Goal: Task Accomplishment & Management: Complete application form

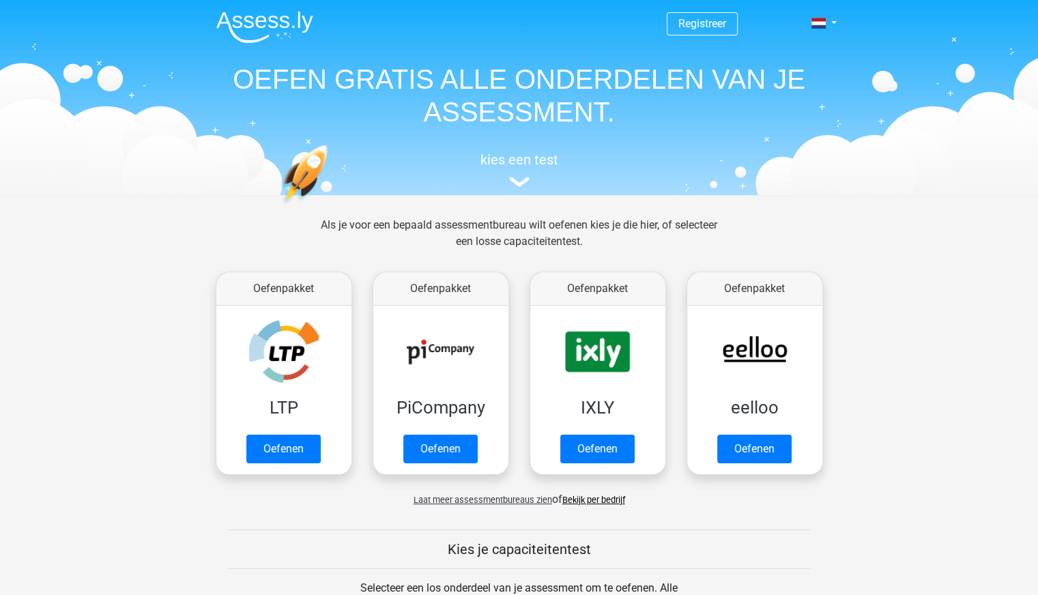
click at [287, 30] on img at bounding box center [264, 27] width 97 height 32
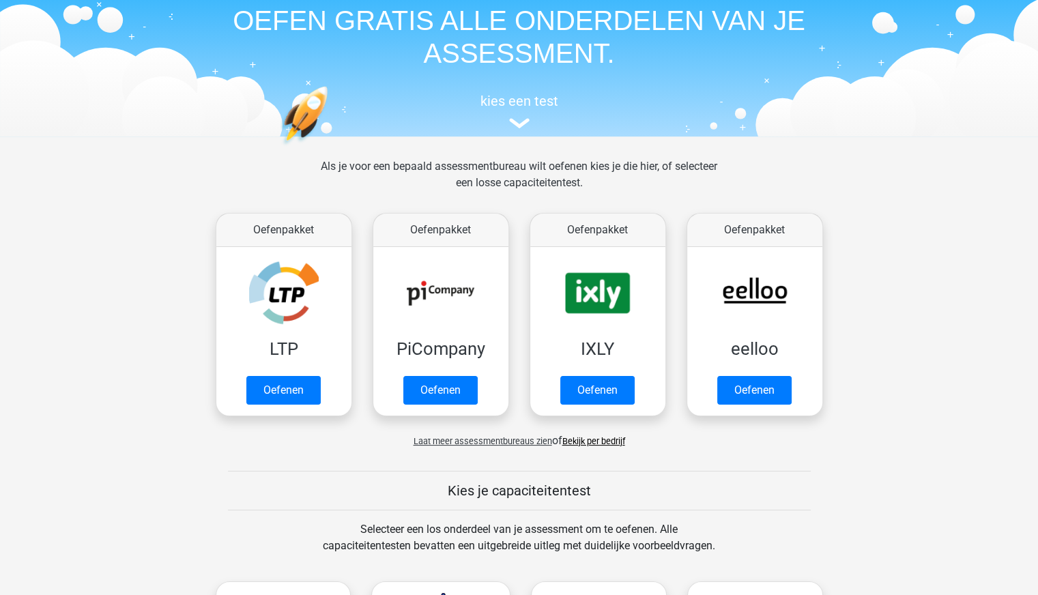
scroll to position [59, 0]
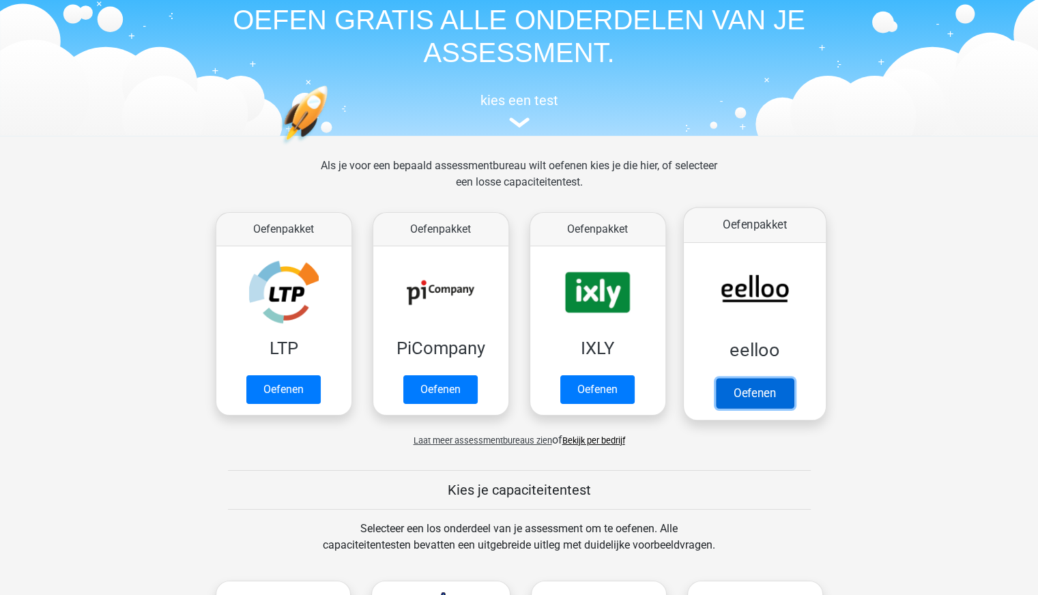
click at [751, 396] on link "Oefenen" at bounding box center [754, 393] width 78 height 30
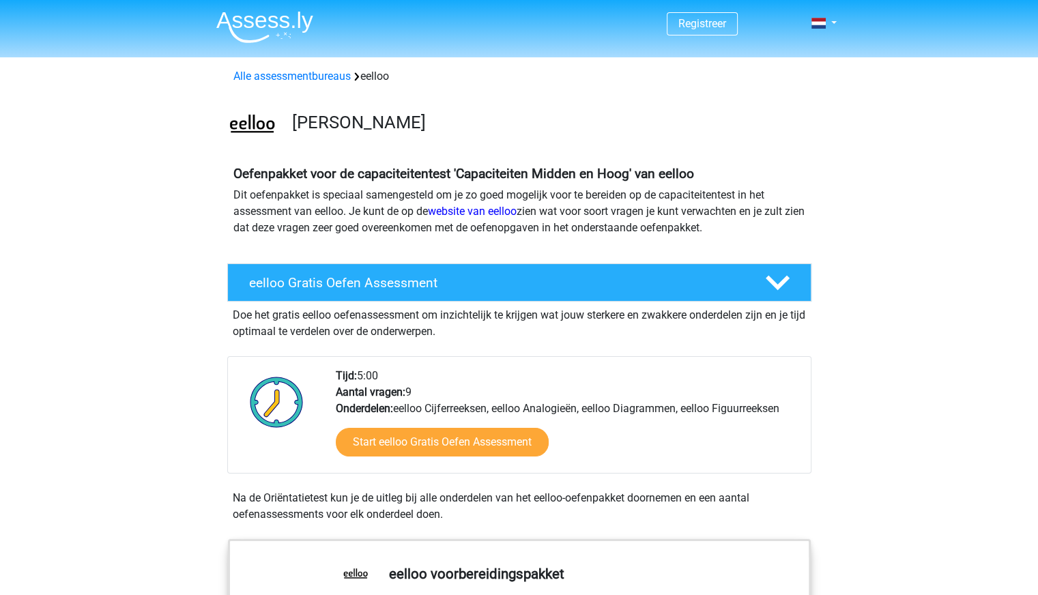
click at [841, 33] on div "Registreer Nederlands" at bounding box center [519, 24] width 648 height 44
click at [831, 23] on link at bounding box center [819, 23] width 27 height 16
click at [781, 72] on link "Login" at bounding box center [784, 77] width 94 height 22
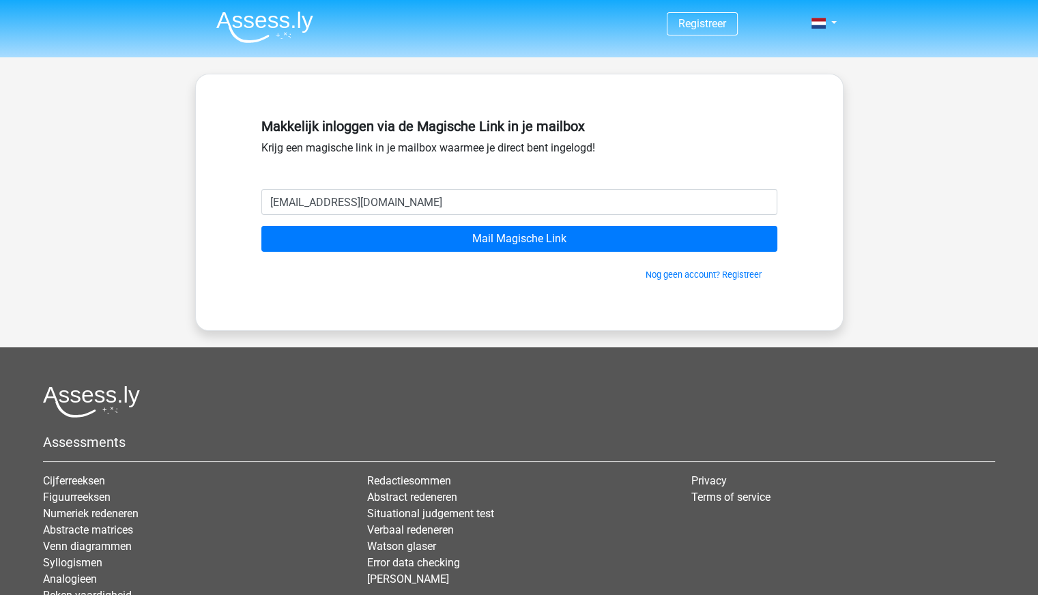
drag, startPoint x: 412, startPoint y: 210, endPoint x: 319, endPoint y: 214, distance: 92.2
click at [319, 214] on input "s.honar@casema.nl" at bounding box center [519, 202] width 516 height 26
type input "[EMAIL_ADDRESS][DOMAIN_NAME]"
click at [261, 226] on input "Mail Magische Link" at bounding box center [519, 239] width 516 height 26
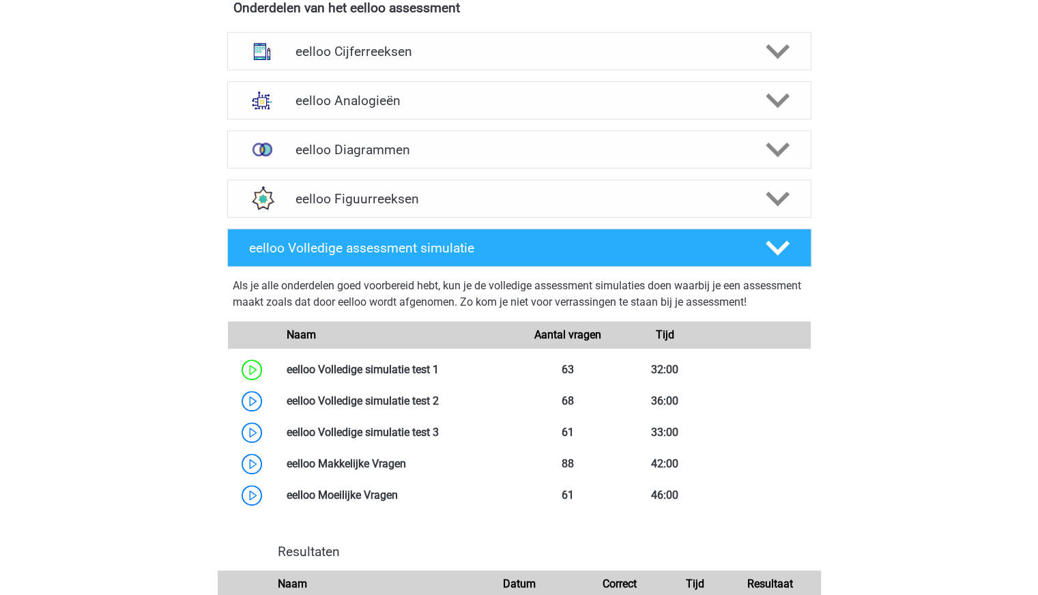
scroll to position [650, 0]
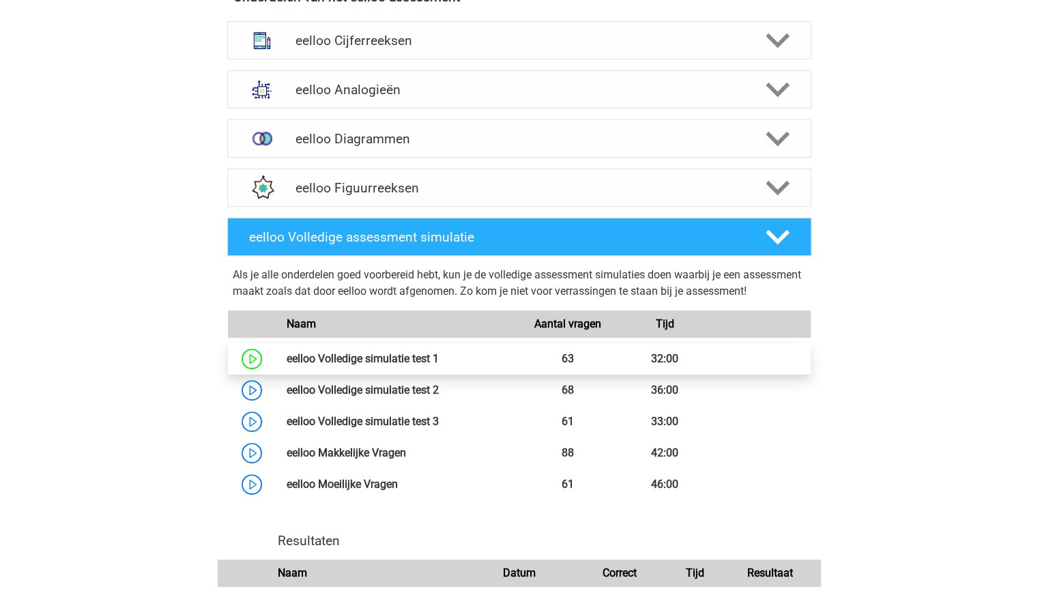
click at [439, 365] on link at bounding box center [439, 358] width 0 height 13
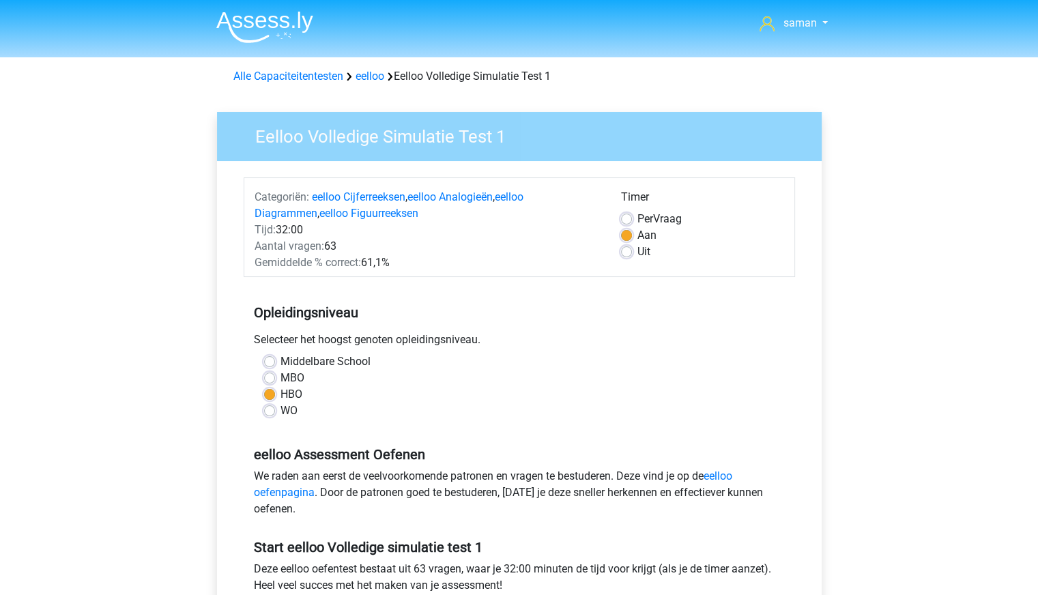
scroll to position [130, 0]
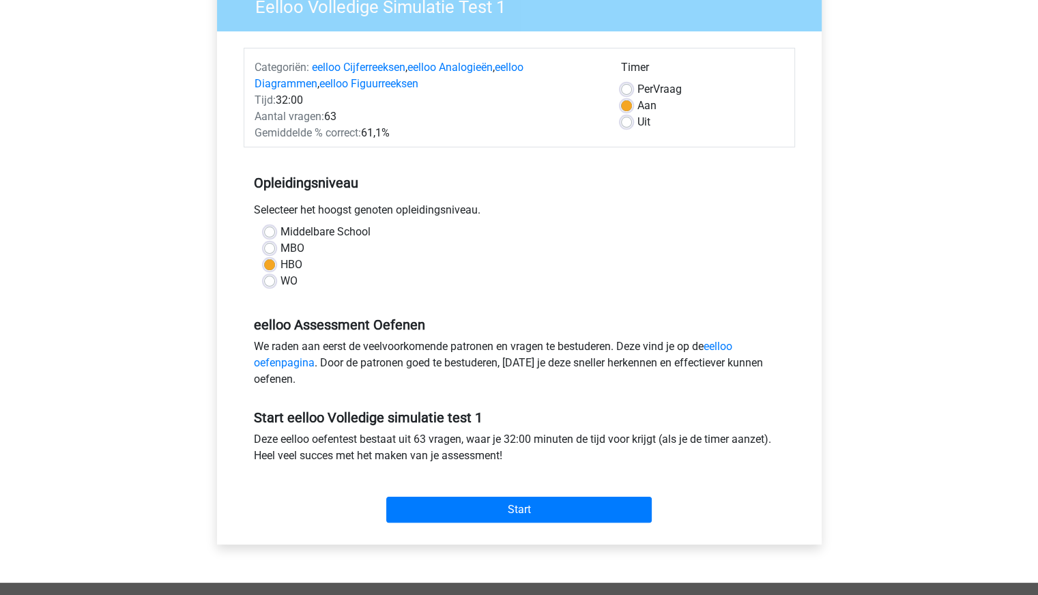
click at [91, 291] on div "saman s.honar@outlook.com" at bounding box center [519, 406] width 1038 height 1073
click at [281, 278] on label "WO" at bounding box center [289, 281] width 17 height 16
click at [270, 278] on input "WO" at bounding box center [269, 280] width 11 height 14
radio input "true"
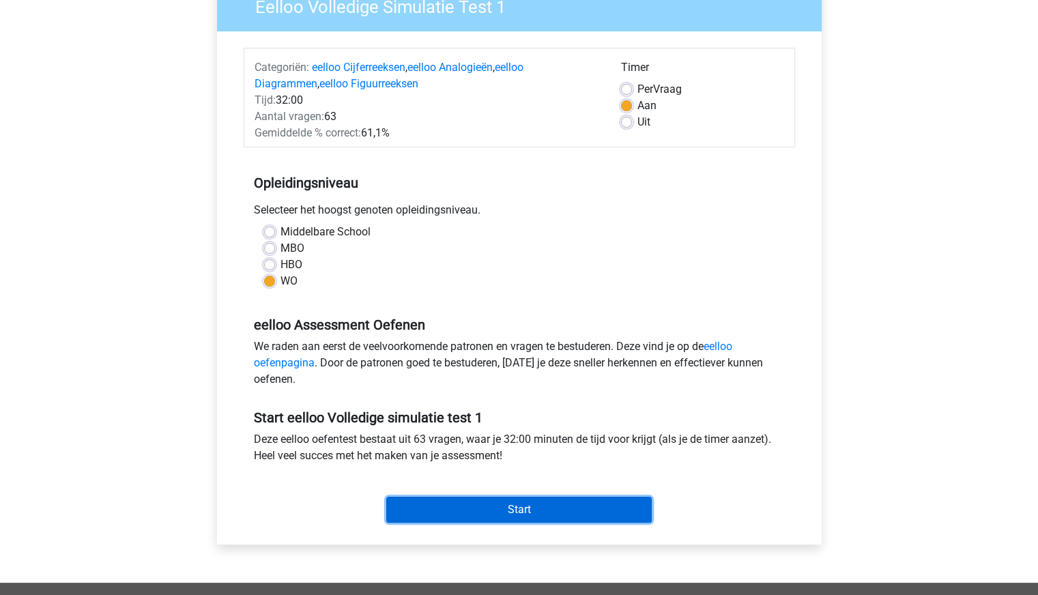
click at [543, 504] on input "Start" at bounding box center [518, 510] width 265 height 26
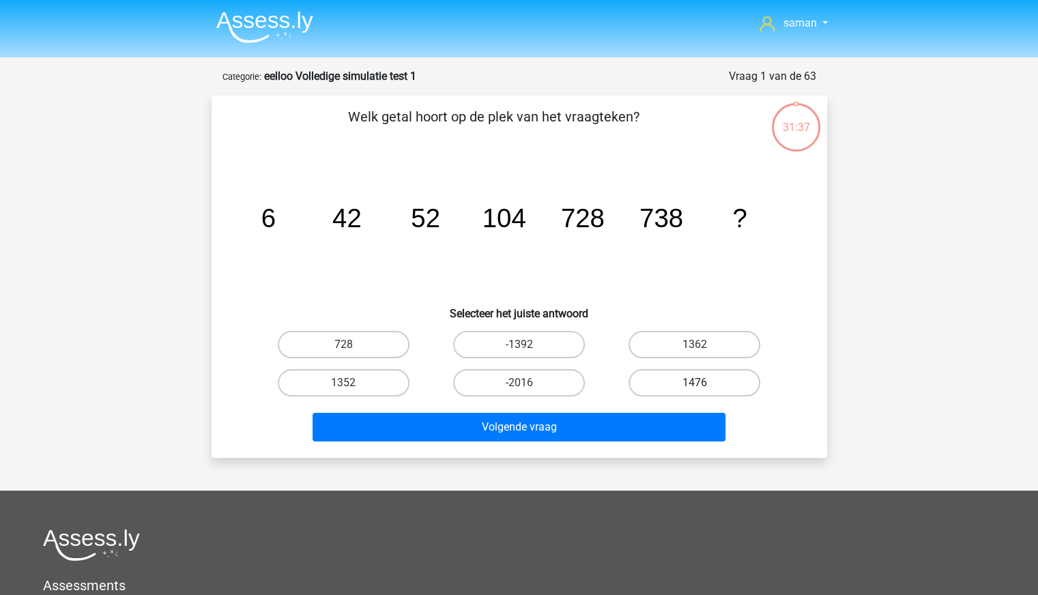
click at [700, 392] on label "1476" at bounding box center [695, 382] width 132 height 27
click at [700, 392] on input "1476" at bounding box center [699, 387] width 9 height 9
radio input "true"
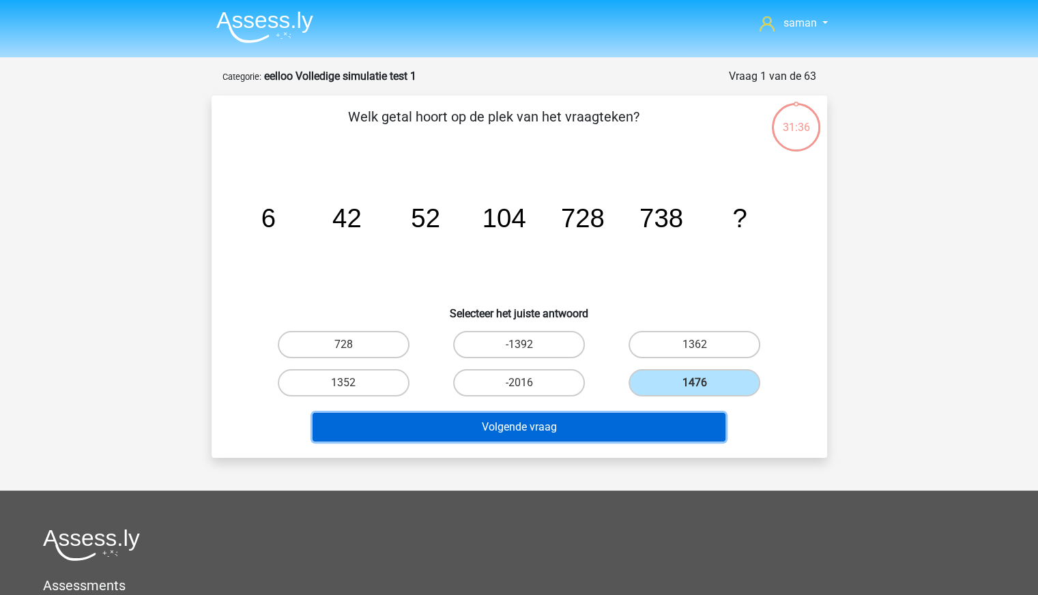
click at [633, 429] on button "Volgende vraag" at bounding box center [519, 427] width 413 height 29
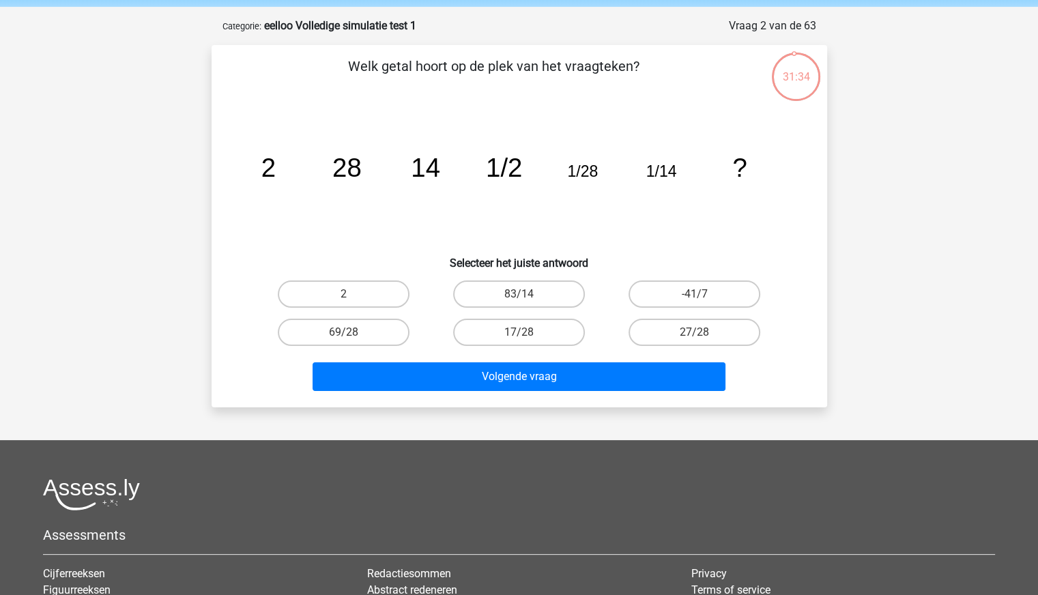
scroll to position [51, 0]
click at [356, 285] on label "2" at bounding box center [344, 293] width 132 height 27
click at [352, 293] on input "2" at bounding box center [347, 297] width 9 height 9
radio input "true"
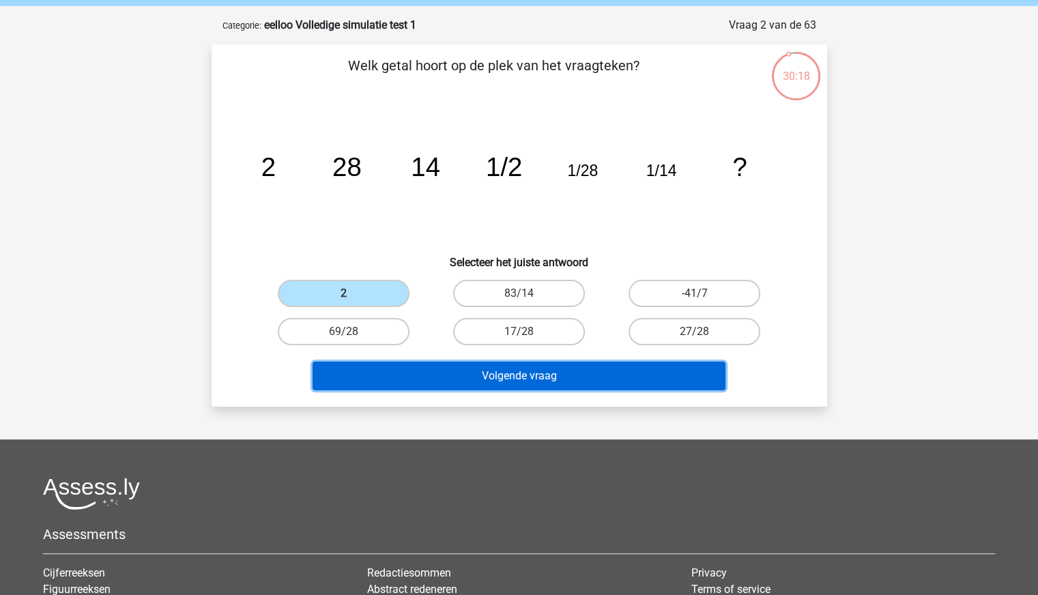
click at [560, 380] on button "Volgende vraag" at bounding box center [519, 376] width 413 height 29
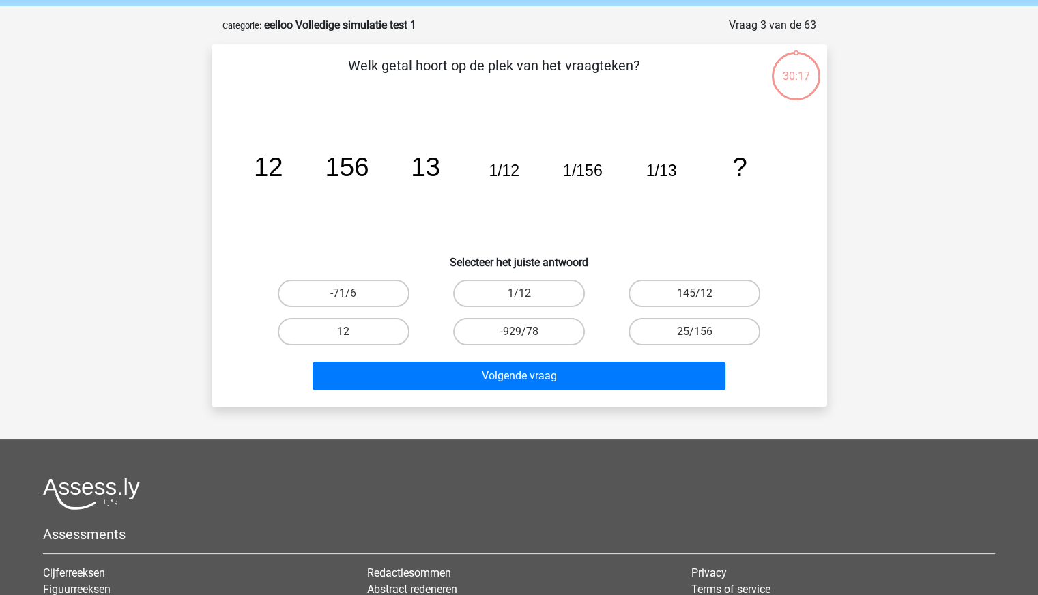
scroll to position [68, 0]
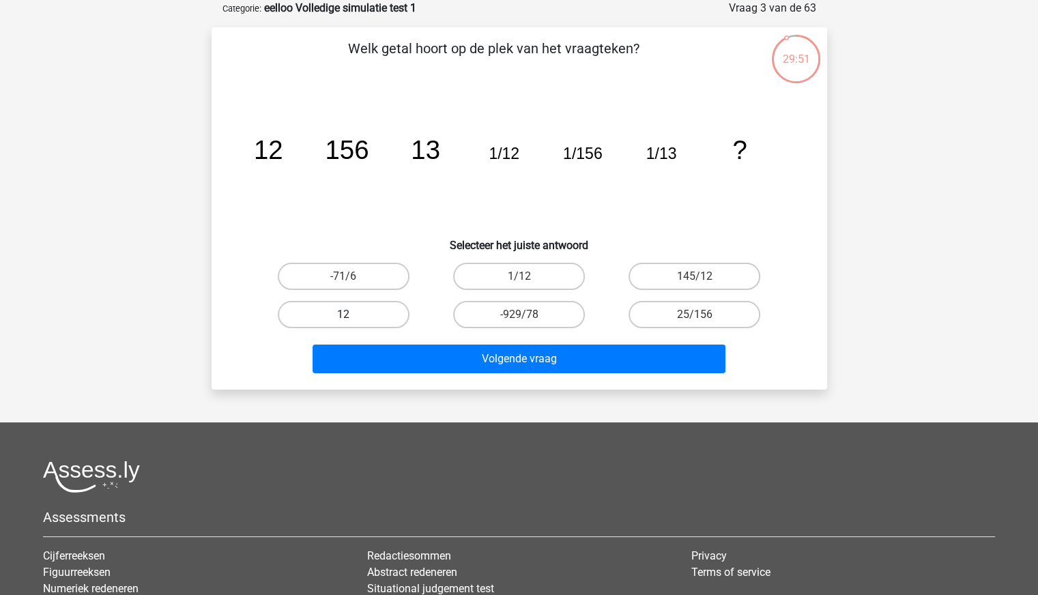
click at [373, 312] on label "12" at bounding box center [344, 314] width 132 height 27
click at [352, 315] on input "12" at bounding box center [347, 319] width 9 height 9
radio input "true"
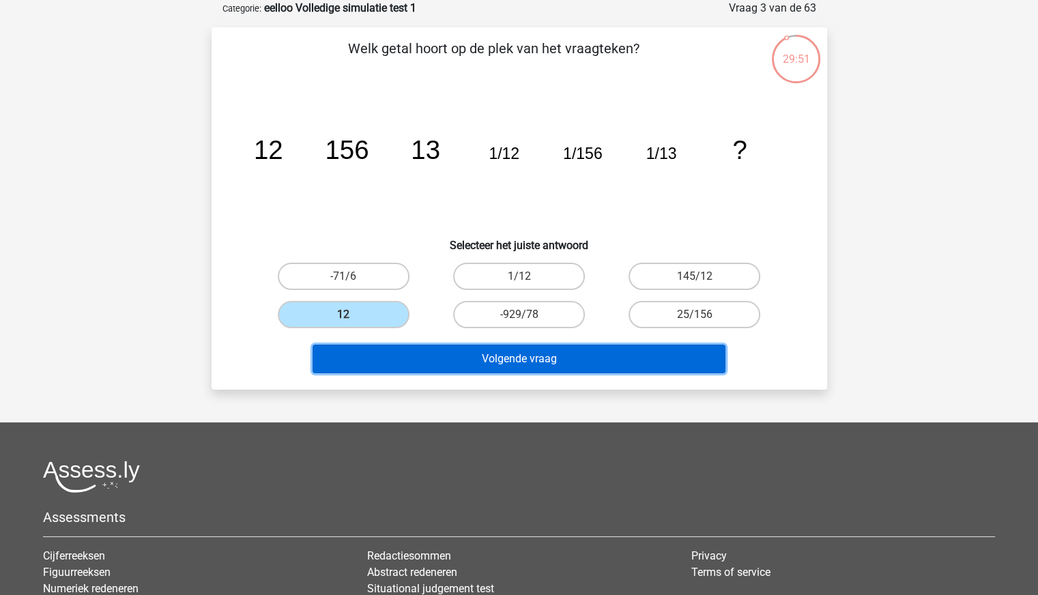
click at [477, 352] on button "Volgende vraag" at bounding box center [519, 359] width 413 height 29
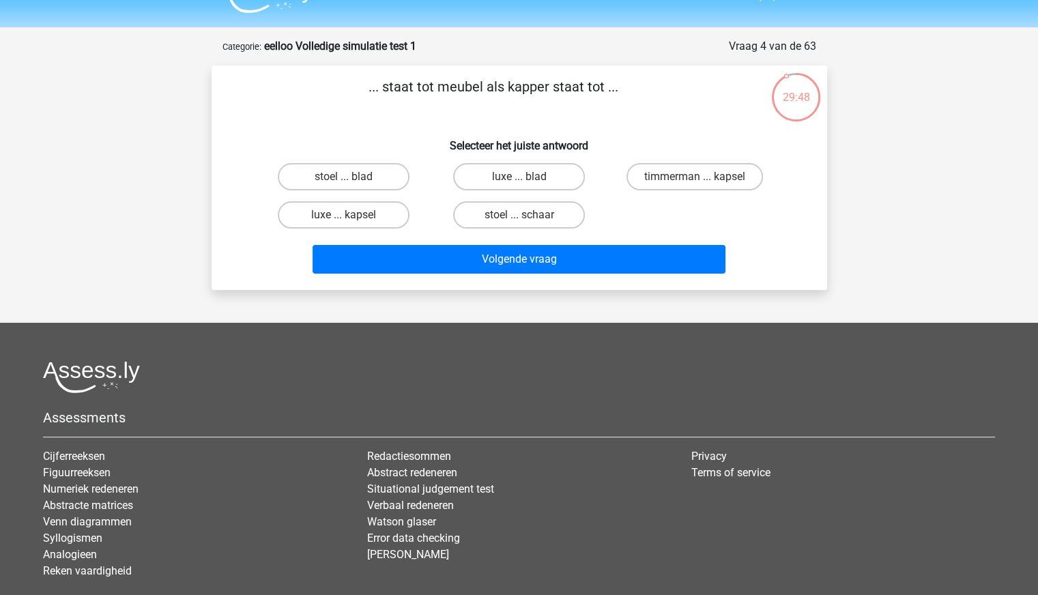
scroll to position [12, 0]
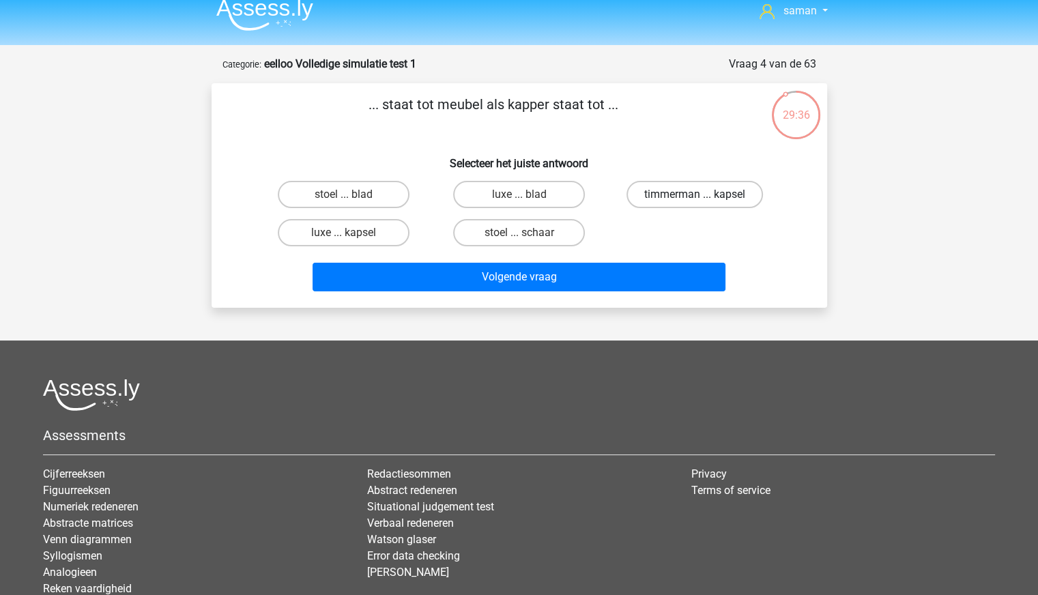
click at [707, 195] on label "timmerman ... kapsel" at bounding box center [695, 194] width 136 height 27
click at [704, 195] on input "timmerman ... kapsel" at bounding box center [699, 199] width 9 height 9
radio input "true"
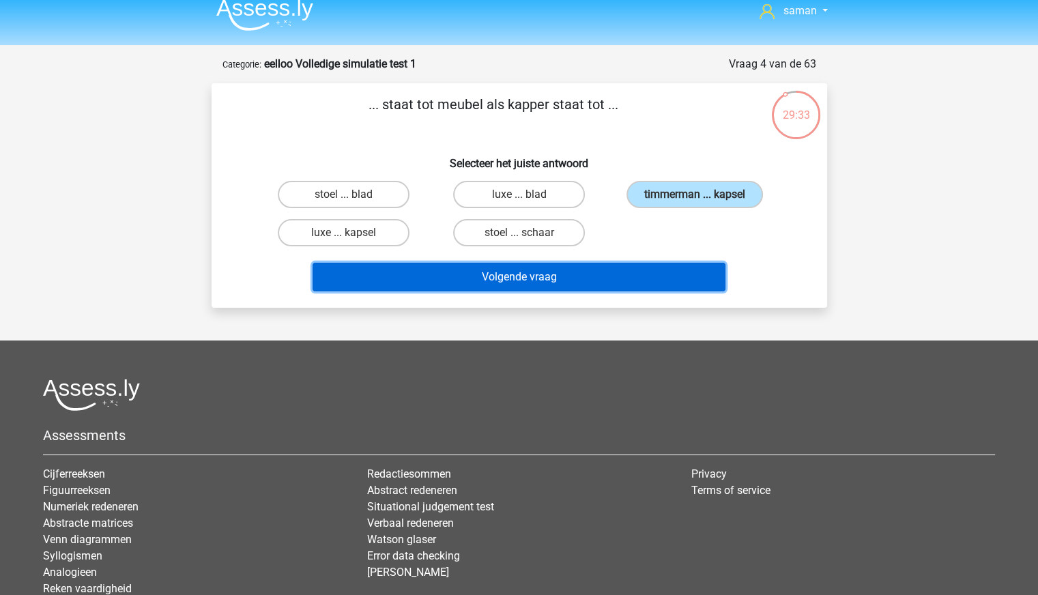
click at [624, 272] on button "Volgende vraag" at bounding box center [519, 277] width 413 height 29
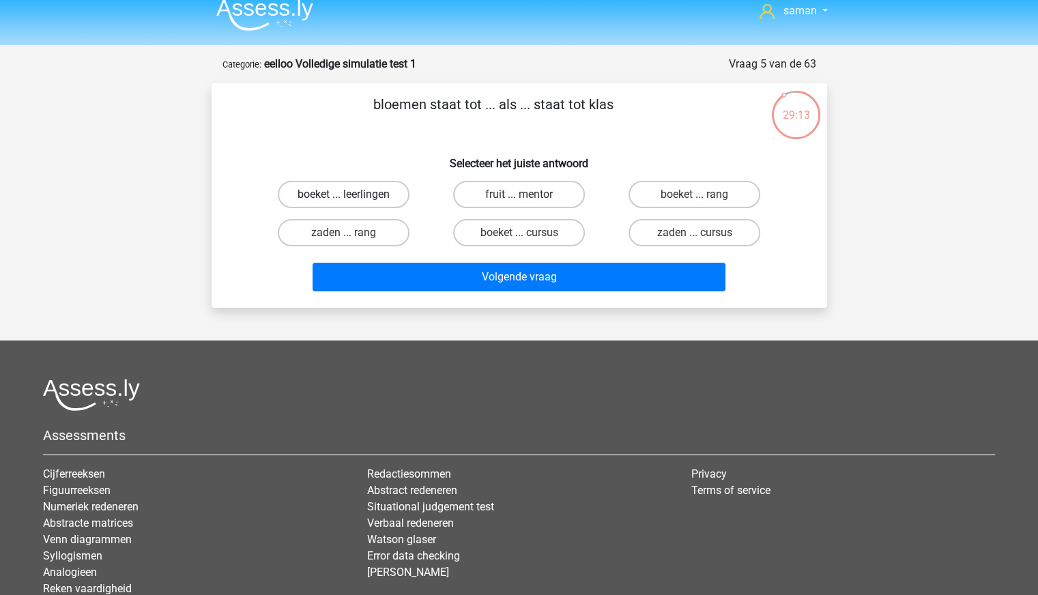
click at [363, 195] on label "boeket ... leerlingen" at bounding box center [344, 194] width 132 height 27
click at [352, 195] on input "boeket ... leerlingen" at bounding box center [347, 199] width 9 height 9
radio input "true"
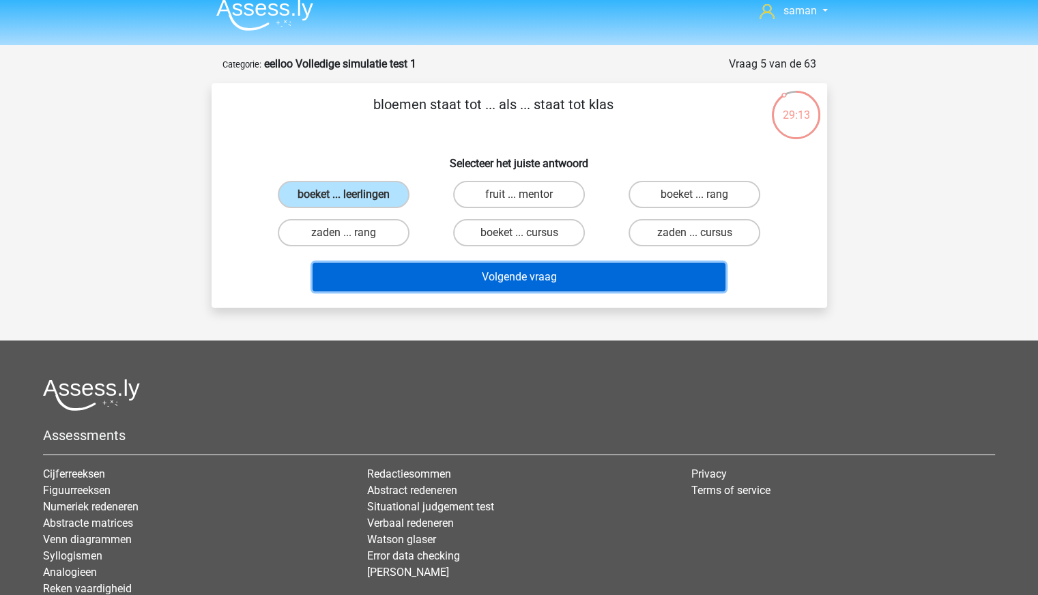
click at [470, 287] on button "Volgende vraag" at bounding box center [519, 277] width 413 height 29
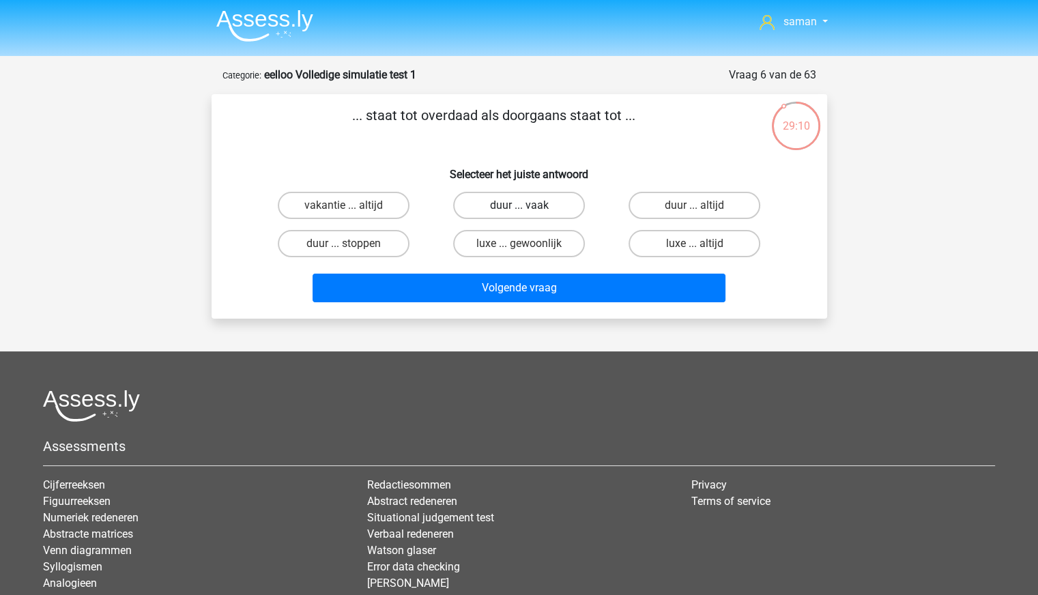
scroll to position [1, 0]
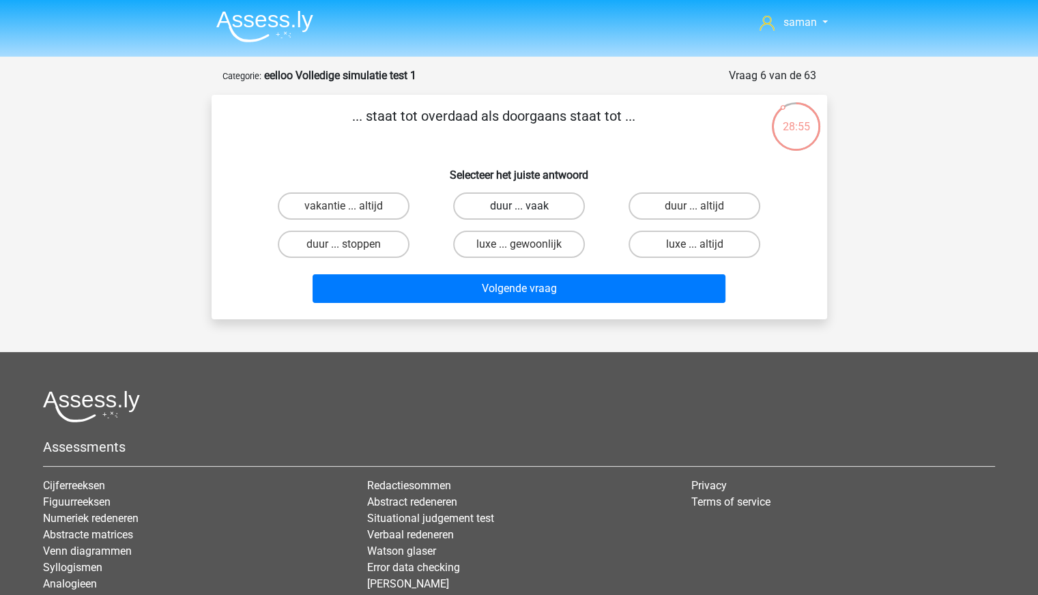
click at [547, 205] on label "duur ... vaak" at bounding box center [519, 205] width 132 height 27
click at [528, 206] on input "duur ... vaak" at bounding box center [523, 210] width 9 height 9
radio input "true"
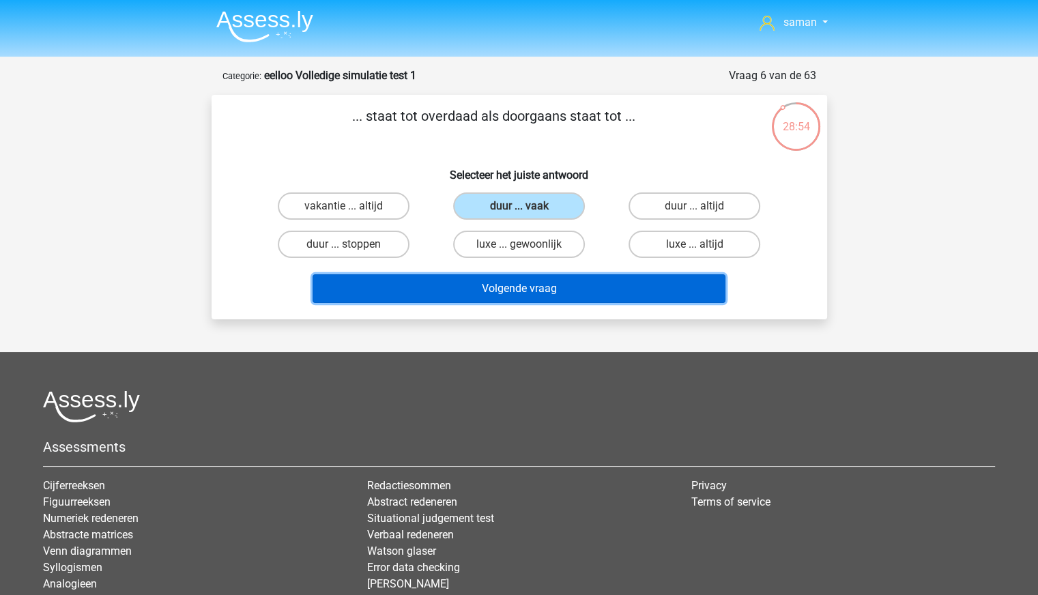
click at [529, 281] on button "Volgende vraag" at bounding box center [519, 288] width 413 height 29
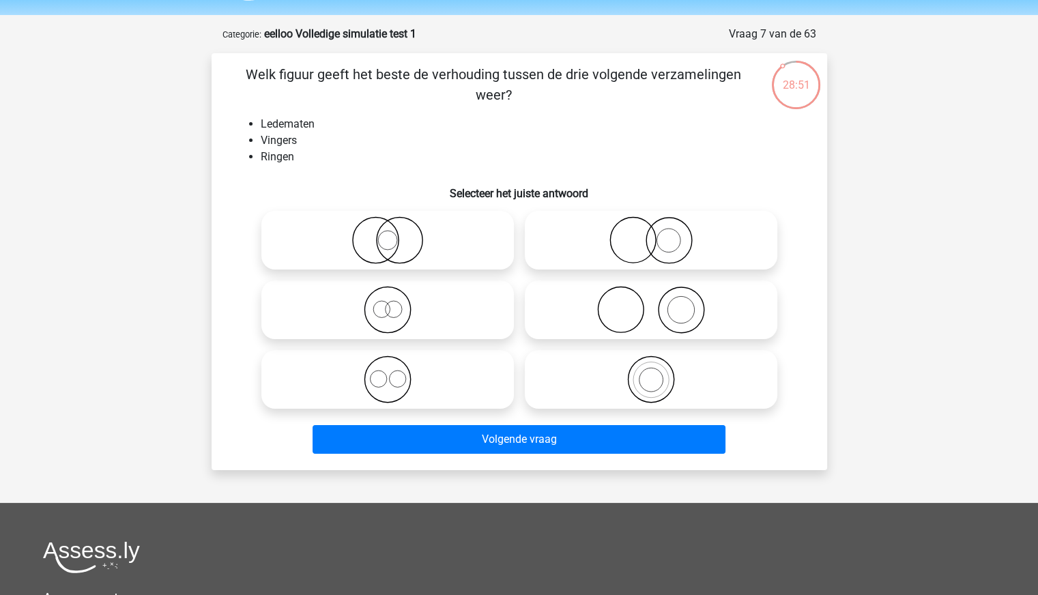
scroll to position [42, 0]
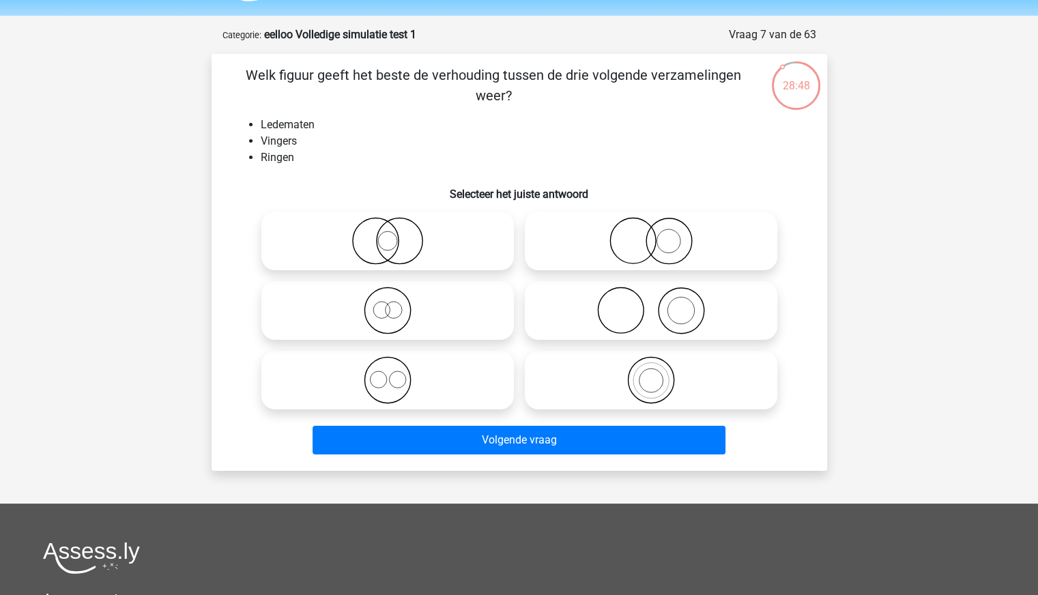
click at [661, 317] on icon at bounding box center [651, 311] width 242 height 48
click at [660, 304] on input "radio" at bounding box center [655, 299] width 9 height 9
radio input "true"
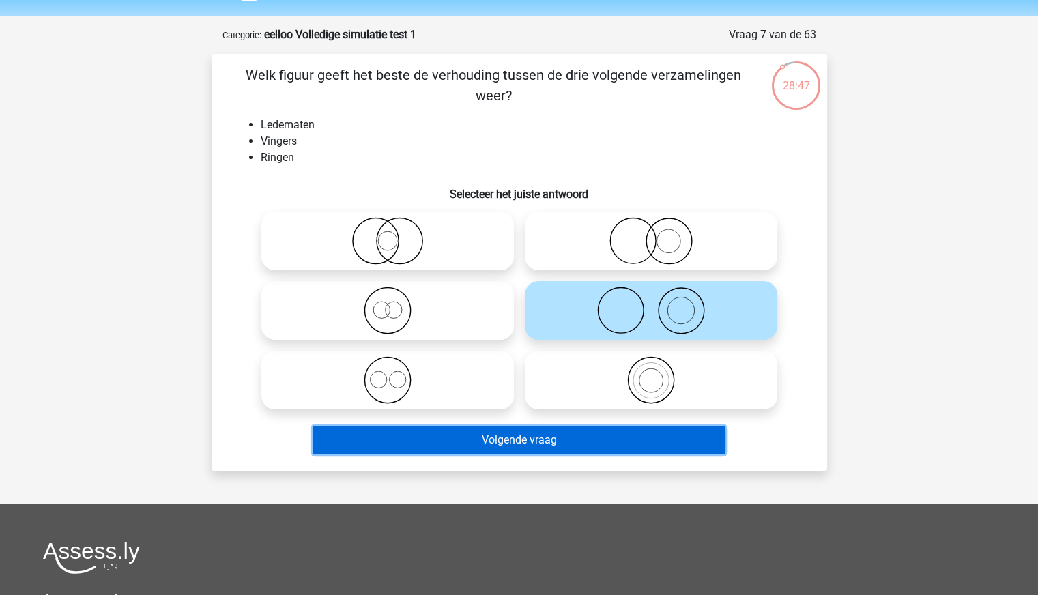
click at [592, 440] on button "Volgende vraag" at bounding box center [519, 440] width 413 height 29
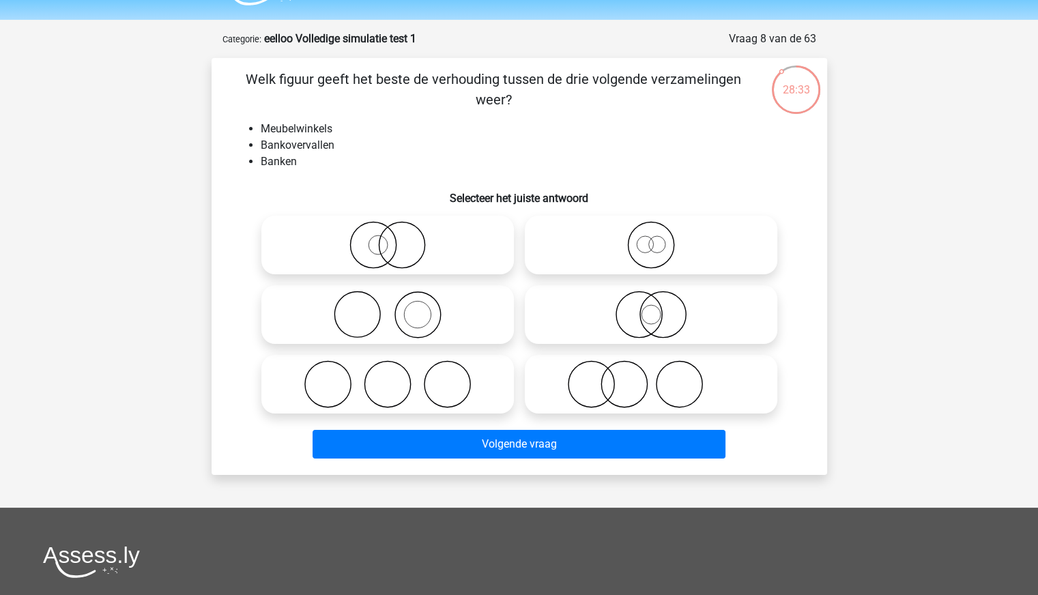
scroll to position [37, 0]
click at [431, 386] on icon at bounding box center [388, 385] width 242 height 48
click at [397, 378] on input "radio" at bounding box center [392, 373] width 9 height 9
radio input "true"
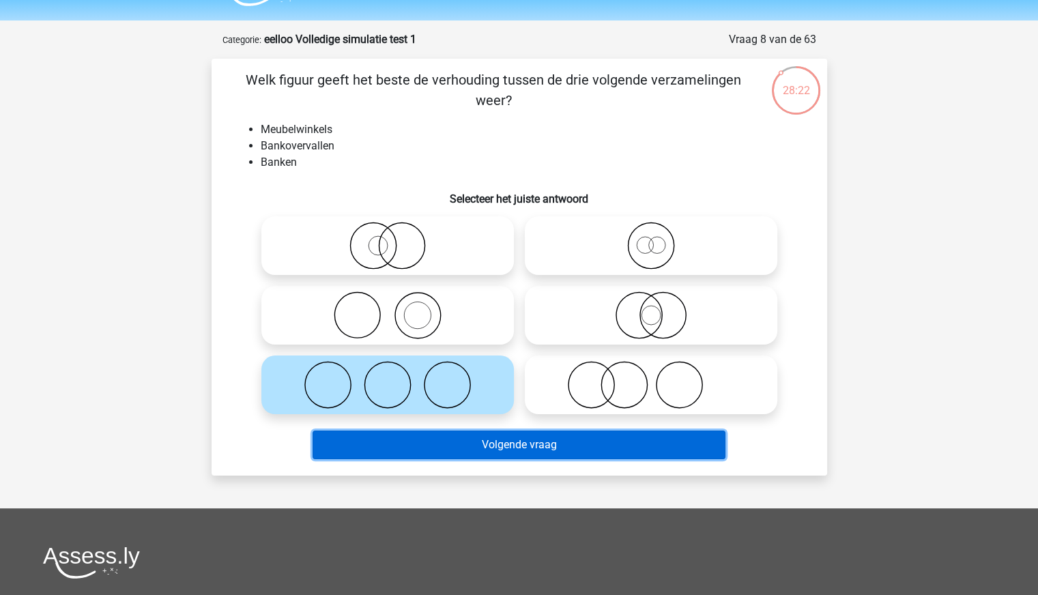
click at [502, 446] on button "Volgende vraag" at bounding box center [519, 445] width 413 height 29
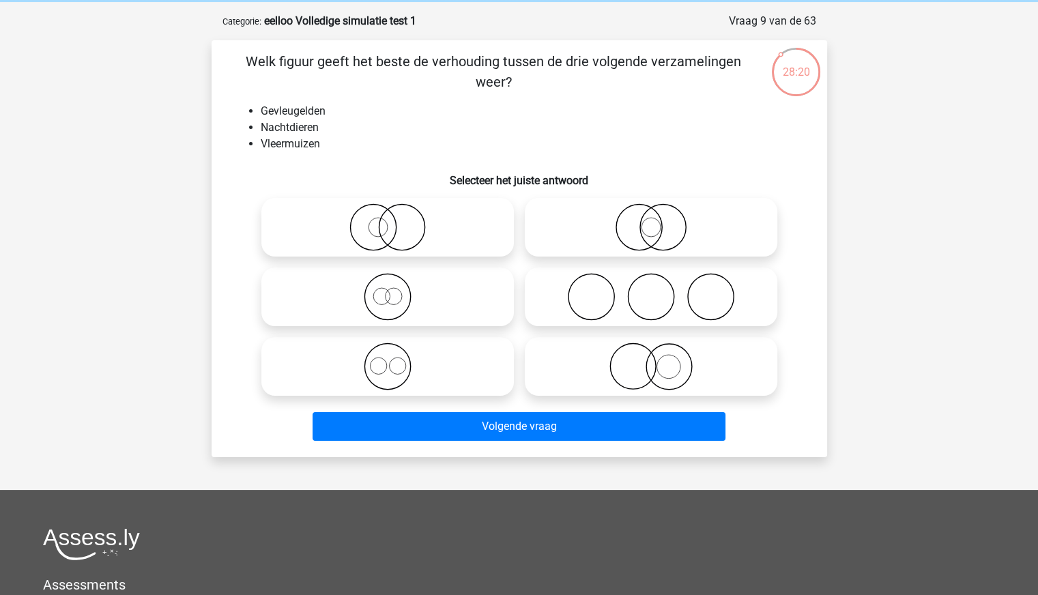
scroll to position [55, 0]
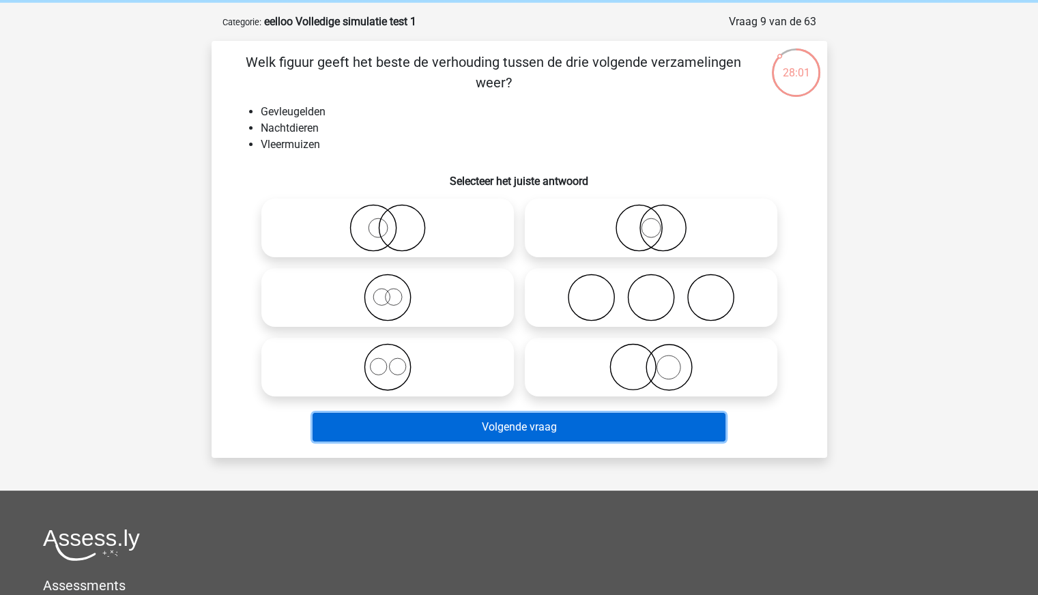
click at [571, 421] on button "Volgende vraag" at bounding box center [519, 427] width 413 height 29
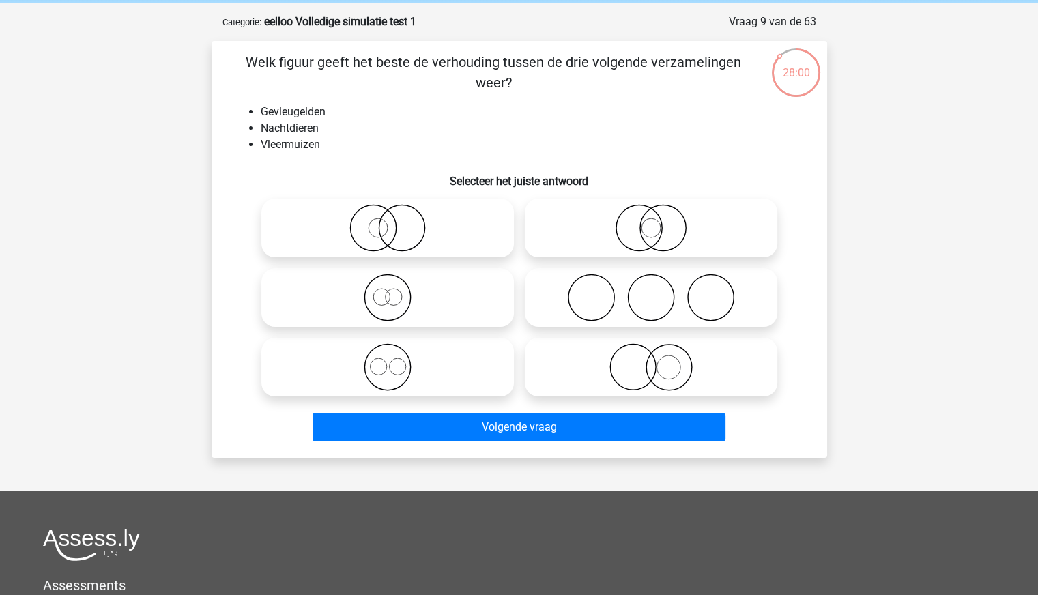
click at [640, 214] on icon at bounding box center [651, 228] width 242 height 48
click at [651, 214] on input "radio" at bounding box center [655, 216] width 9 height 9
radio input "true"
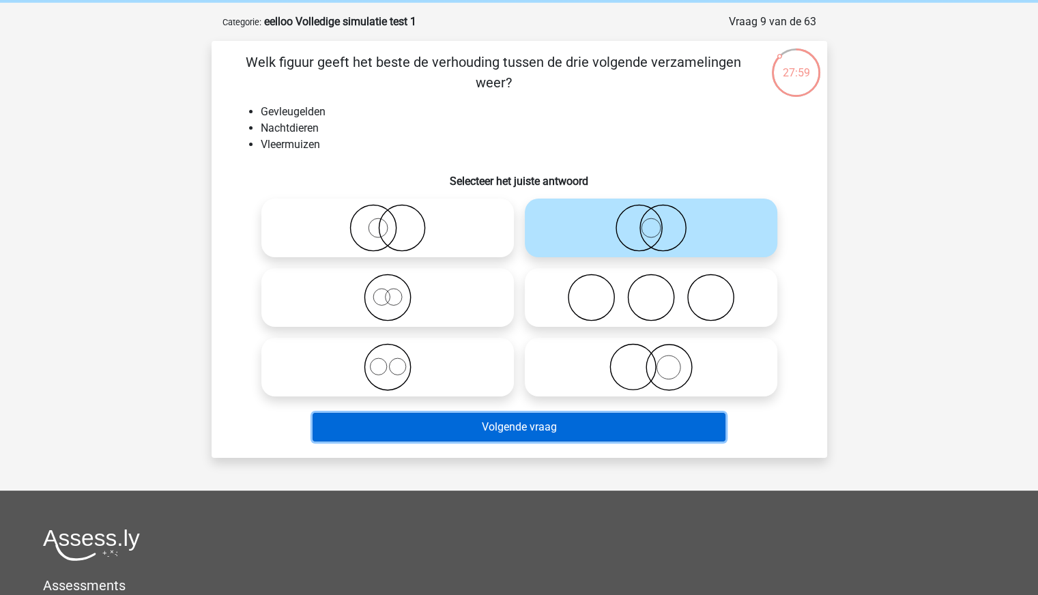
click at [532, 429] on button "Volgende vraag" at bounding box center [519, 427] width 413 height 29
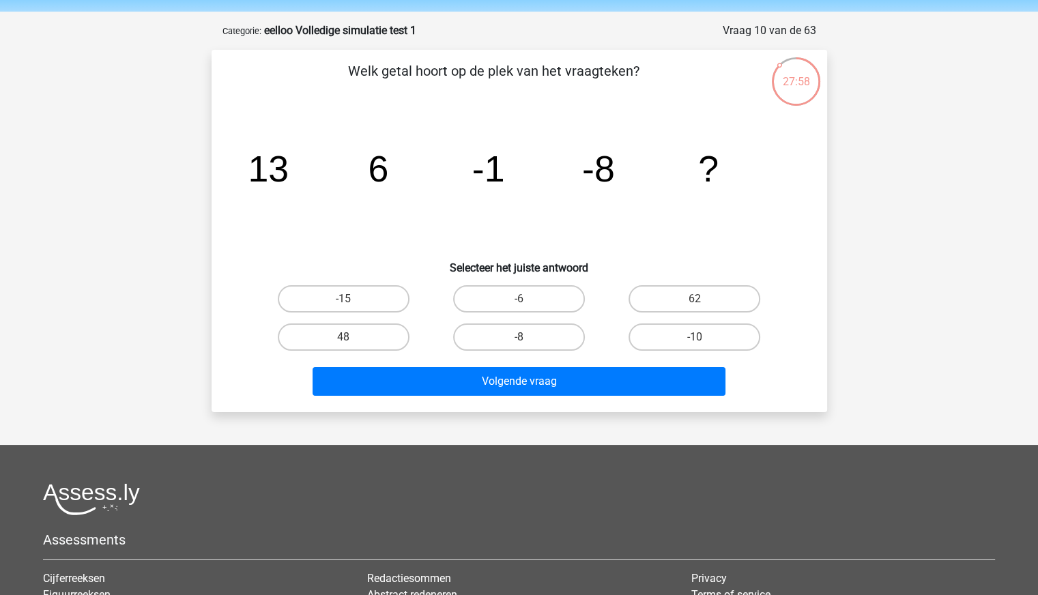
scroll to position [42, 0]
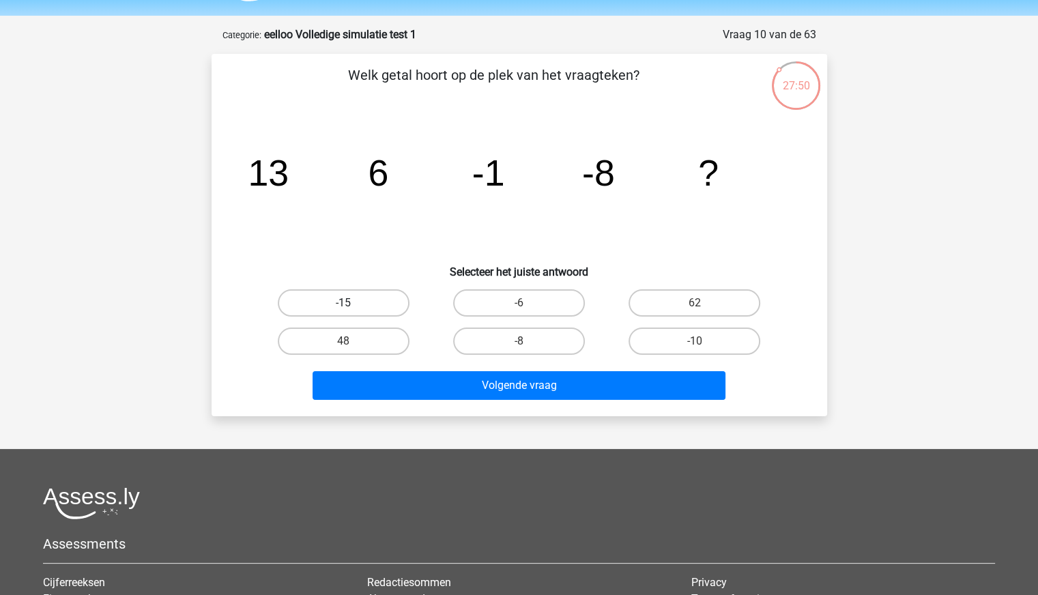
click at [357, 303] on label "-15" at bounding box center [344, 302] width 132 height 27
click at [352, 303] on input "-15" at bounding box center [347, 307] width 9 height 9
radio input "true"
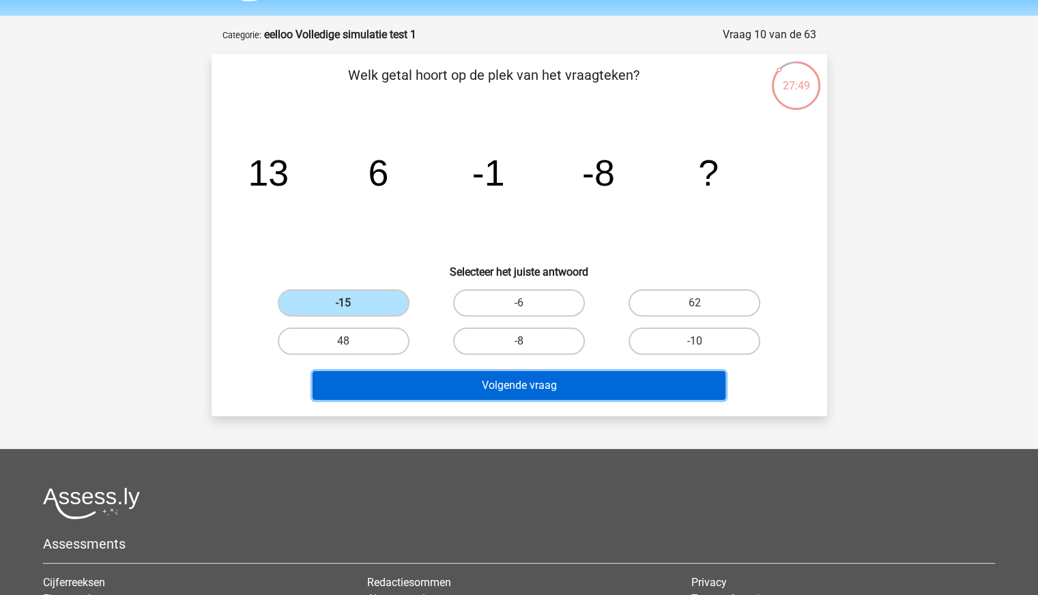
click at [442, 380] on button "Volgende vraag" at bounding box center [519, 385] width 413 height 29
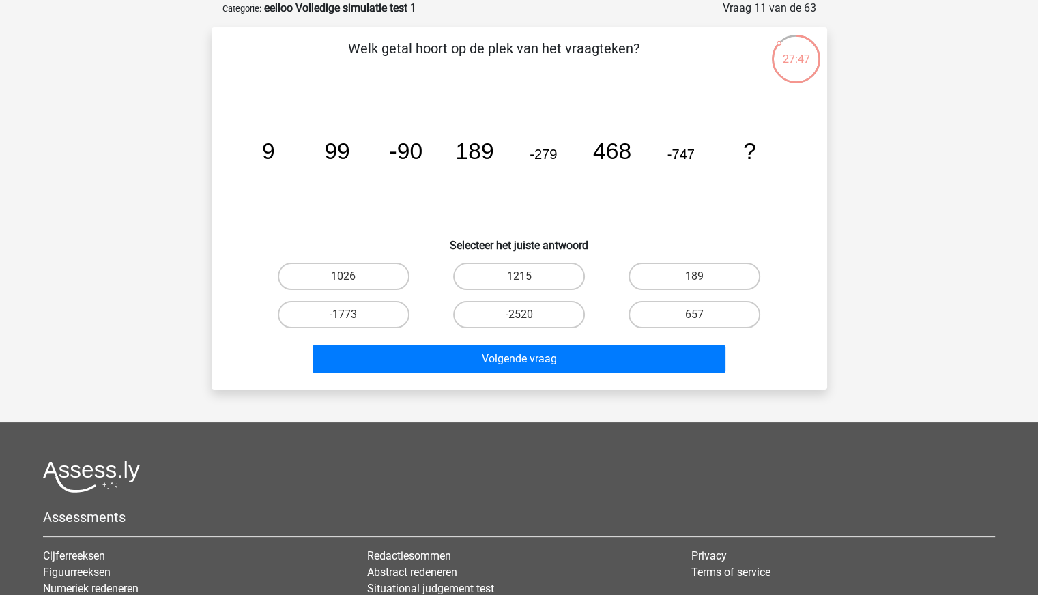
scroll to position [51, 0]
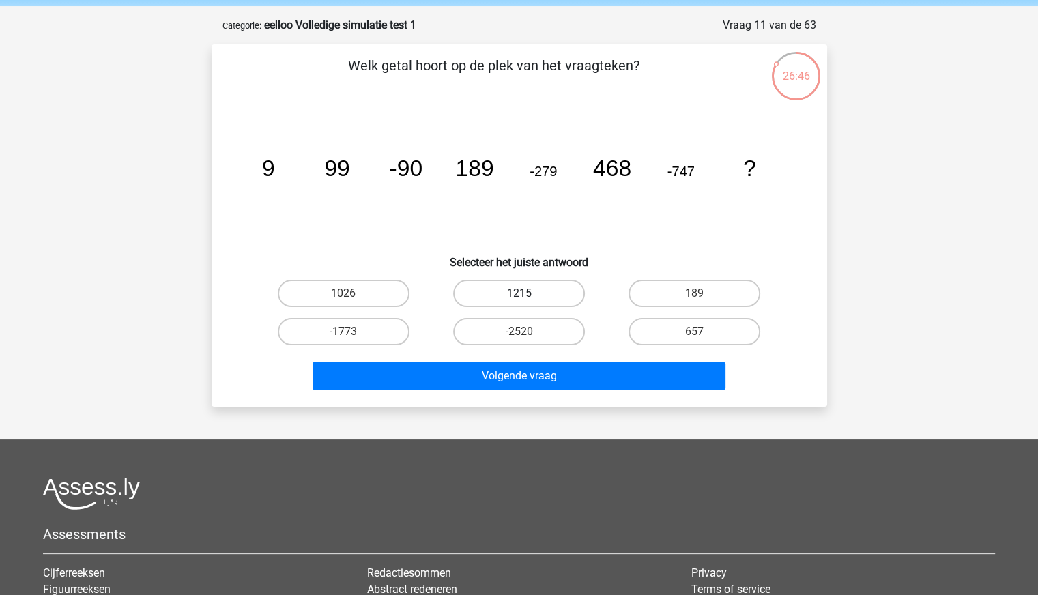
click at [542, 295] on label "1215" at bounding box center [519, 293] width 132 height 27
click at [528, 295] on input "1215" at bounding box center [523, 297] width 9 height 9
radio input "true"
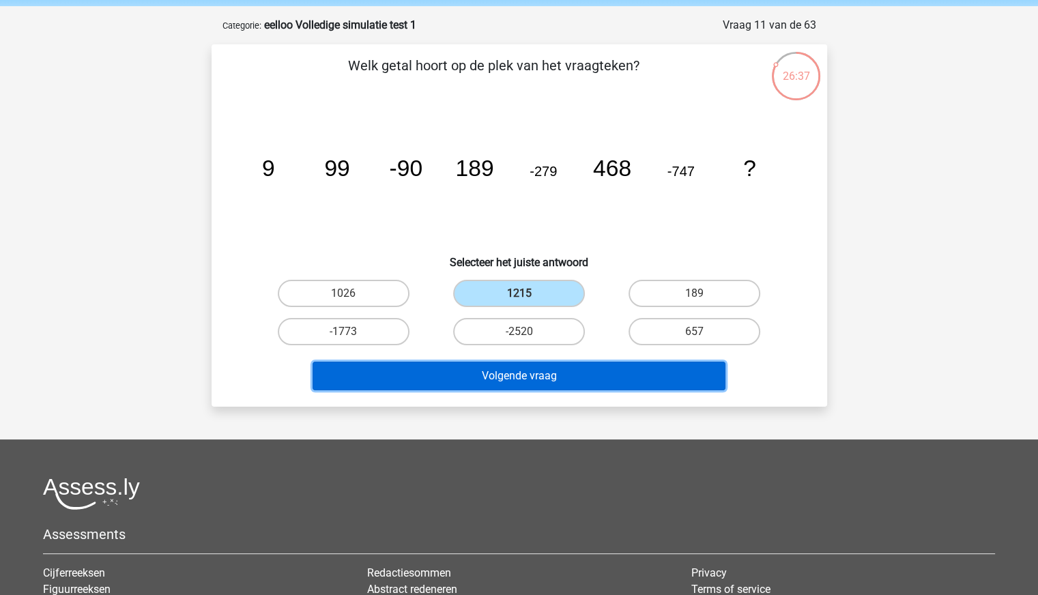
click at [562, 369] on button "Volgende vraag" at bounding box center [519, 376] width 413 height 29
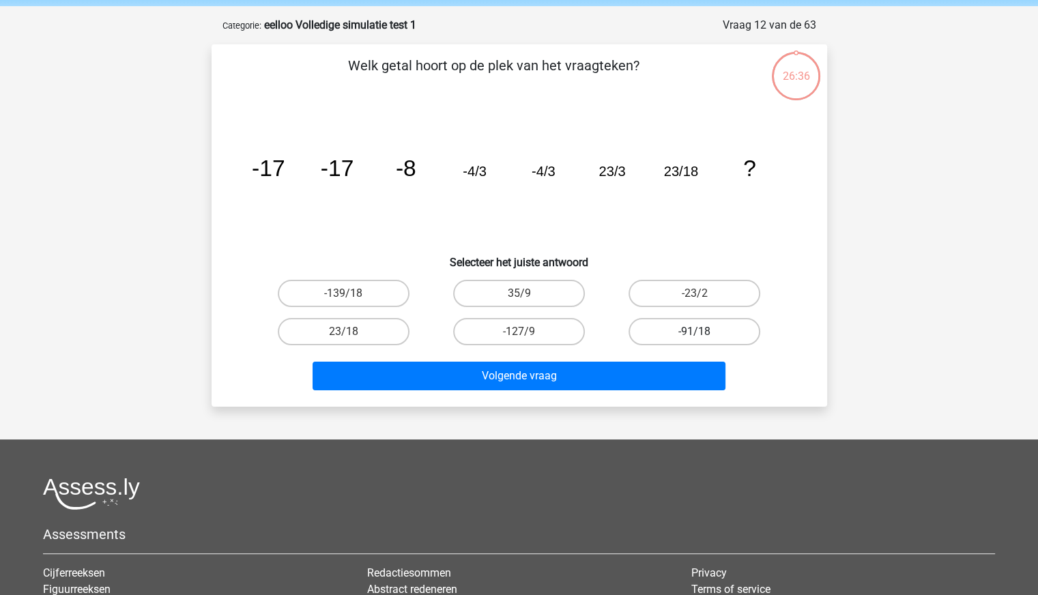
scroll to position [68, 0]
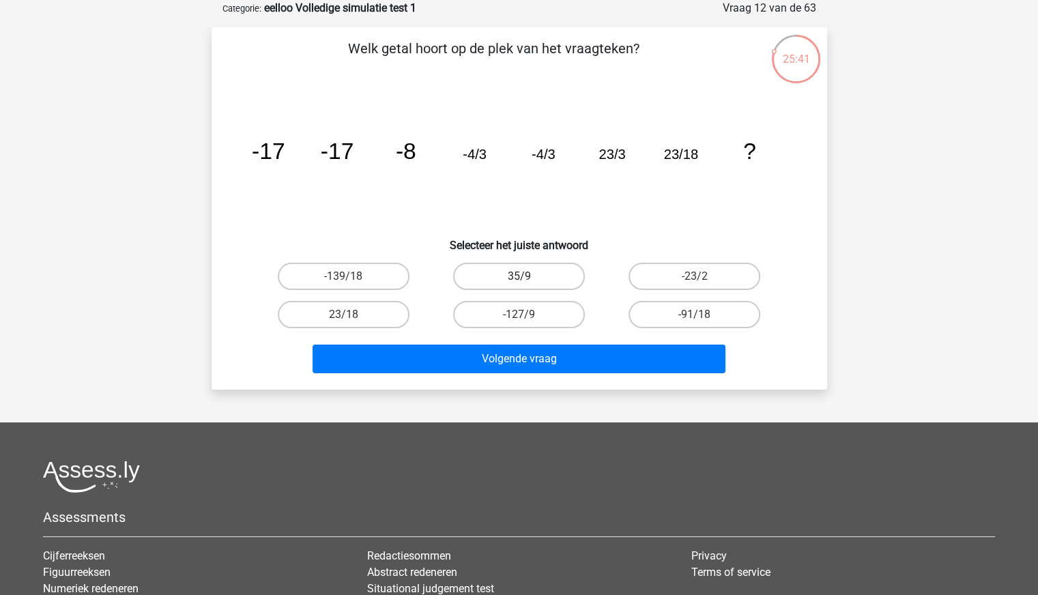
click at [532, 276] on label "35/9" at bounding box center [519, 276] width 132 height 27
click at [528, 276] on input "35/9" at bounding box center [523, 280] width 9 height 9
radio input "true"
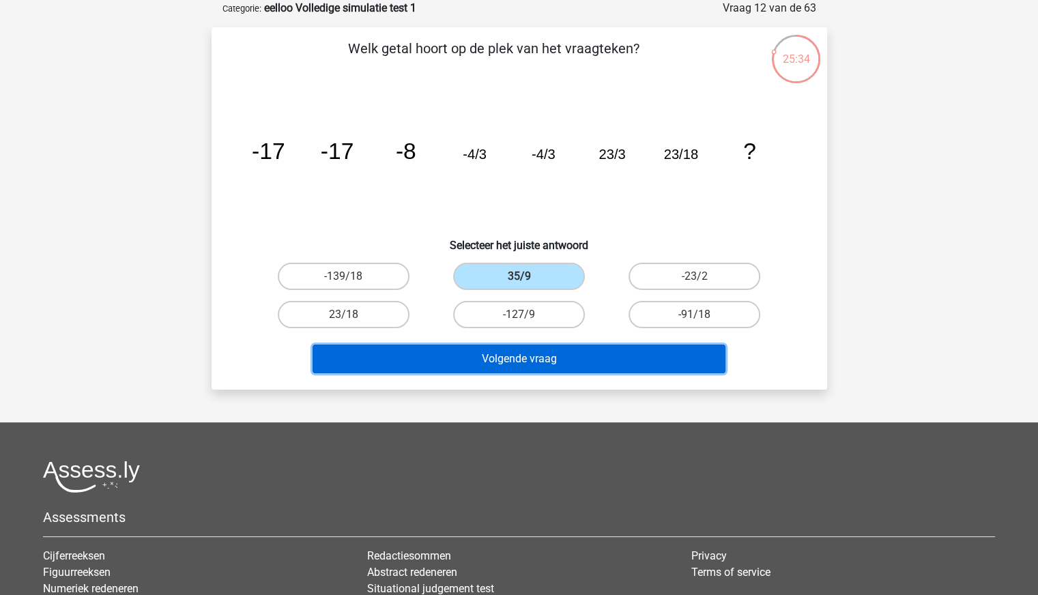
click at [653, 355] on button "Volgende vraag" at bounding box center [519, 359] width 413 height 29
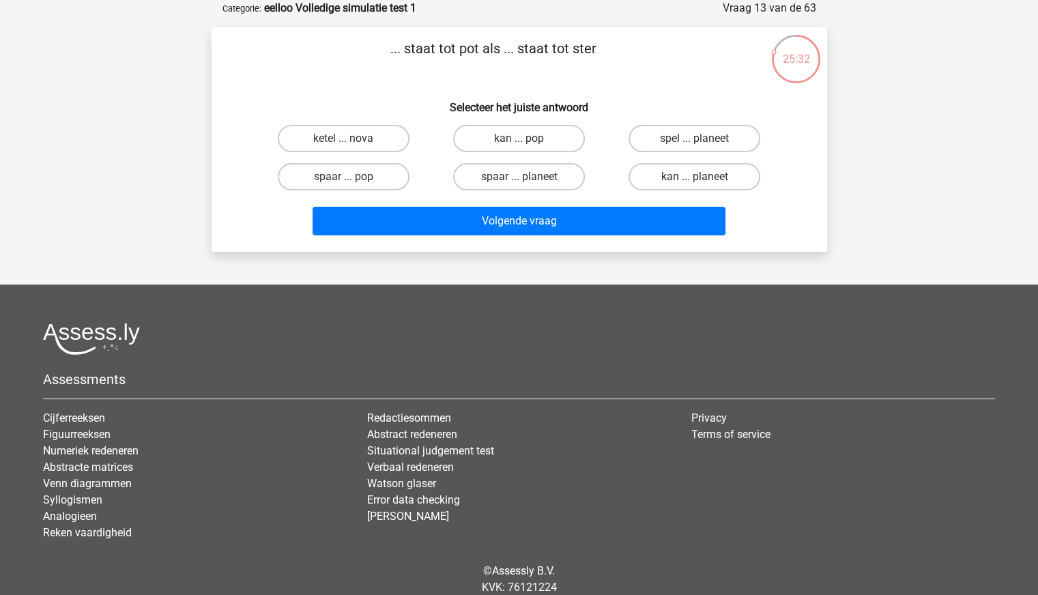
scroll to position [3, 0]
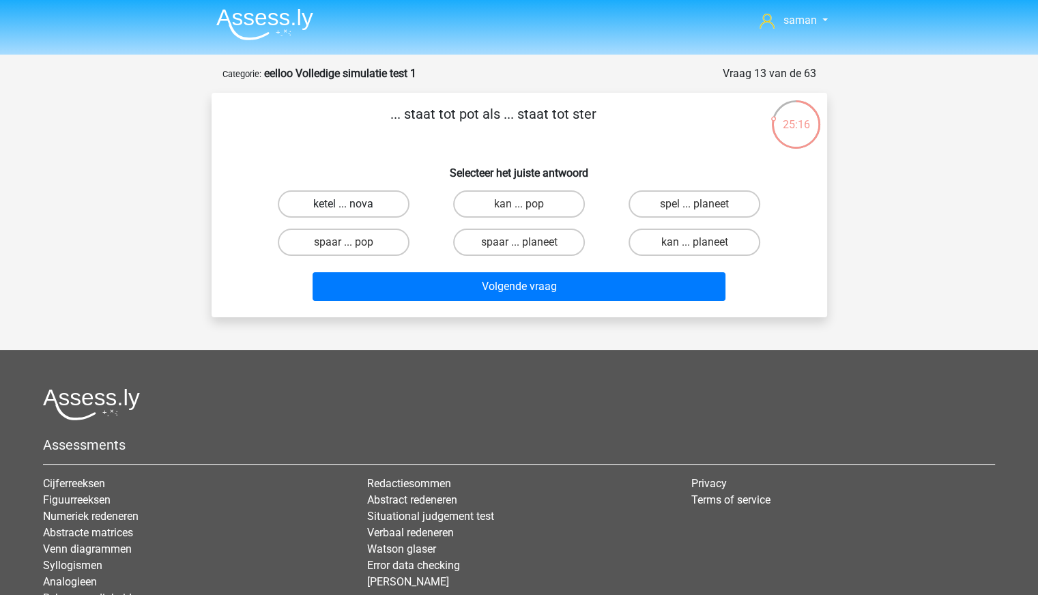
click at [371, 203] on label "ketel ... nova" at bounding box center [344, 203] width 132 height 27
click at [352, 204] on input "ketel ... nova" at bounding box center [347, 208] width 9 height 9
radio input "true"
click at [502, 208] on label "kan ... pop" at bounding box center [519, 203] width 132 height 27
click at [519, 208] on input "kan ... pop" at bounding box center [523, 208] width 9 height 9
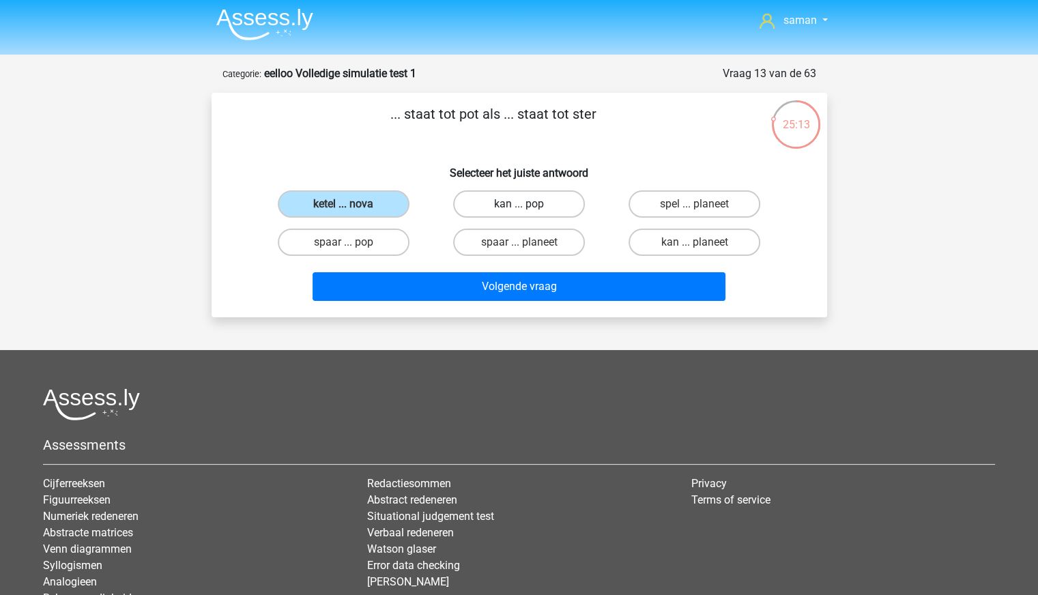
radio input "true"
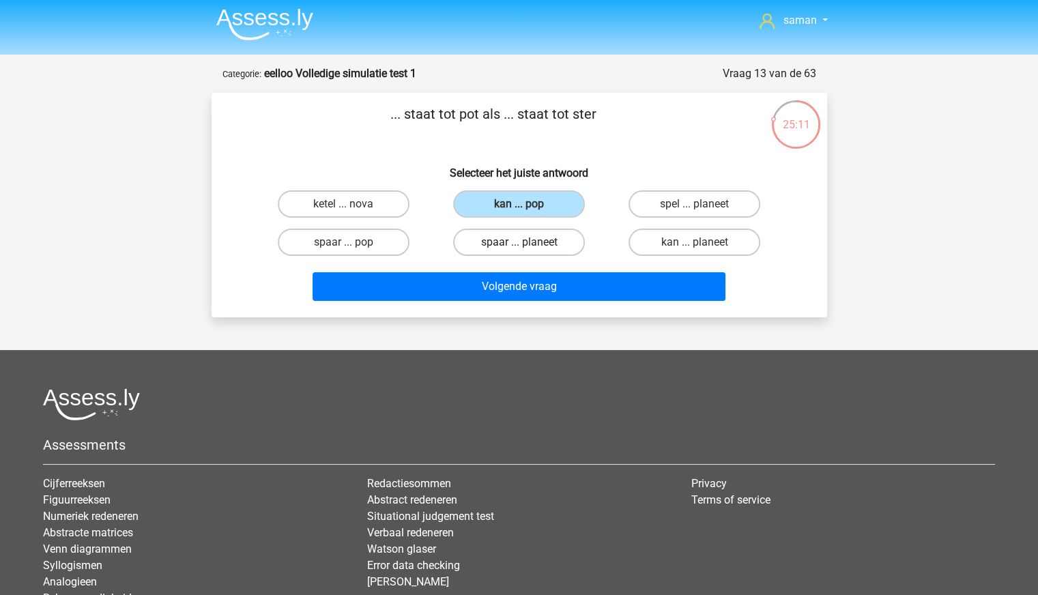
click at [551, 255] on label "spaar ... planeet" at bounding box center [519, 242] width 132 height 27
click at [528, 251] on input "spaar ... planeet" at bounding box center [523, 246] width 9 height 9
radio input "true"
click at [376, 202] on label "ketel ... nova" at bounding box center [344, 203] width 132 height 27
click at [352, 204] on input "ketel ... nova" at bounding box center [347, 208] width 9 height 9
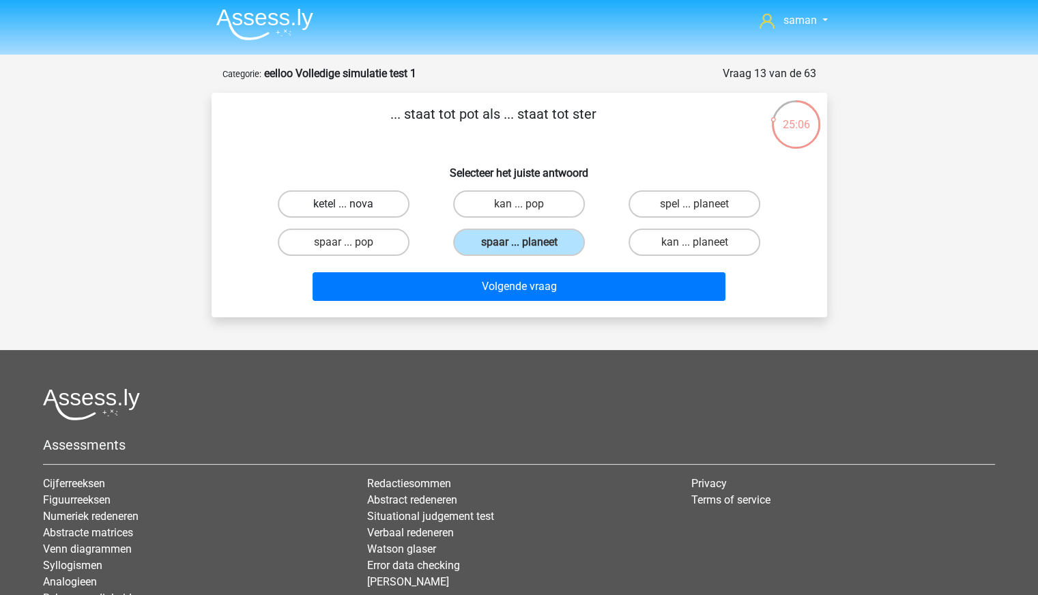
radio input "true"
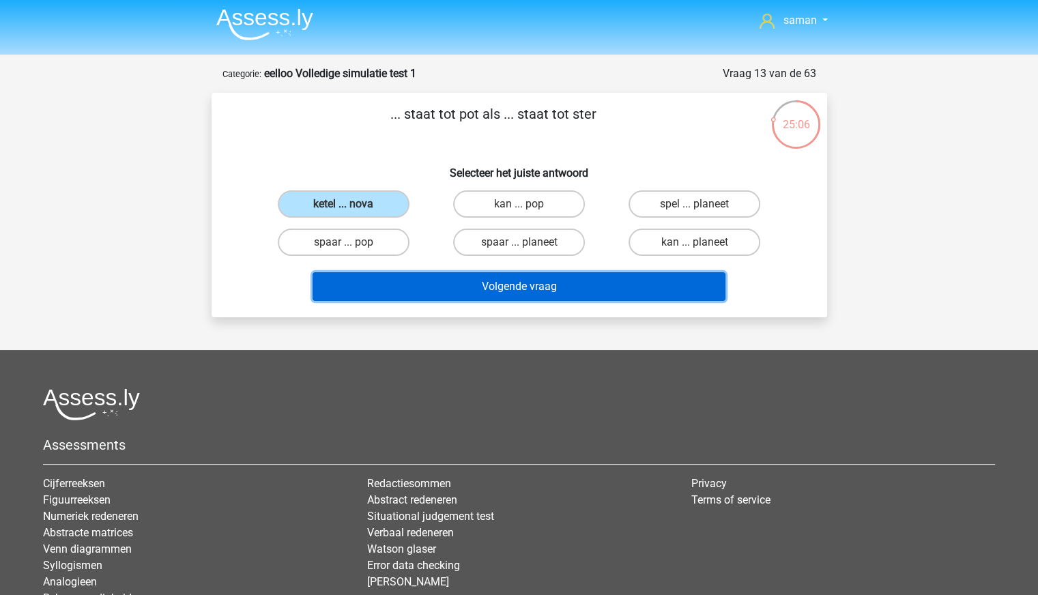
click at [403, 278] on button "Volgende vraag" at bounding box center [519, 286] width 413 height 29
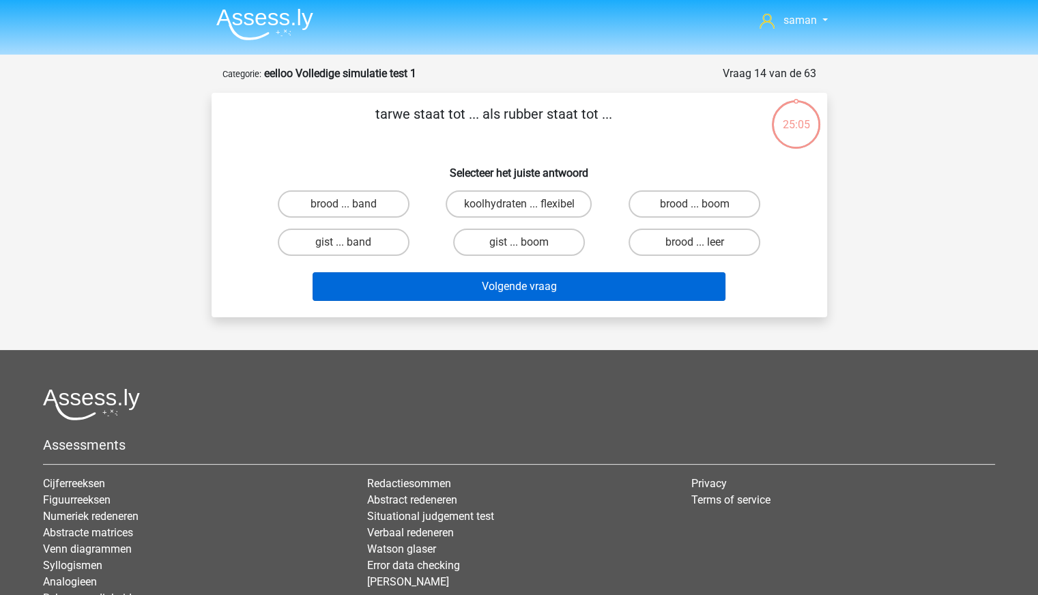
scroll to position [68, 0]
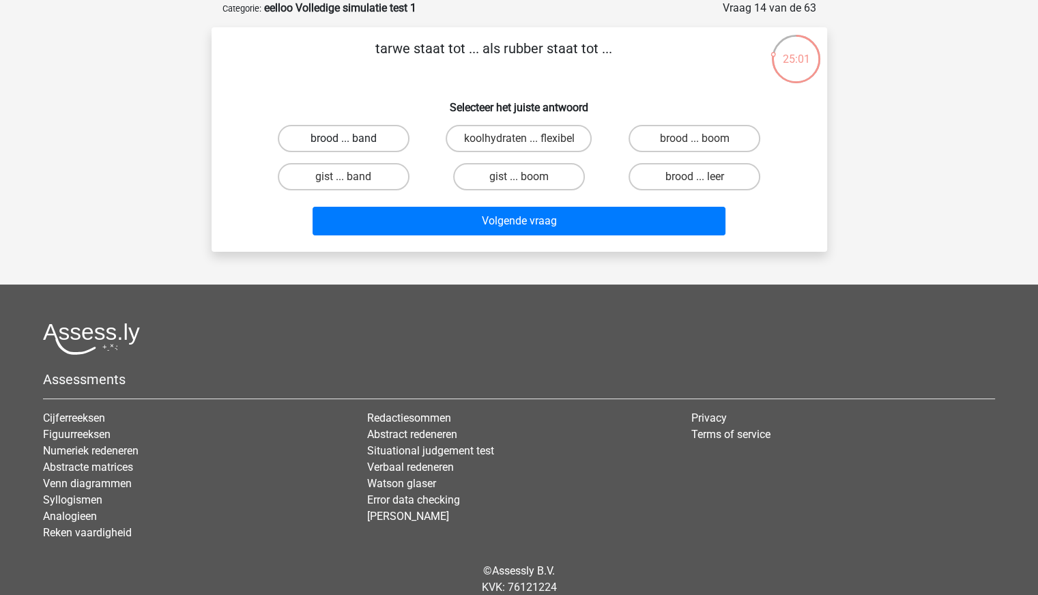
click at [379, 143] on label "brood ... band" at bounding box center [344, 138] width 132 height 27
click at [352, 143] on input "brood ... band" at bounding box center [347, 143] width 9 height 9
radio input "true"
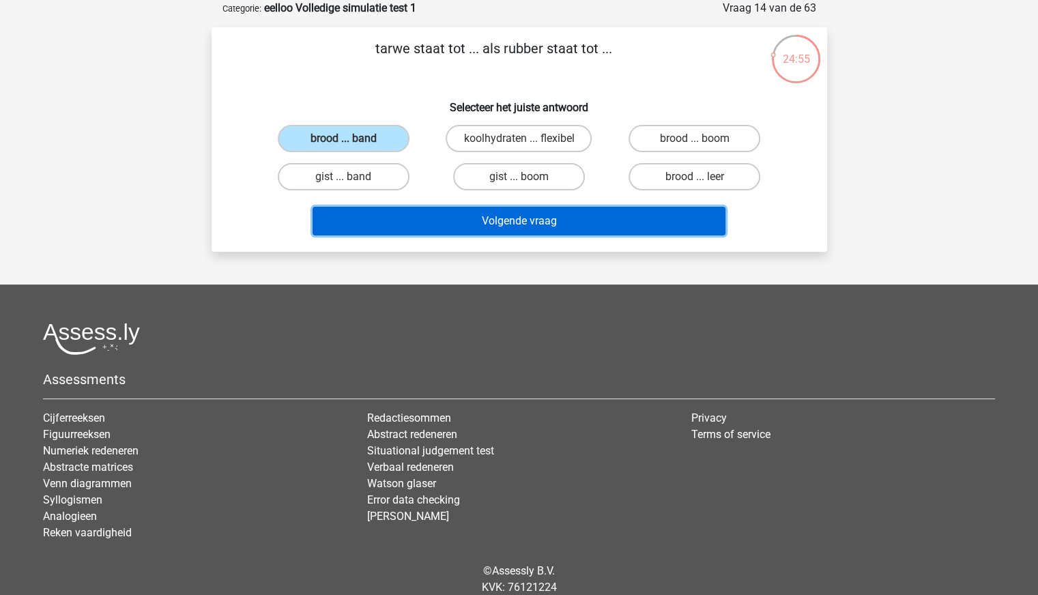
click at [578, 221] on button "Volgende vraag" at bounding box center [519, 221] width 413 height 29
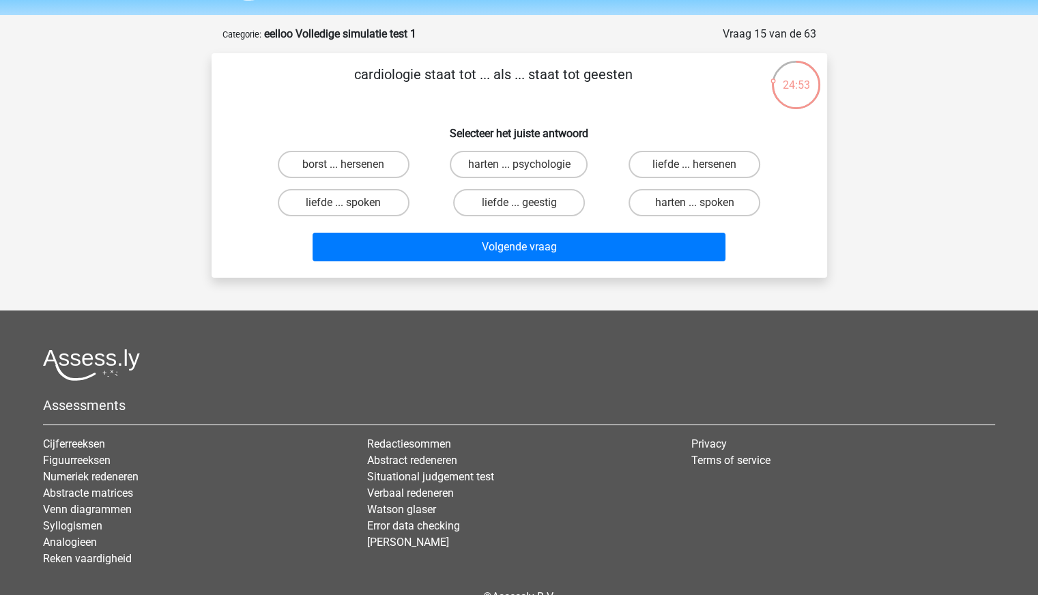
scroll to position [43, 0]
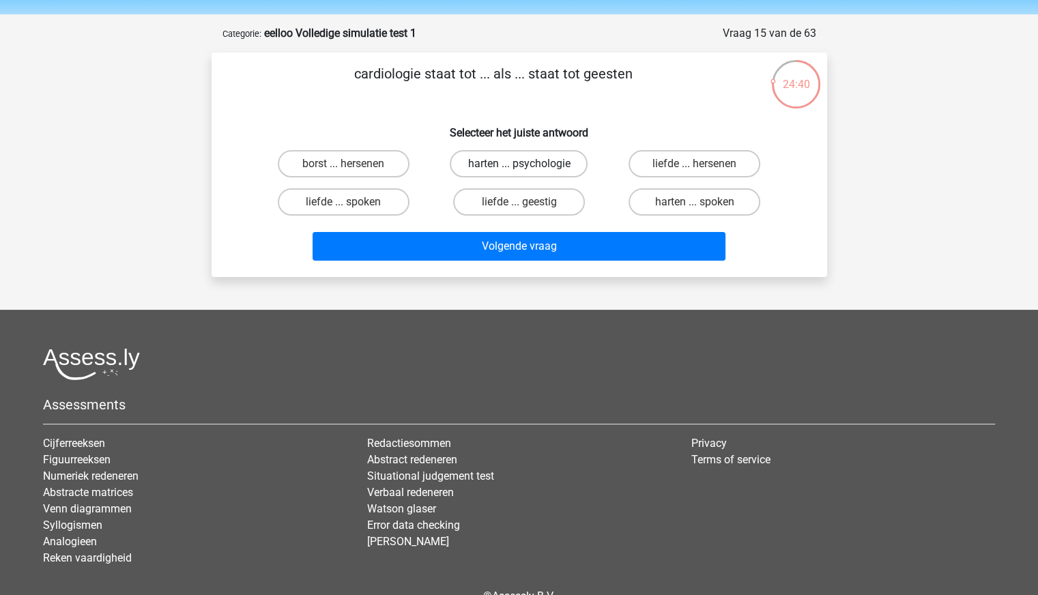
click at [508, 170] on label "harten ... psychologie" at bounding box center [519, 163] width 138 height 27
click at [519, 170] on input "harten ... psychologie" at bounding box center [523, 168] width 9 height 9
radio input "true"
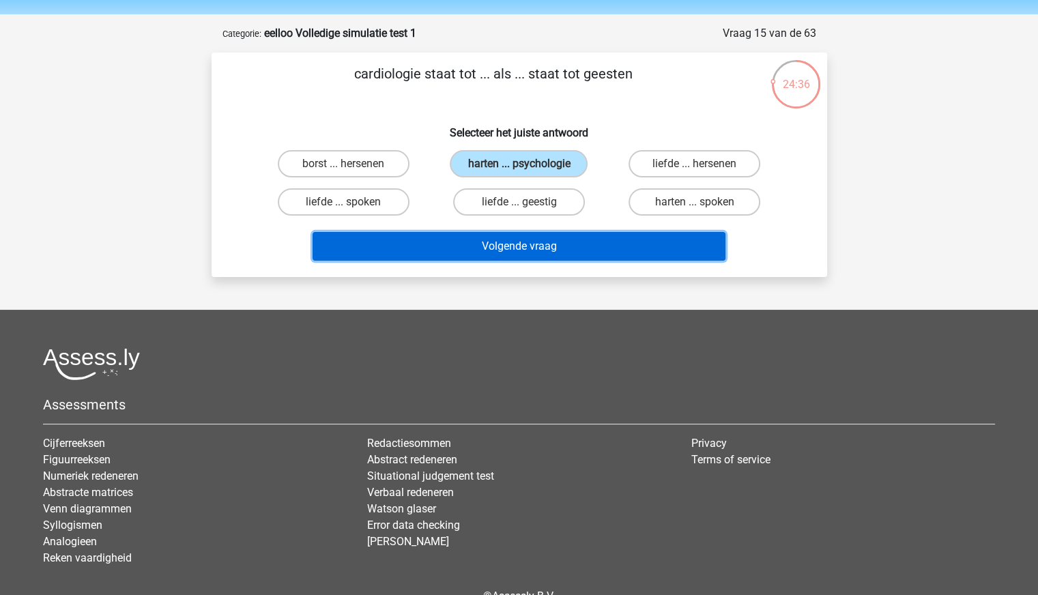
click at [495, 245] on button "Volgende vraag" at bounding box center [519, 246] width 413 height 29
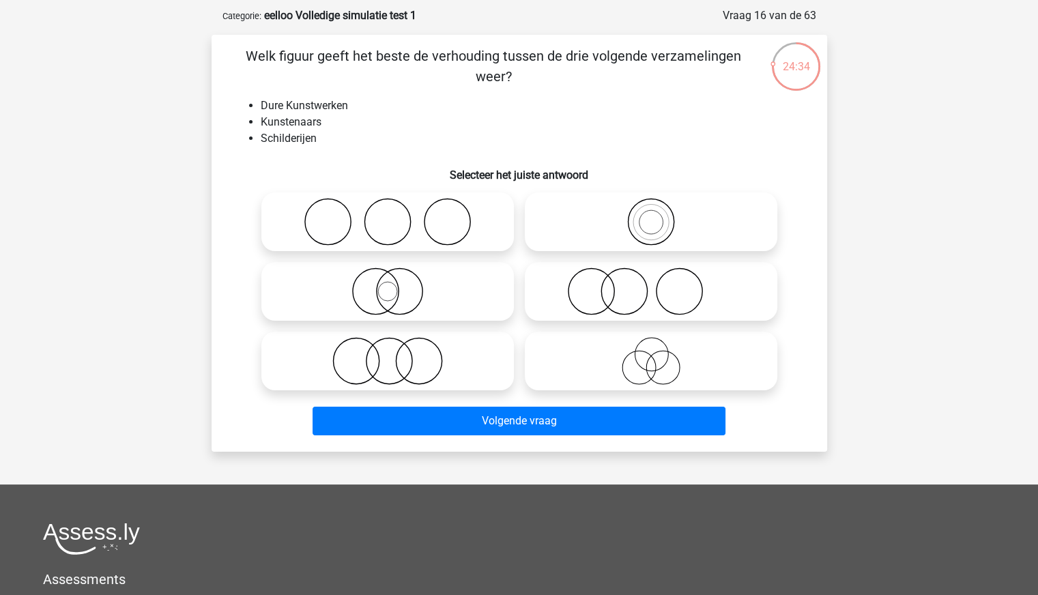
scroll to position [60, 0]
click at [424, 301] on icon at bounding box center [388, 292] width 242 height 48
click at [397, 285] on input "radio" at bounding box center [392, 280] width 9 height 9
radio input "true"
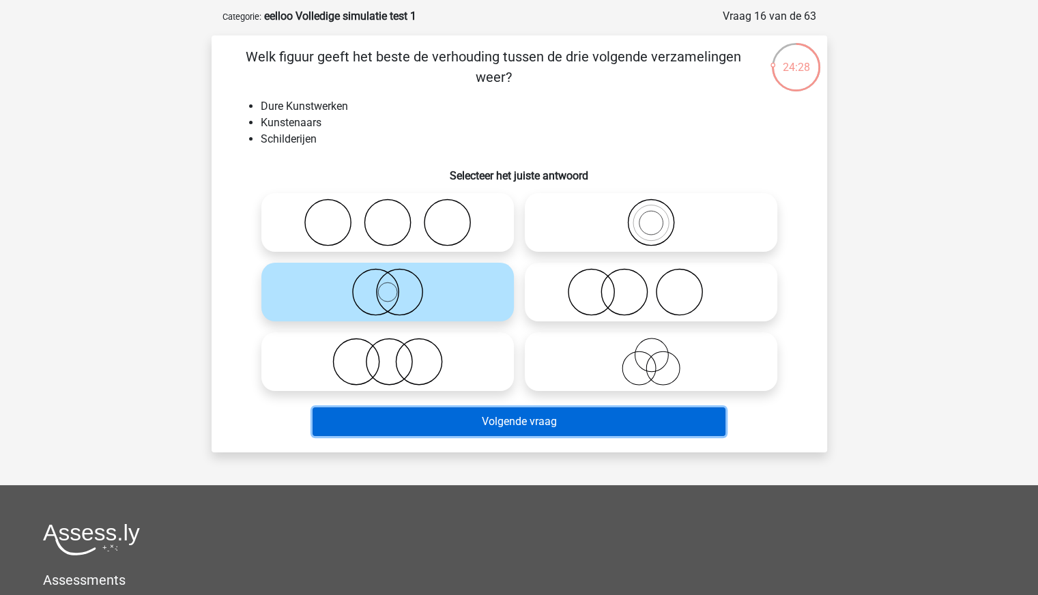
click at [482, 420] on button "Volgende vraag" at bounding box center [519, 421] width 413 height 29
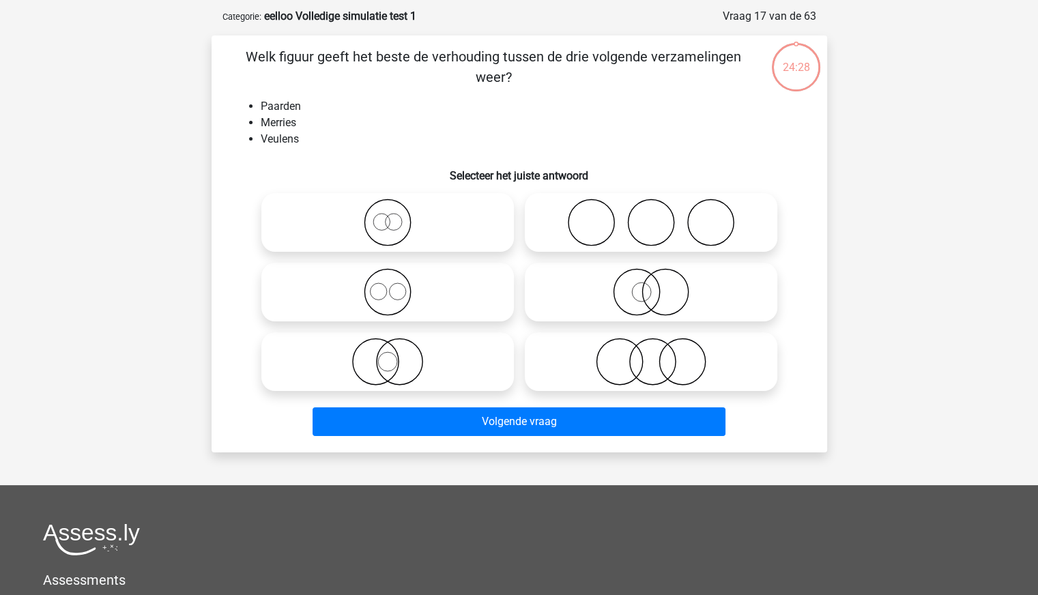
scroll to position [68, 0]
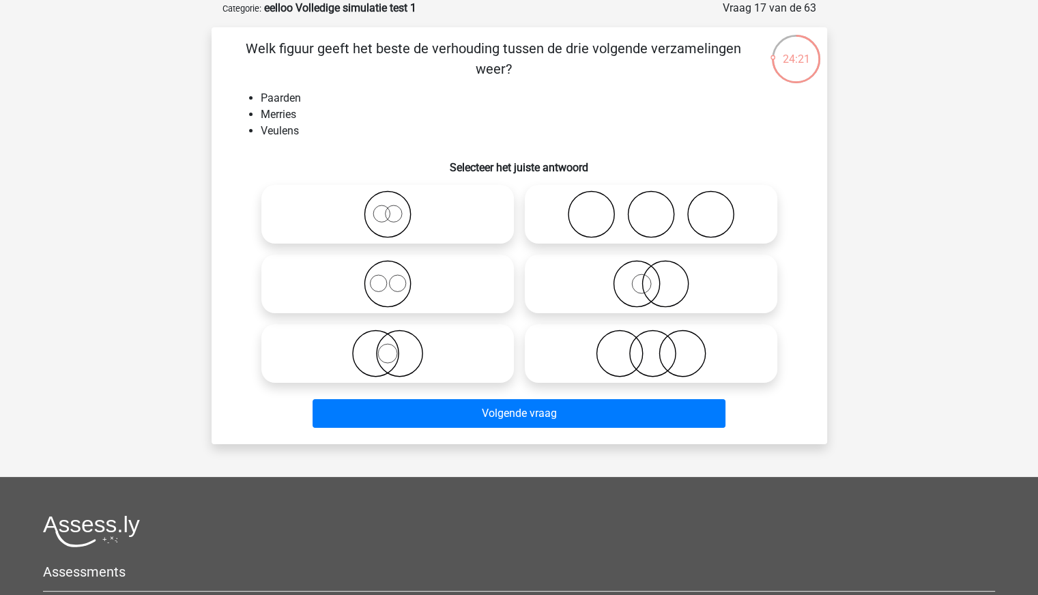
click at [453, 270] on icon at bounding box center [388, 284] width 242 height 48
click at [397, 270] on input "radio" at bounding box center [392, 272] width 9 height 9
radio input "true"
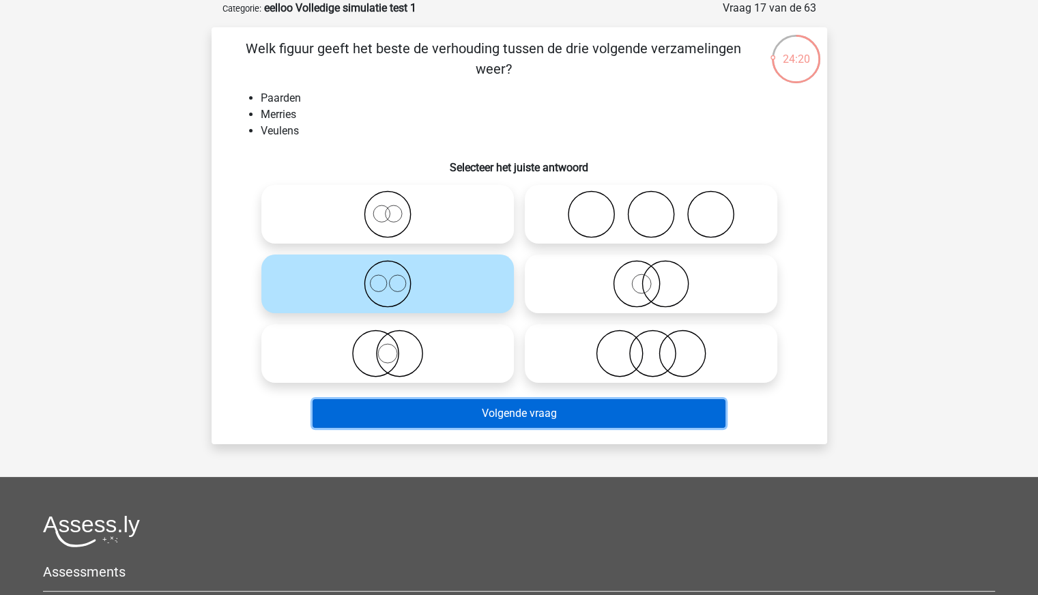
click at [505, 407] on button "Volgende vraag" at bounding box center [519, 413] width 413 height 29
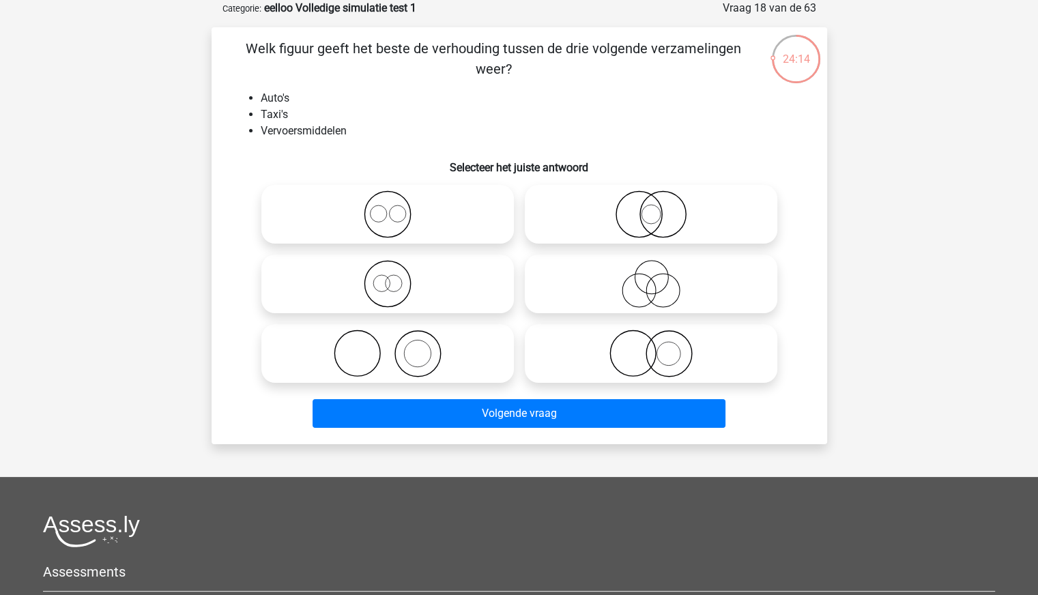
click at [450, 283] on icon at bounding box center [388, 284] width 242 height 48
click at [397, 277] on input "radio" at bounding box center [392, 272] width 9 height 9
radio input "true"
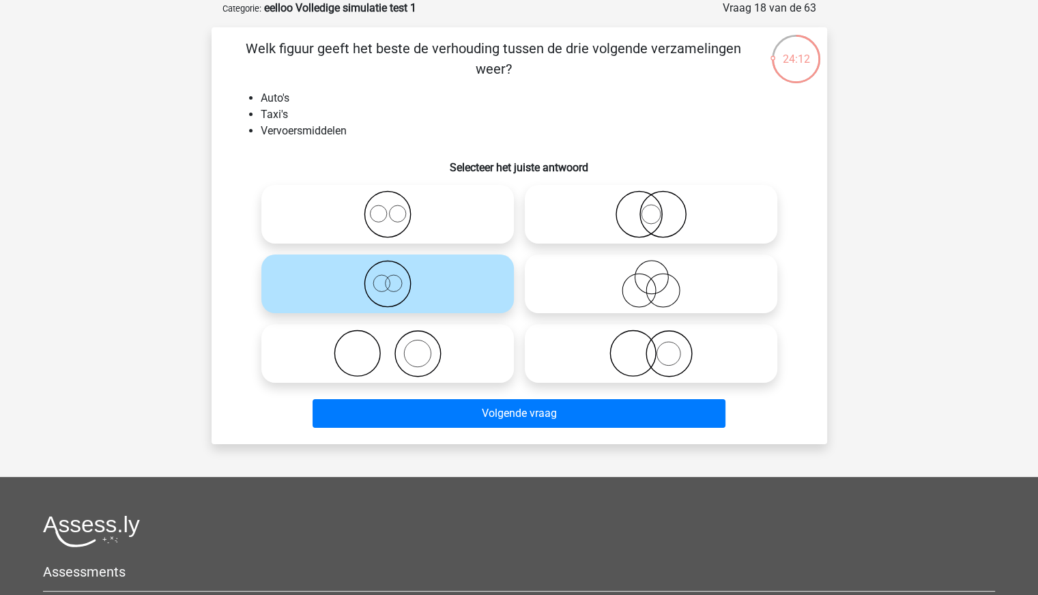
click at [470, 230] on icon at bounding box center [388, 214] width 242 height 48
click at [397, 207] on input "radio" at bounding box center [392, 203] width 9 height 9
radio input "true"
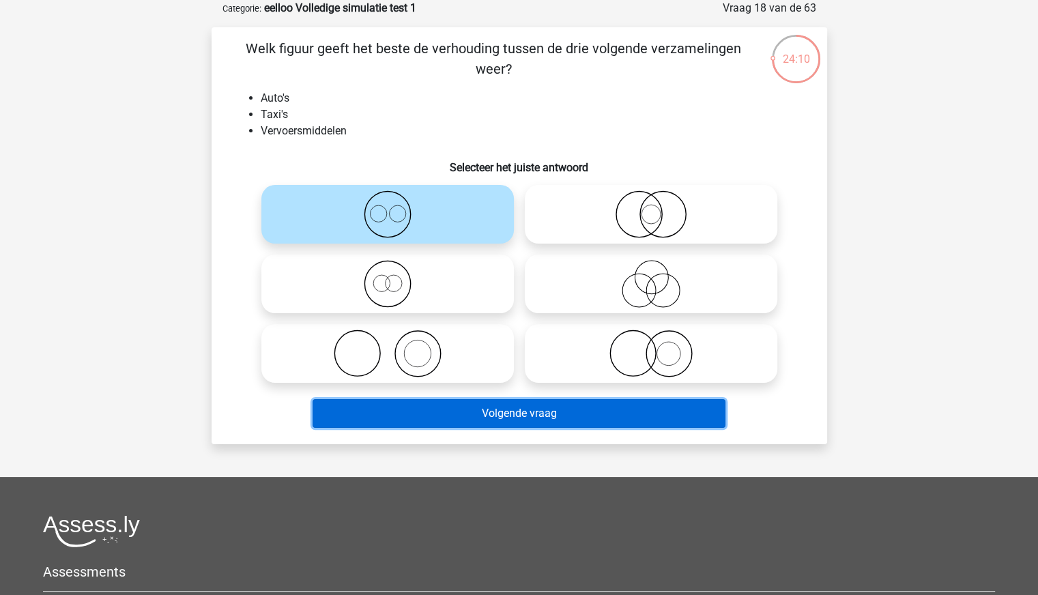
click at [574, 412] on button "Volgende vraag" at bounding box center [519, 413] width 413 height 29
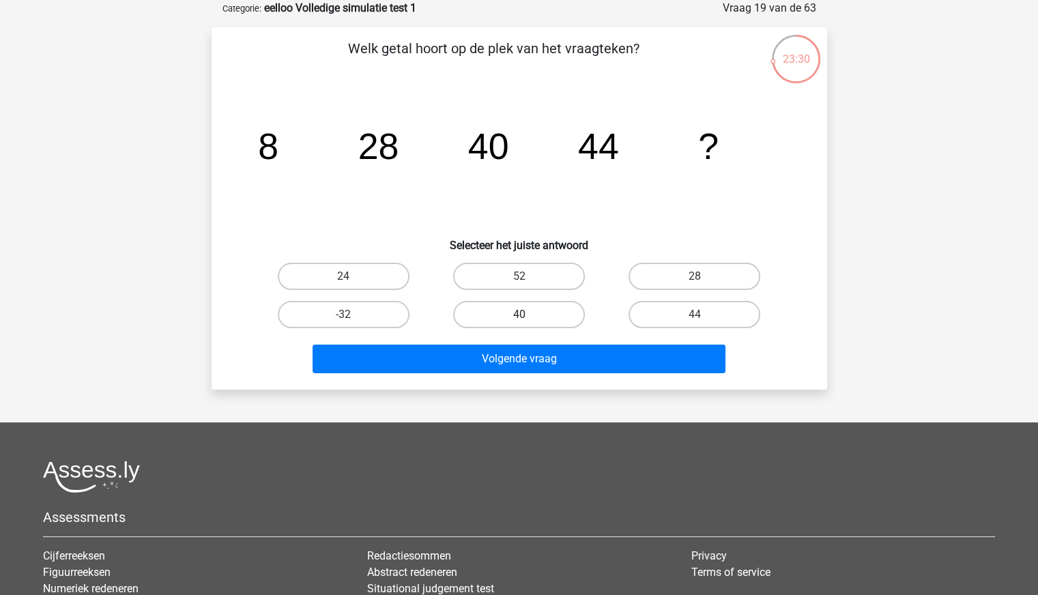
click at [505, 306] on label "40" at bounding box center [519, 314] width 132 height 27
click at [519, 315] on input "40" at bounding box center [523, 319] width 9 height 9
radio input "true"
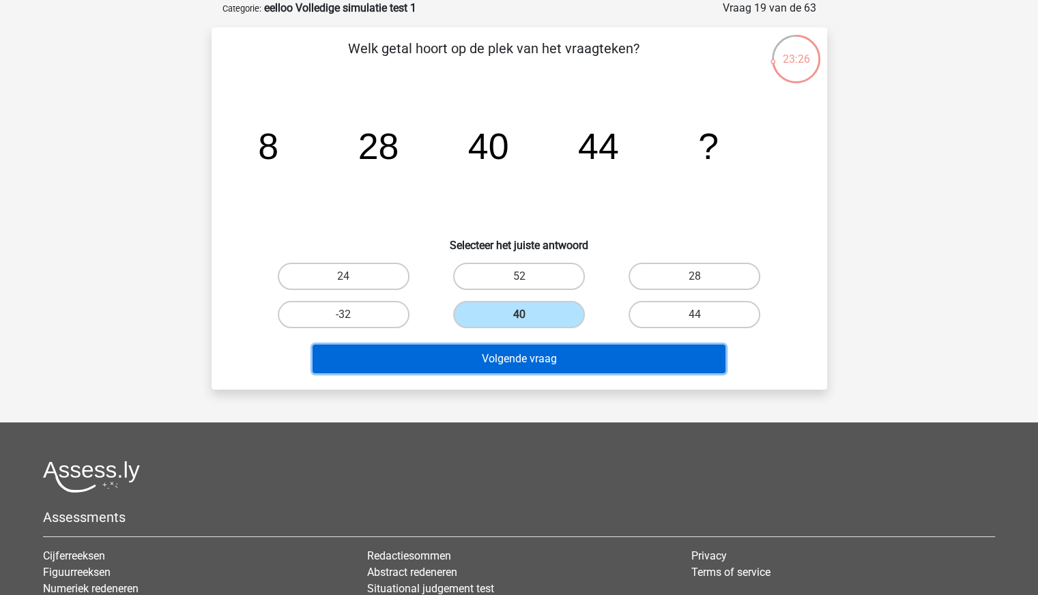
click at [577, 358] on button "Volgende vraag" at bounding box center [519, 359] width 413 height 29
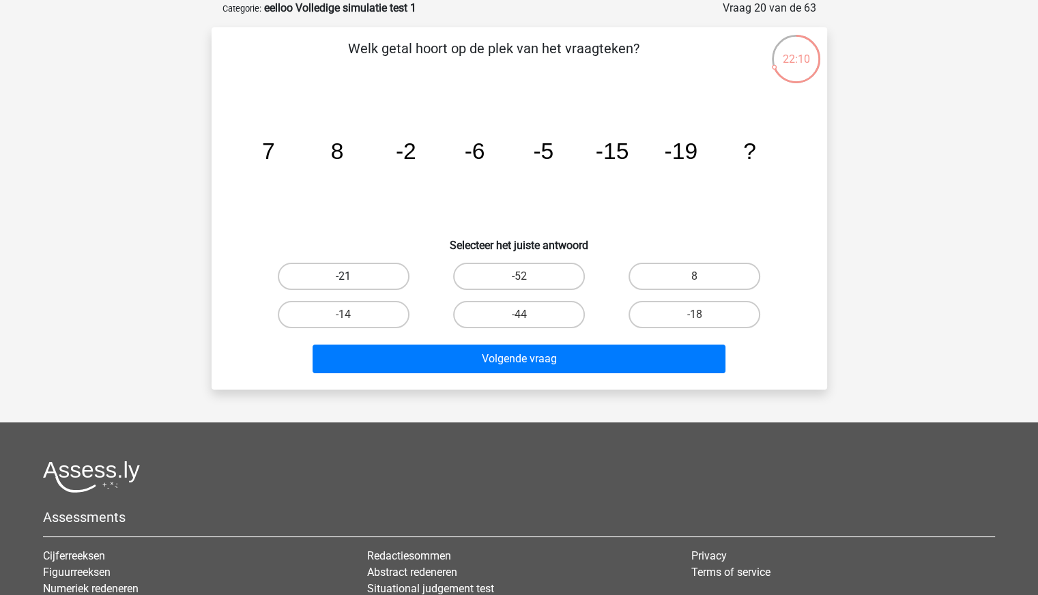
click at [364, 279] on label "-21" at bounding box center [344, 276] width 132 height 27
click at [352, 279] on input "-21" at bounding box center [347, 280] width 9 height 9
radio input "true"
click at [649, 310] on label "-18" at bounding box center [695, 314] width 132 height 27
click at [695, 315] on input "-18" at bounding box center [699, 319] width 9 height 9
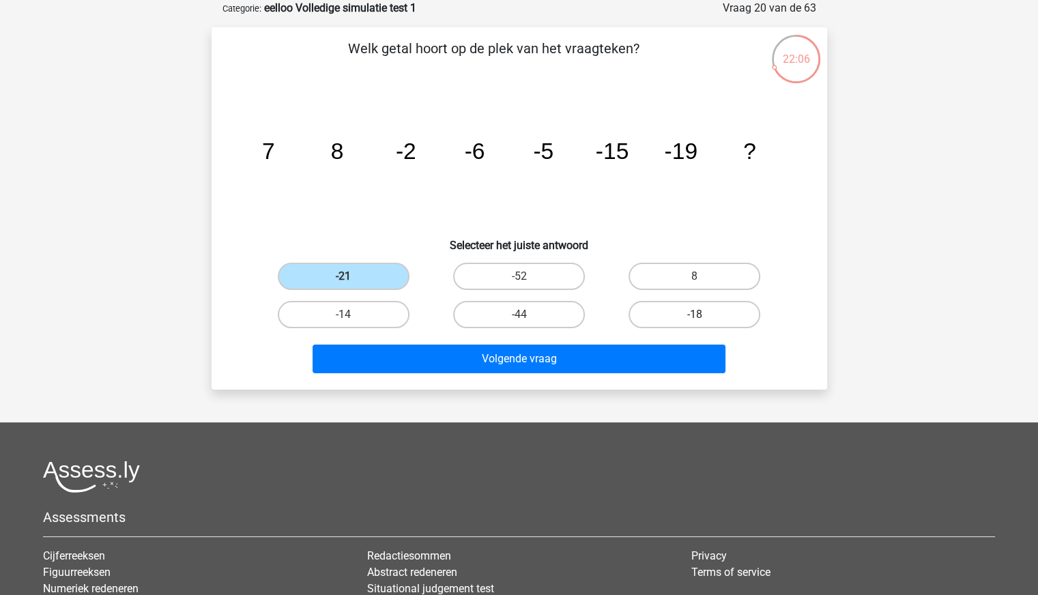
radio input "true"
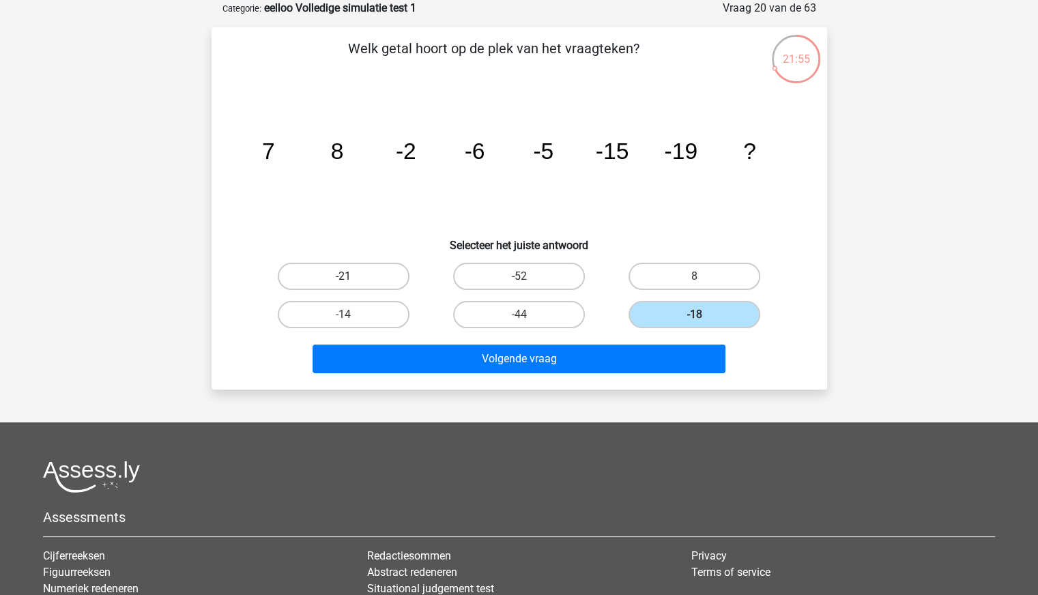
click at [381, 282] on label "-21" at bounding box center [344, 276] width 132 height 27
click at [352, 282] on input "-21" at bounding box center [347, 280] width 9 height 9
radio input "true"
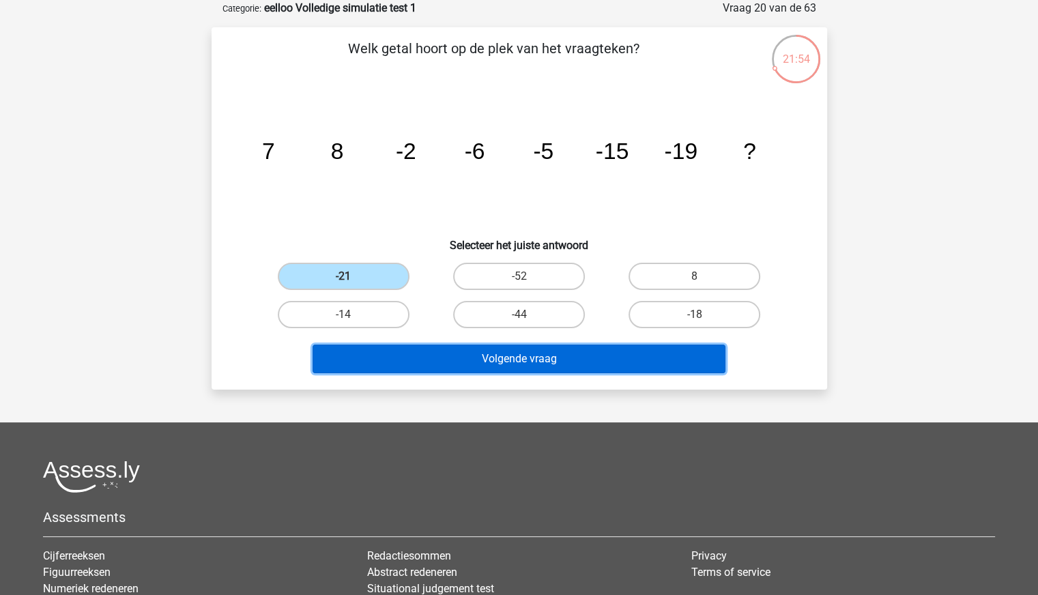
click at [462, 354] on button "Volgende vraag" at bounding box center [519, 359] width 413 height 29
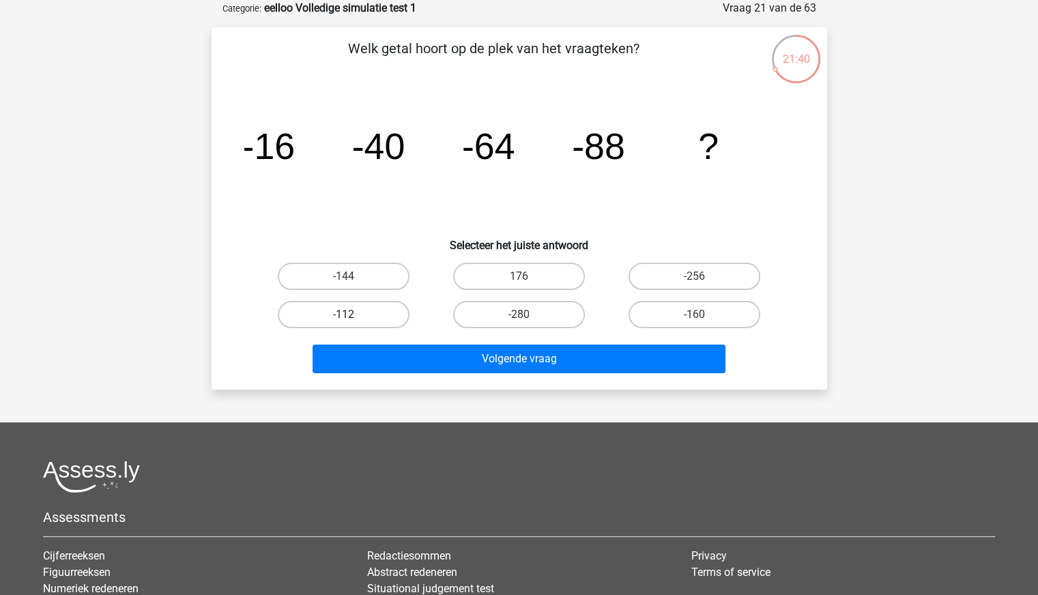
click at [394, 315] on label "-112" at bounding box center [344, 314] width 132 height 27
click at [352, 315] on input "-112" at bounding box center [347, 319] width 9 height 9
radio input "true"
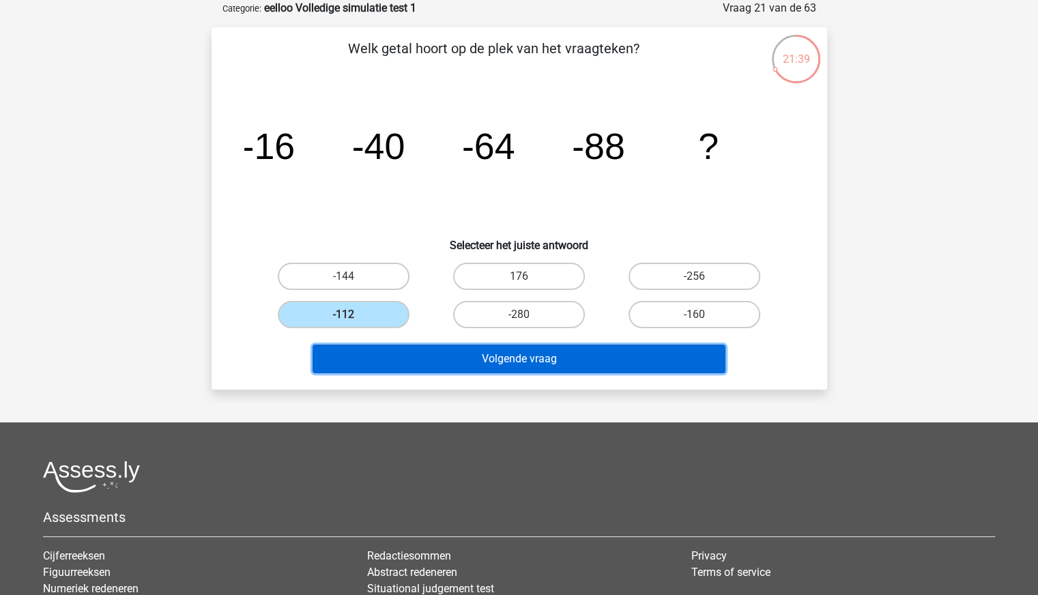
click at [478, 360] on button "Volgende vraag" at bounding box center [519, 359] width 413 height 29
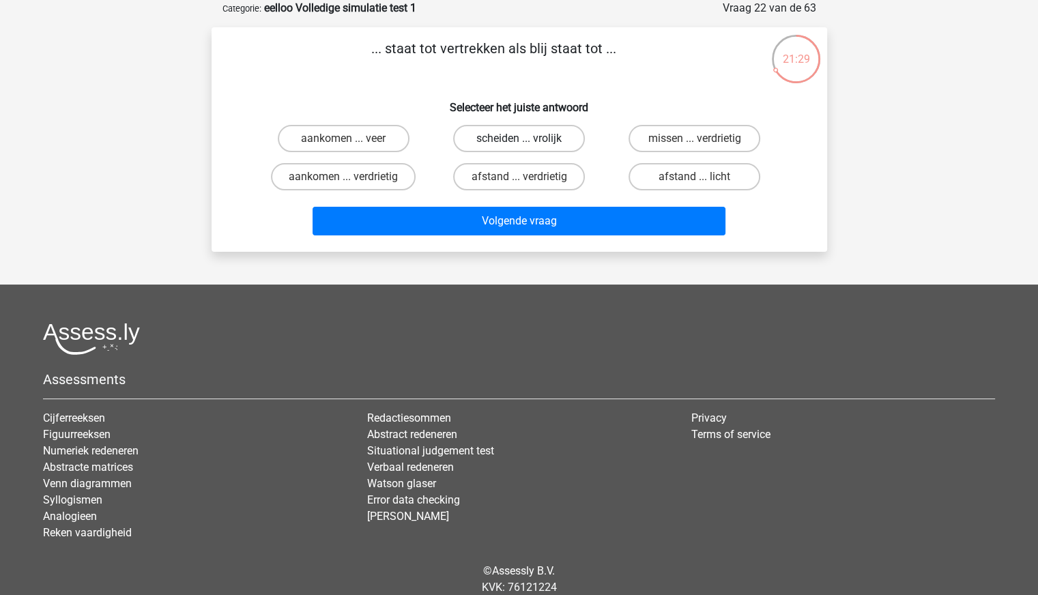
click at [532, 140] on label "scheiden ... vrolijk" at bounding box center [519, 138] width 132 height 27
click at [528, 140] on input "scheiden ... vrolijk" at bounding box center [523, 143] width 9 height 9
radio input "true"
click at [384, 175] on label "aankomen ... verdrietig" at bounding box center [343, 176] width 145 height 27
click at [352, 177] on input "aankomen ... verdrietig" at bounding box center [347, 181] width 9 height 9
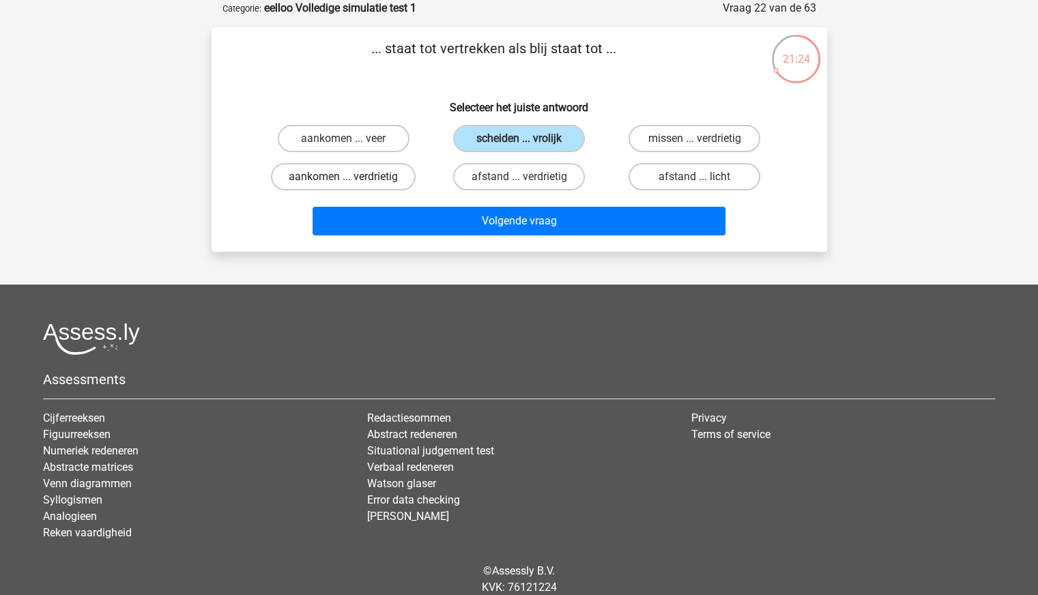
radio input "true"
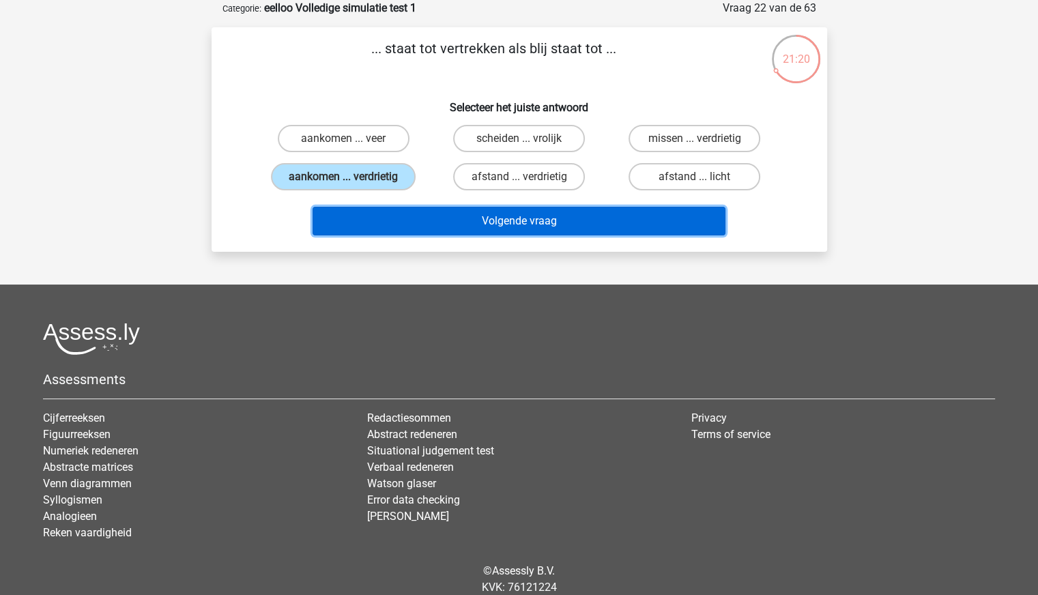
click at [472, 213] on button "Volgende vraag" at bounding box center [519, 221] width 413 height 29
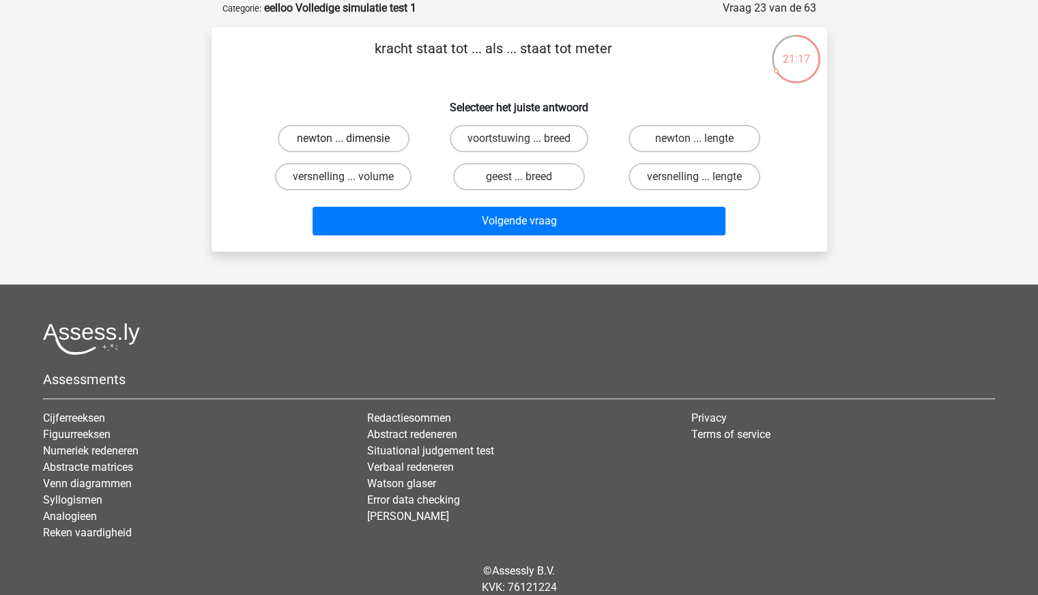
click at [368, 137] on label "newton ... dimensie" at bounding box center [344, 138] width 132 height 27
click at [352, 139] on input "newton ... dimensie" at bounding box center [347, 143] width 9 height 9
radio input "true"
click at [676, 147] on label "newton ... lengte" at bounding box center [695, 138] width 132 height 27
click at [695, 147] on input "newton ... lengte" at bounding box center [699, 143] width 9 height 9
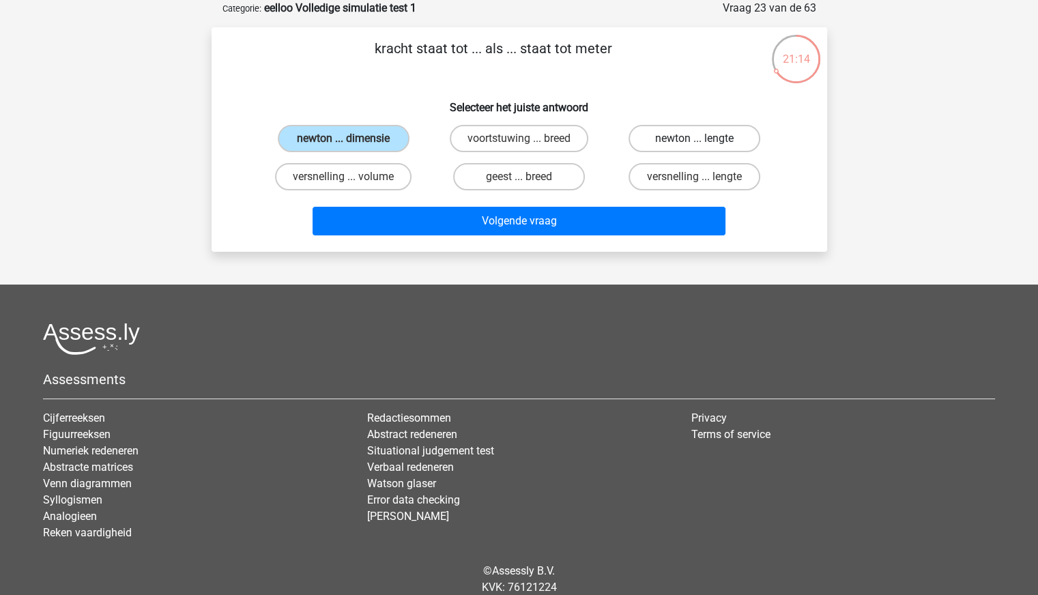
radio input "true"
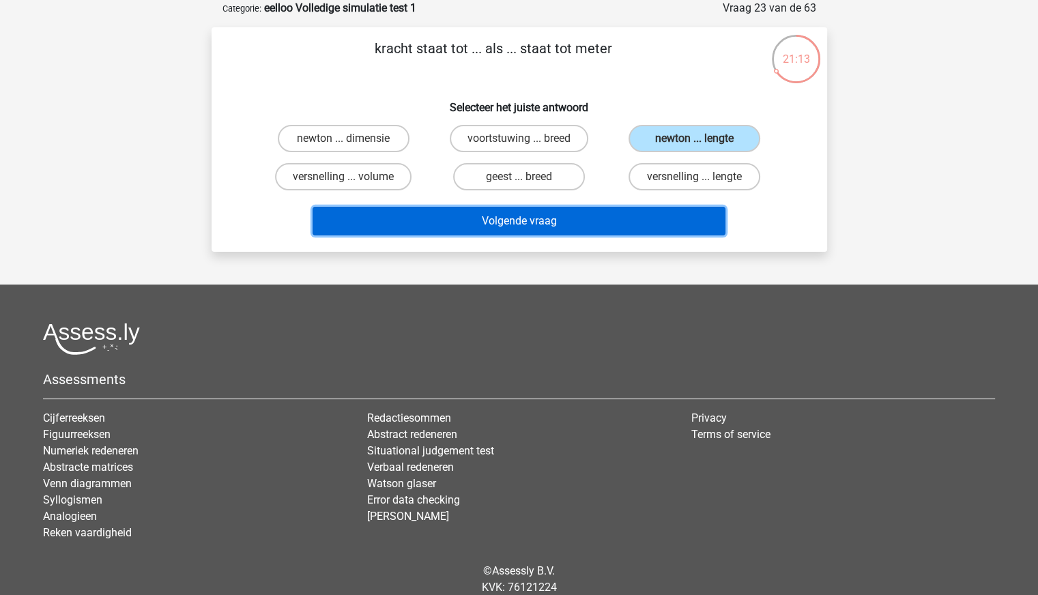
click at [620, 217] on button "Volgende vraag" at bounding box center [519, 221] width 413 height 29
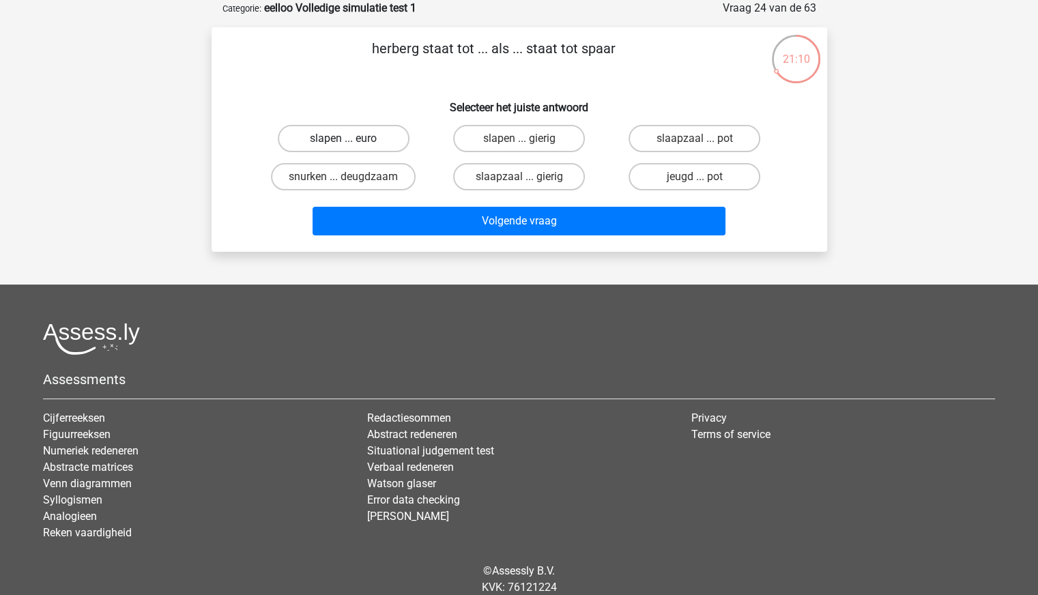
click at [359, 137] on label "slapen ... euro" at bounding box center [344, 138] width 132 height 27
click at [352, 139] on input "slapen ... euro" at bounding box center [347, 143] width 9 height 9
radio input "true"
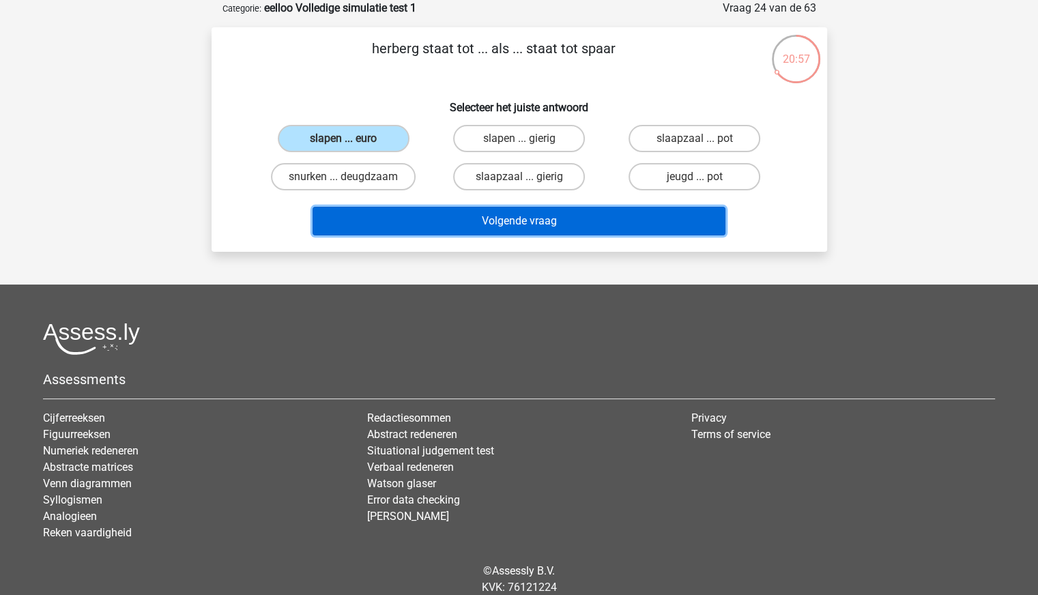
click at [440, 214] on button "Volgende vraag" at bounding box center [519, 221] width 413 height 29
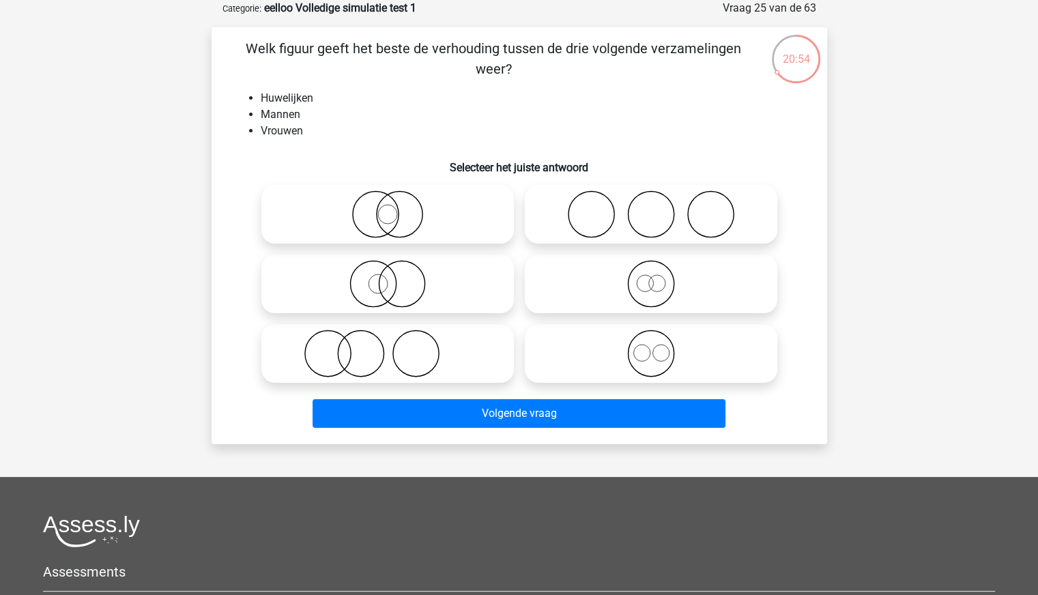
click at [389, 222] on icon at bounding box center [388, 214] width 242 height 48
click at [389, 207] on input "radio" at bounding box center [392, 203] width 9 height 9
radio input "true"
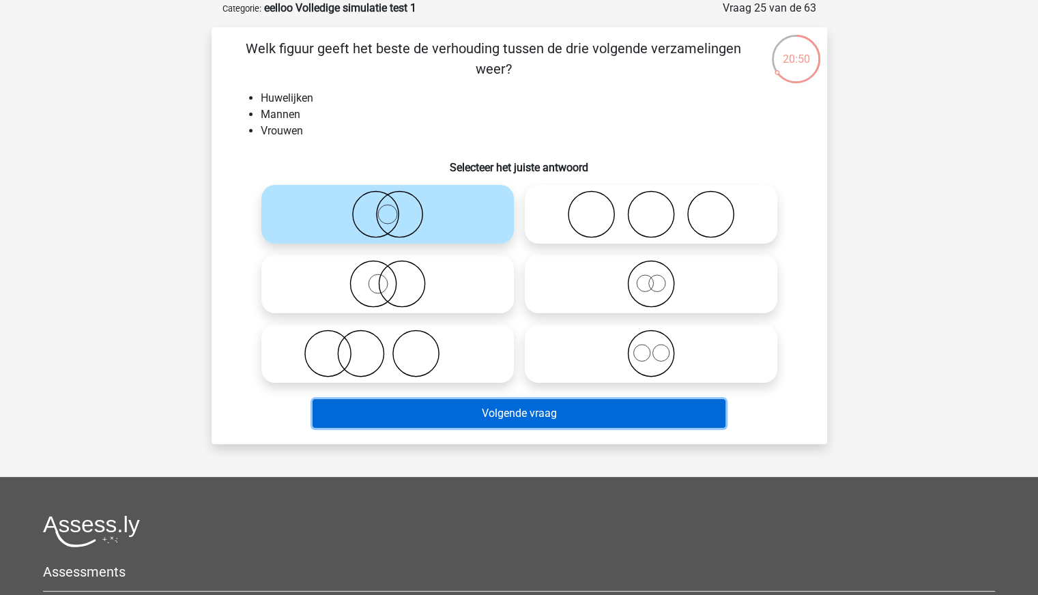
click at [528, 412] on button "Volgende vraag" at bounding box center [519, 413] width 413 height 29
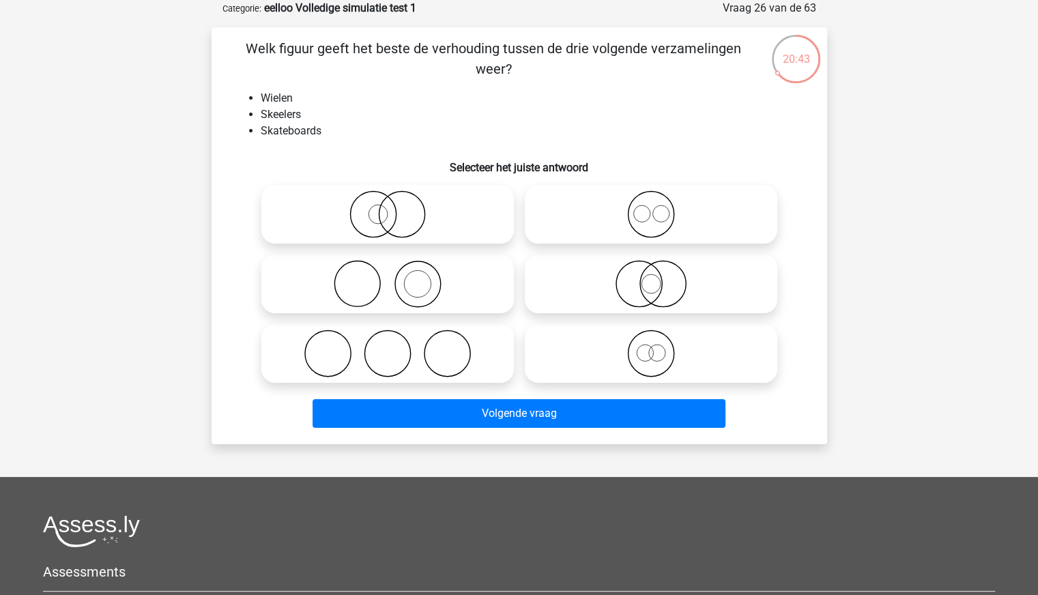
click at [649, 214] on icon at bounding box center [651, 214] width 242 height 48
click at [651, 207] on input "radio" at bounding box center [655, 203] width 9 height 9
radio input "true"
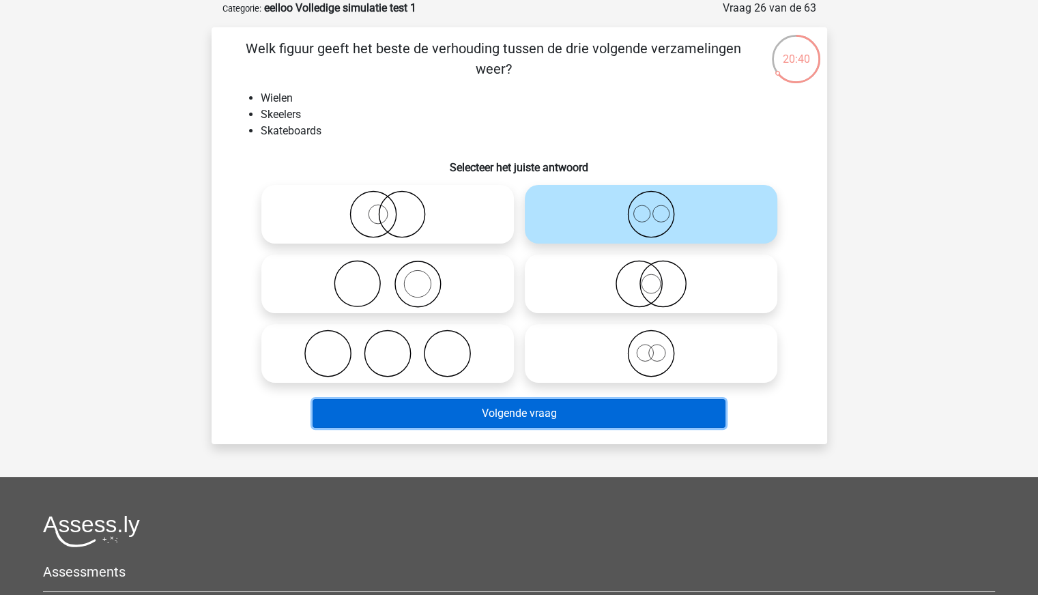
click at [461, 409] on button "Volgende vraag" at bounding box center [519, 413] width 413 height 29
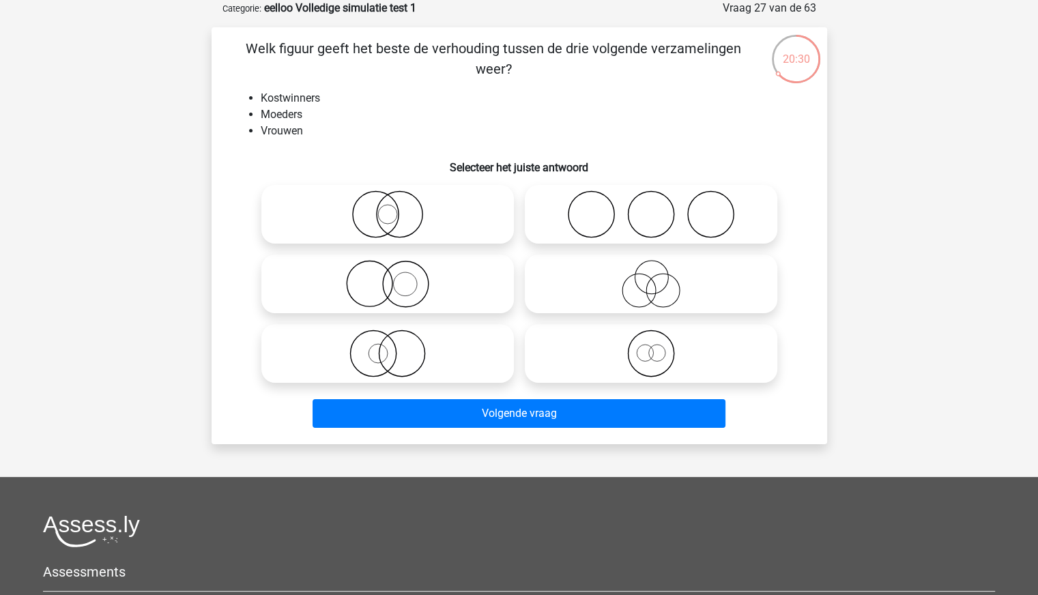
click at [599, 222] on icon at bounding box center [651, 214] width 242 height 48
click at [651, 207] on input "radio" at bounding box center [655, 203] width 9 height 9
radio input "true"
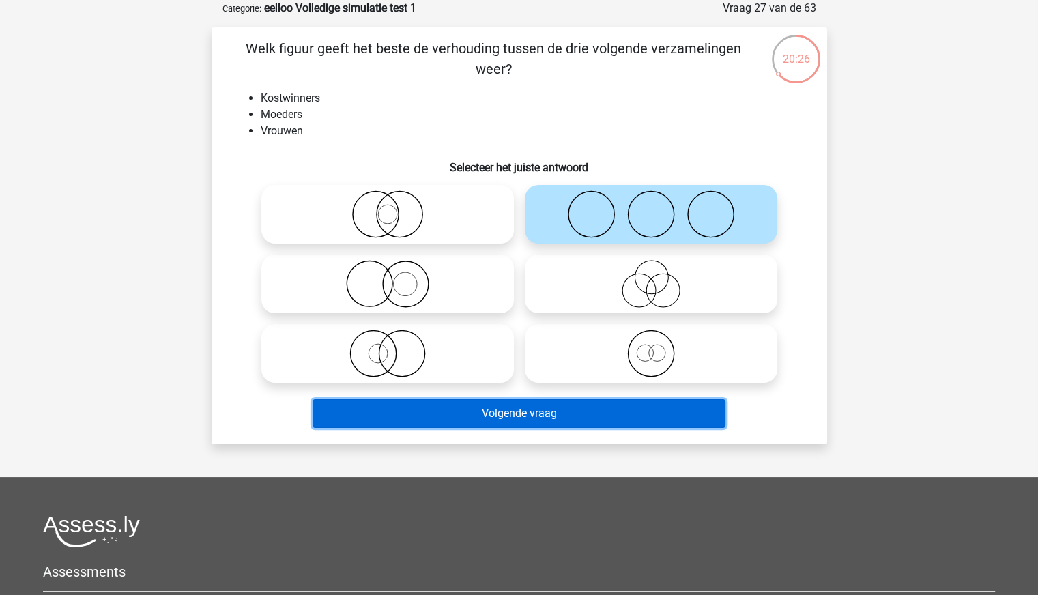
click at [609, 417] on button "Volgende vraag" at bounding box center [519, 413] width 413 height 29
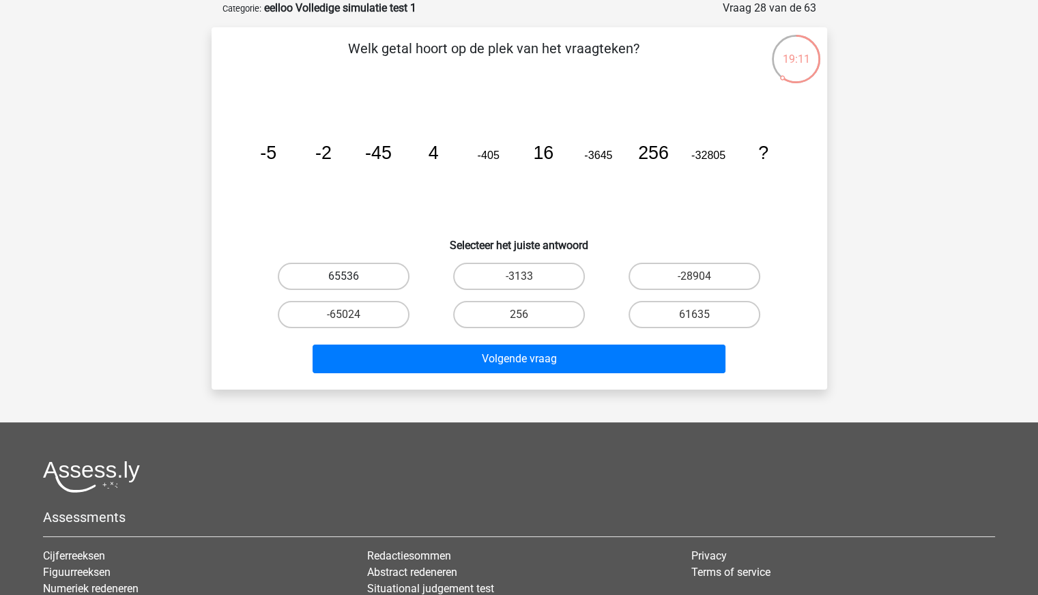
click at [371, 276] on label "65536" at bounding box center [344, 276] width 132 height 27
click at [352, 276] on input "65536" at bounding box center [347, 280] width 9 height 9
radio input "true"
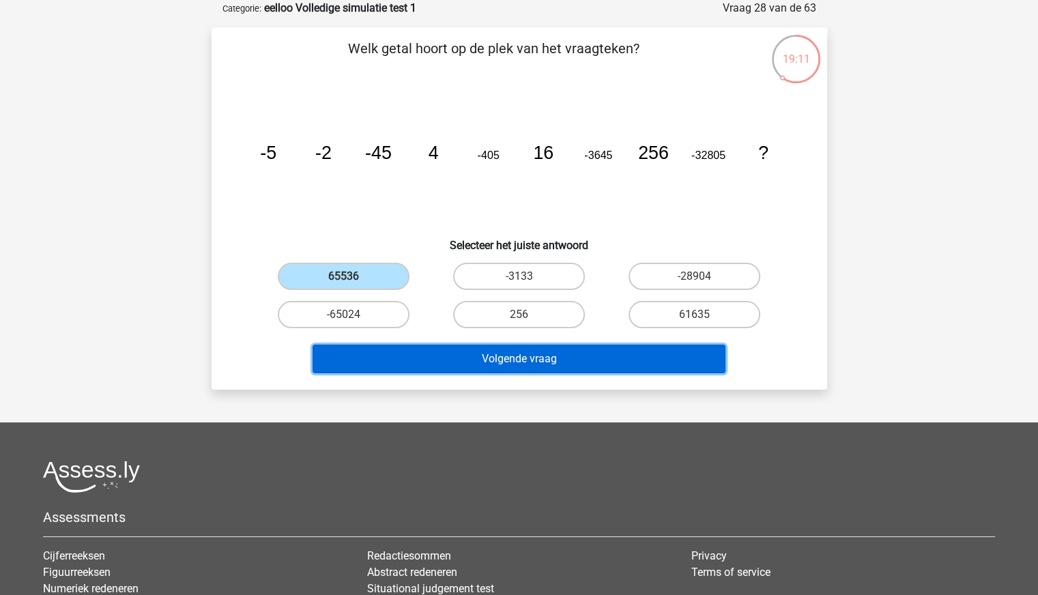
click at [494, 356] on button "Volgende vraag" at bounding box center [519, 359] width 413 height 29
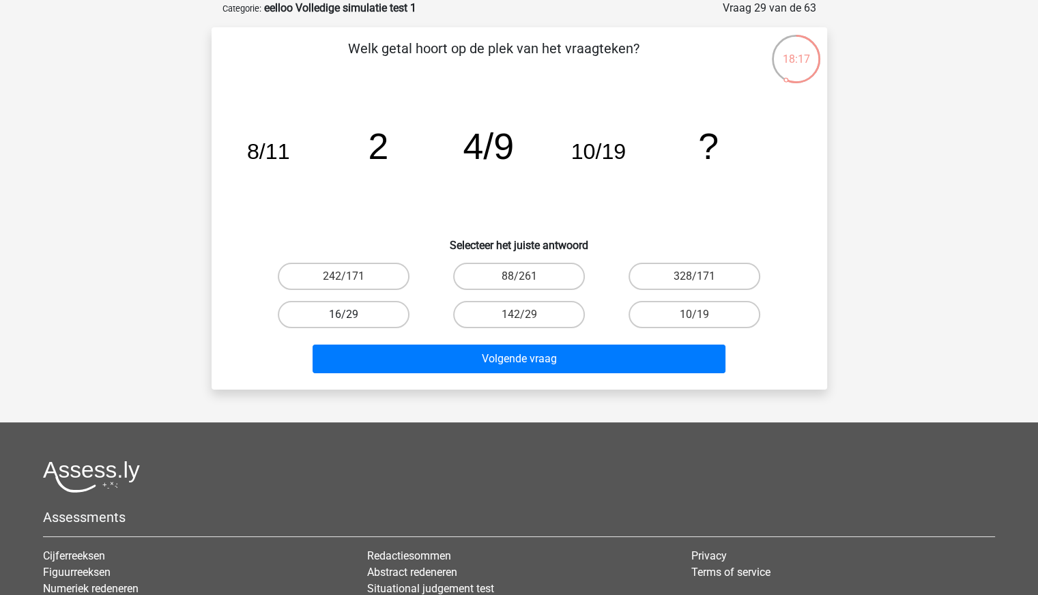
click at [377, 314] on label "16/29" at bounding box center [344, 314] width 132 height 27
click at [352, 315] on input "16/29" at bounding box center [347, 319] width 9 height 9
radio input "true"
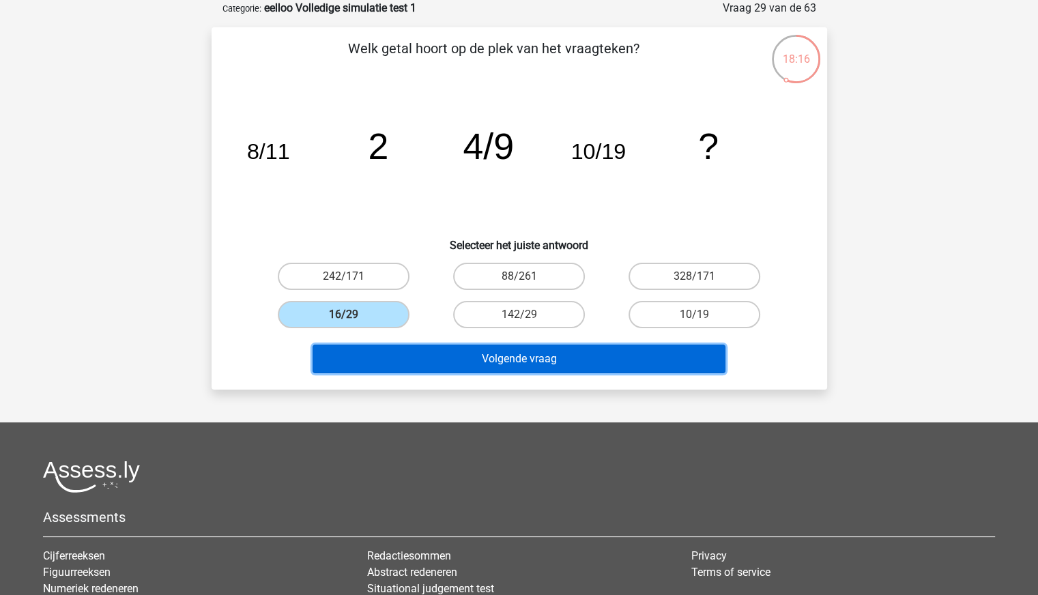
click at [463, 347] on button "Volgende vraag" at bounding box center [519, 359] width 413 height 29
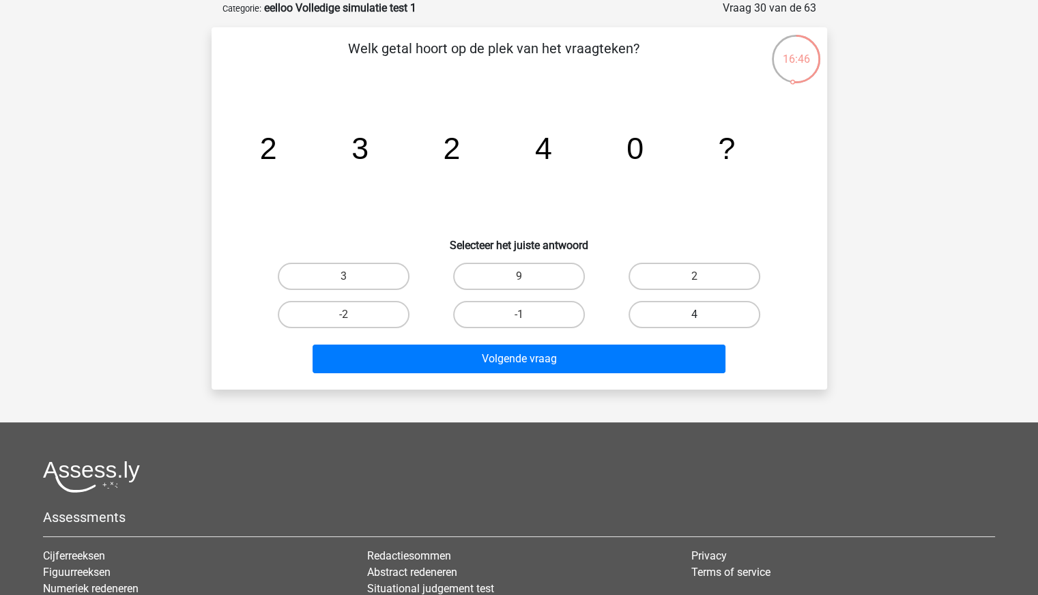
click at [652, 311] on label "4" at bounding box center [695, 314] width 132 height 27
click at [695, 315] on input "4" at bounding box center [699, 319] width 9 height 9
radio input "true"
click at [682, 276] on label "2" at bounding box center [695, 276] width 132 height 27
click at [695, 276] on input "2" at bounding box center [699, 280] width 9 height 9
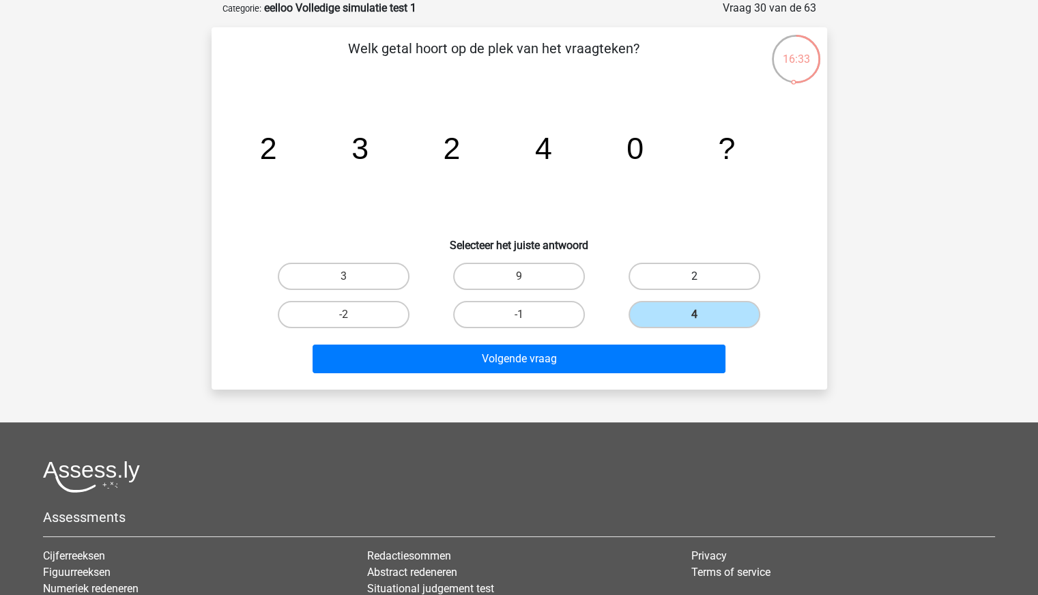
radio input "true"
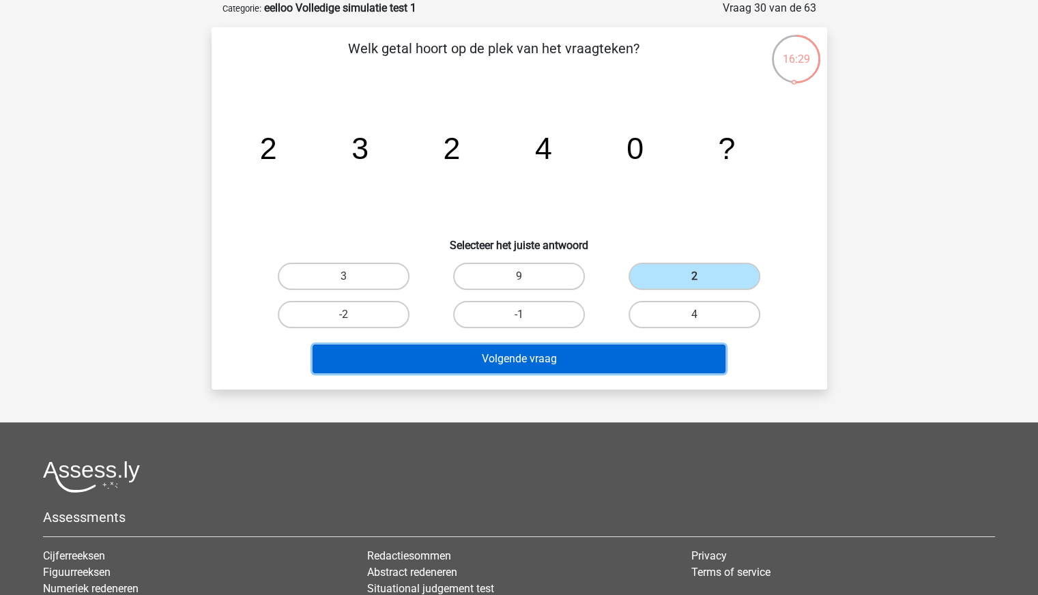
click at [509, 369] on button "Volgende vraag" at bounding box center [519, 359] width 413 height 29
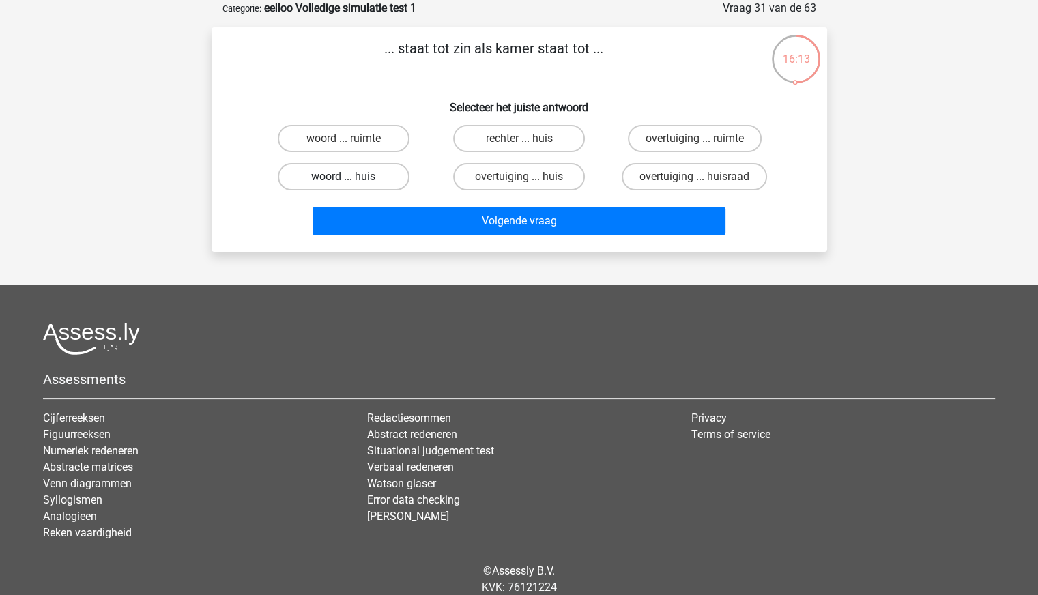
click at [375, 176] on label "woord ... huis" at bounding box center [344, 176] width 132 height 27
click at [352, 177] on input "woord ... huis" at bounding box center [347, 181] width 9 height 9
radio input "true"
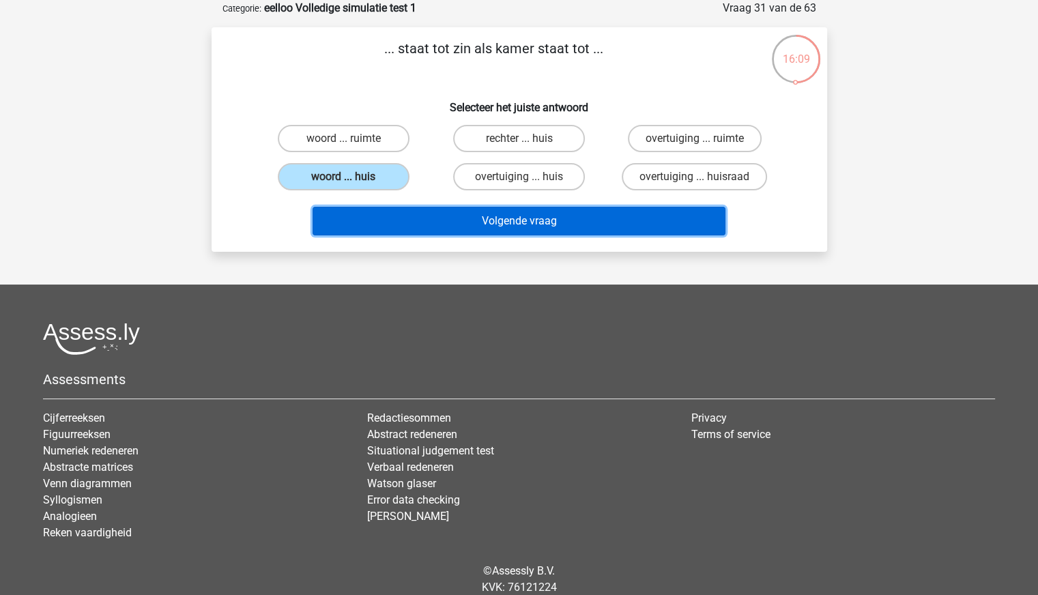
click at [471, 214] on button "Volgende vraag" at bounding box center [519, 221] width 413 height 29
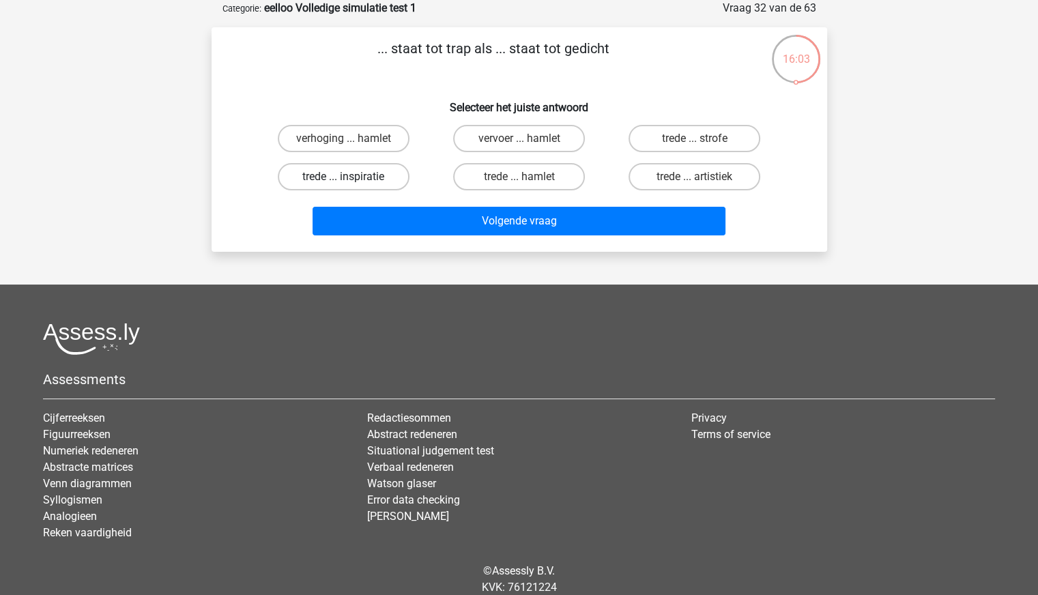
click at [359, 179] on label "trede ... inspiratie" at bounding box center [344, 176] width 132 height 27
click at [352, 179] on input "trede ... inspiratie" at bounding box center [347, 181] width 9 height 9
radio input "true"
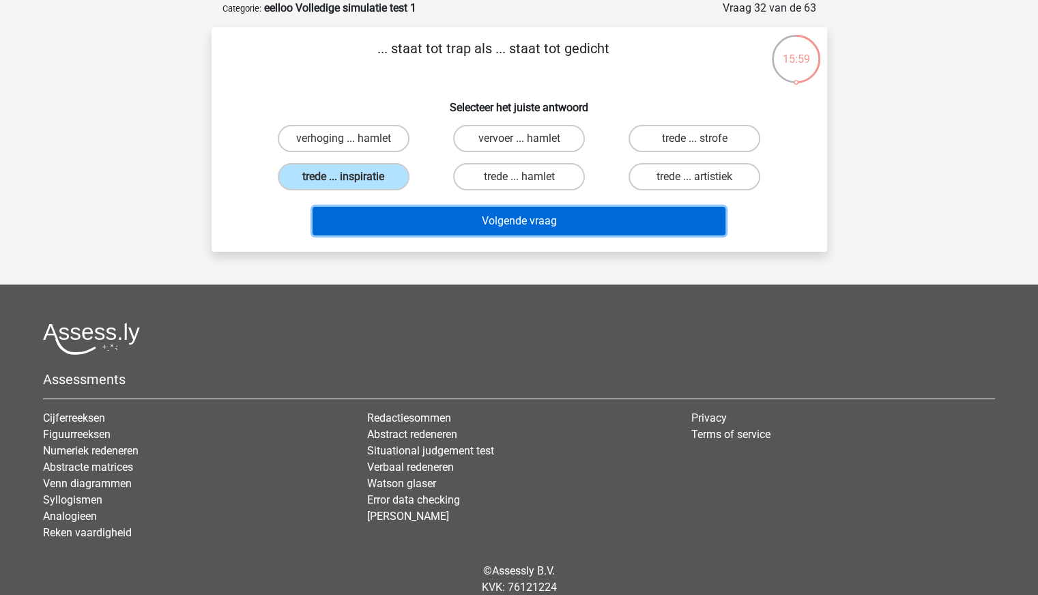
click at [534, 214] on button "Volgende vraag" at bounding box center [519, 221] width 413 height 29
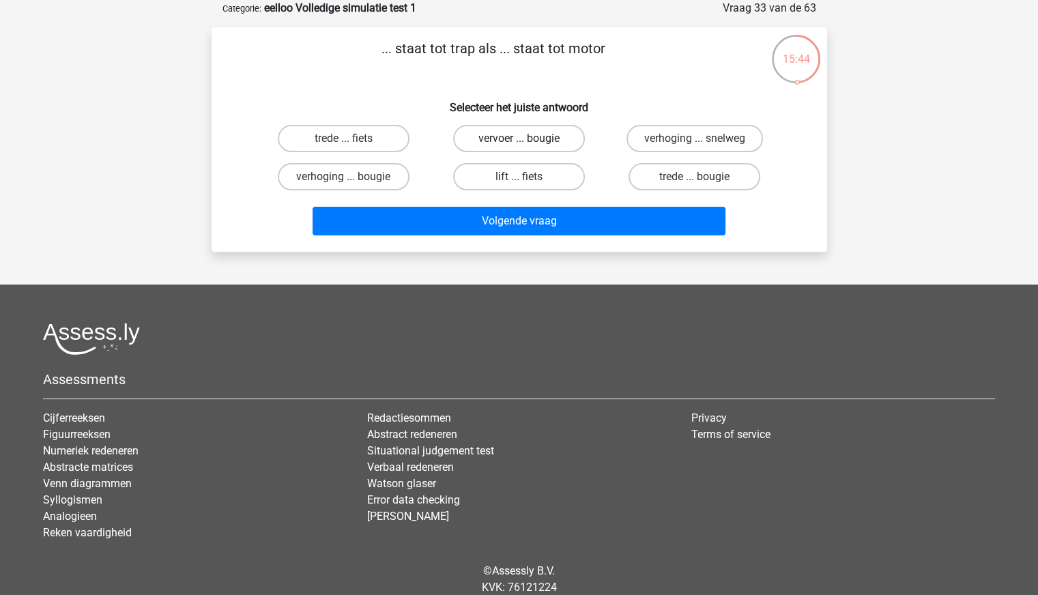
click at [499, 138] on label "vervoer ... bougie" at bounding box center [519, 138] width 132 height 27
click at [519, 139] on input "vervoer ... bougie" at bounding box center [523, 143] width 9 height 9
radio input "true"
click at [684, 173] on label "trede ... bougie" at bounding box center [695, 176] width 132 height 27
click at [695, 177] on input "trede ... bougie" at bounding box center [699, 181] width 9 height 9
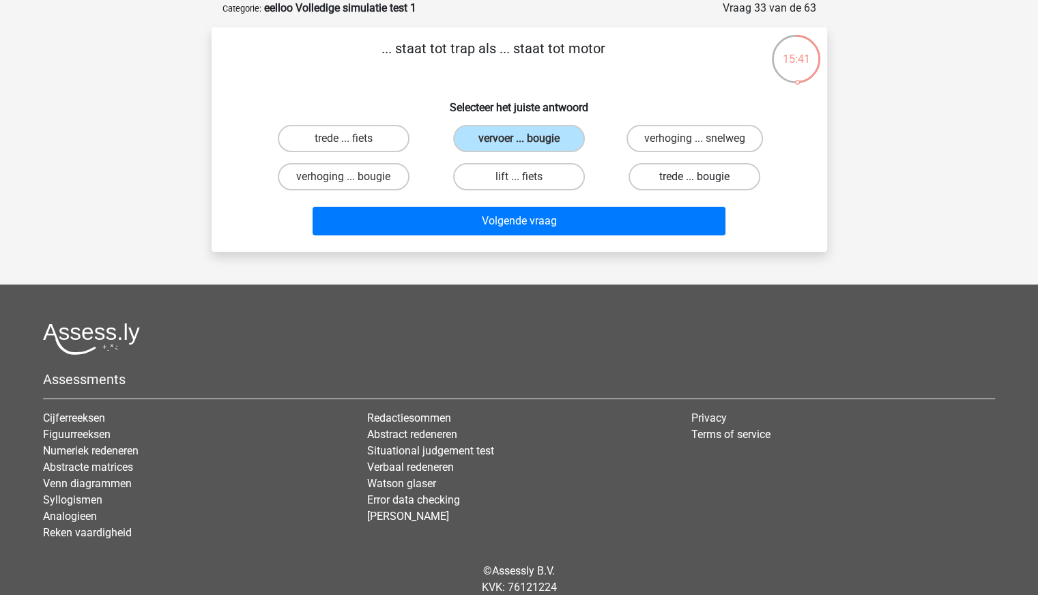
radio input "true"
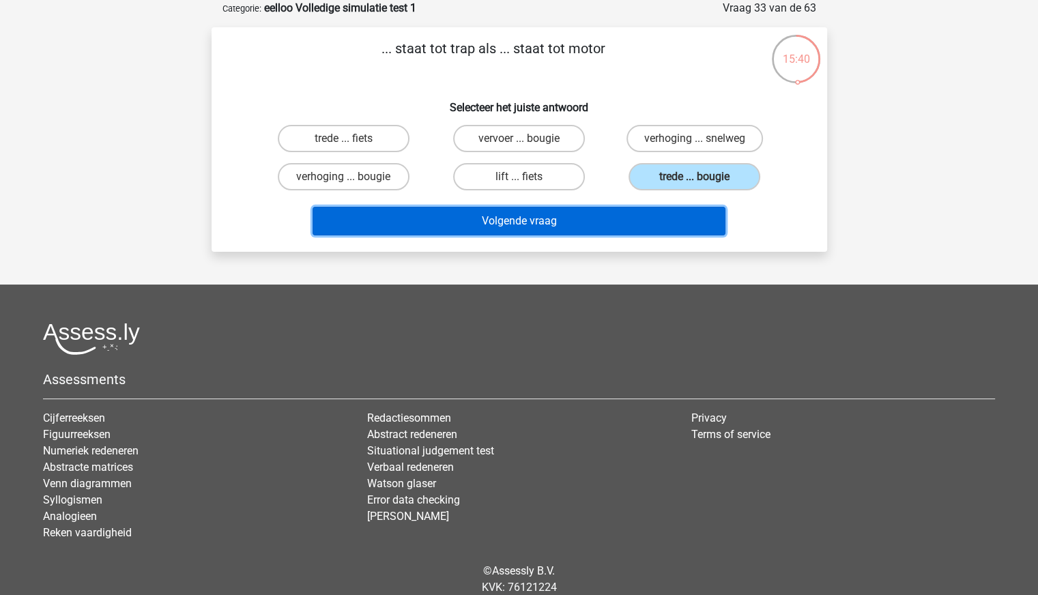
click at [618, 225] on button "Volgende vraag" at bounding box center [519, 221] width 413 height 29
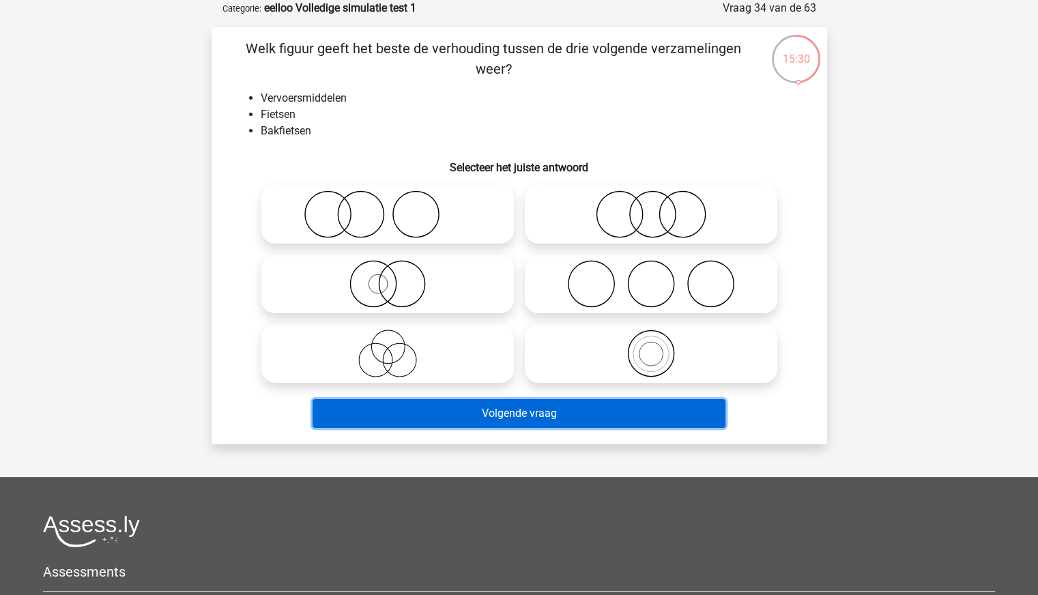
click at [625, 415] on button "Volgende vraag" at bounding box center [519, 413] width 413 height 29
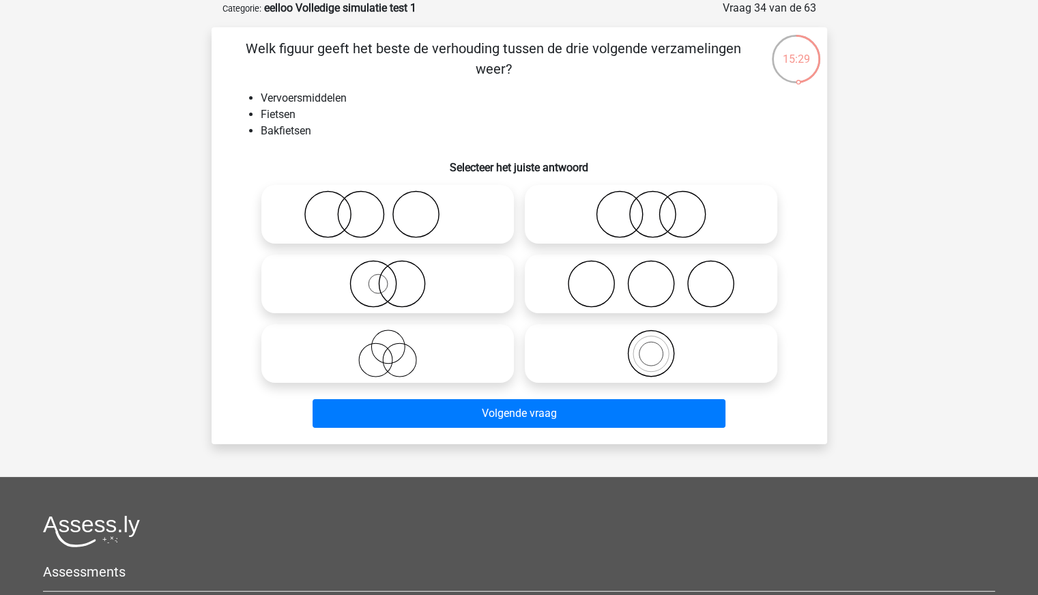
click at [657, 367] on icon at bounding box center [651, 354] width 242 height 48
click at [657, 347] on input "radio" at bounding box center [655, 342] width 9 height 9
radio input "true"
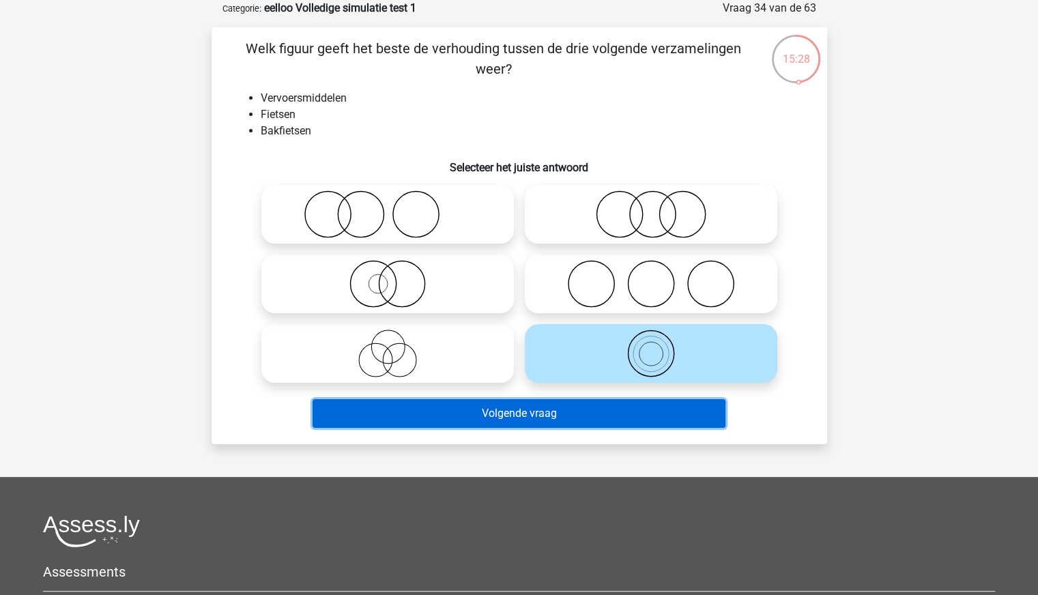
click at [625, 418] on button "Volgende vraag" at bounding box center [519, 413] width 413 height 29
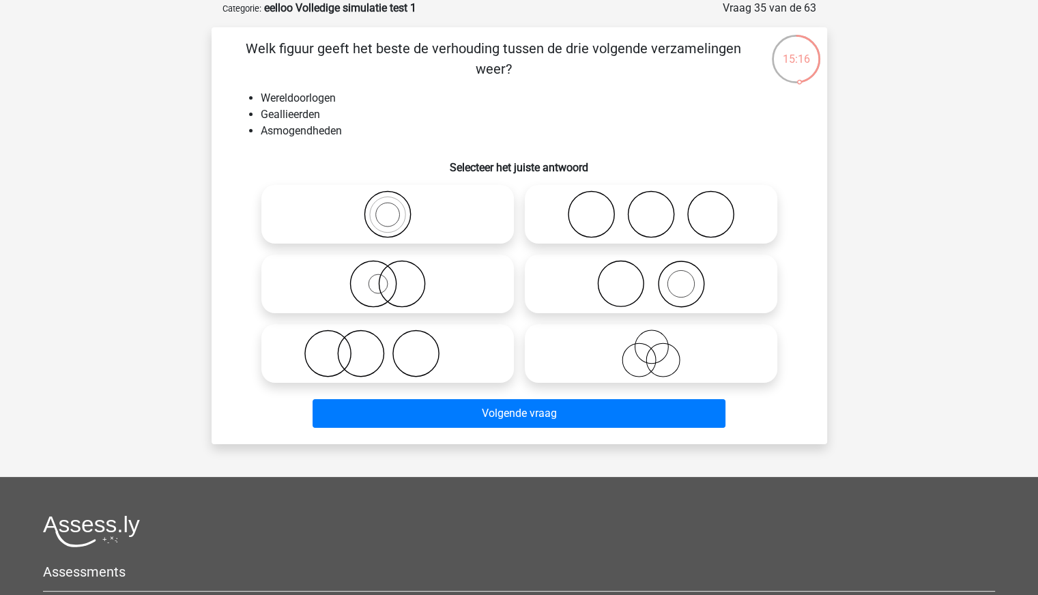
click at [680, 277] on icon at bounding box center [651, 284] width 242 height 48
click at [660, 277] on input "radio" at bounding box center [655, 272] width 9 height 9
radio input "true"
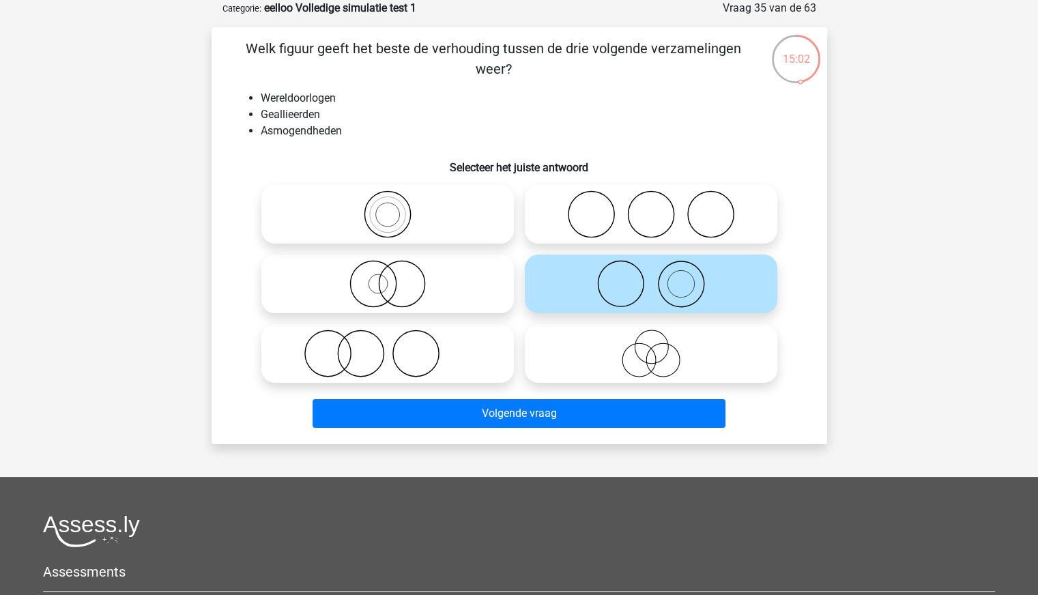
click at [581, 341] on icon at bounding box center [651, 354] width 242 height 48
click at [651, 341] on input "radio" at bounding box center [655, 342] width 9 height 9
radio input "true"
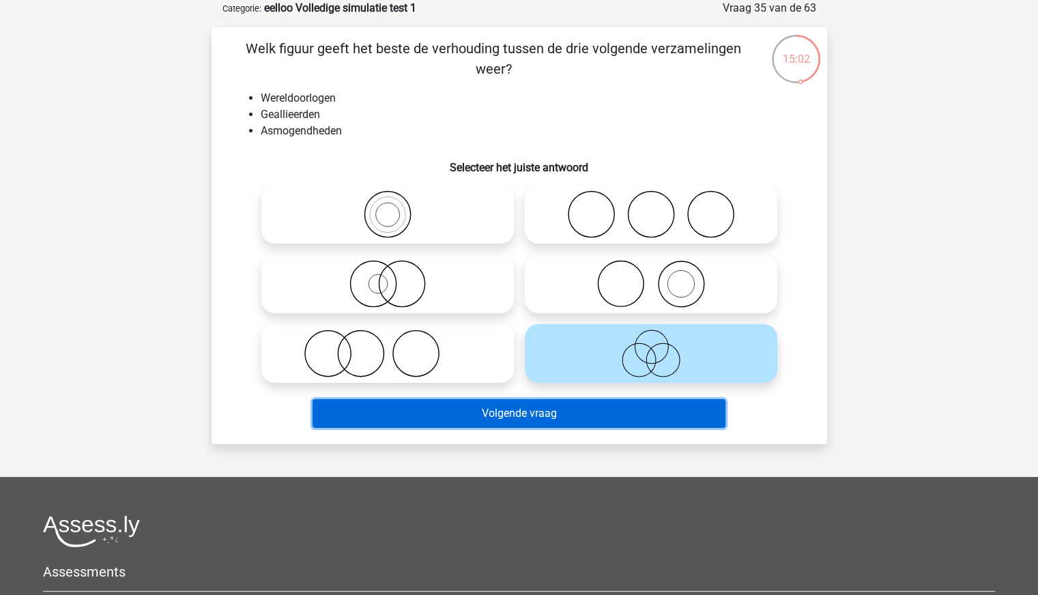
click at [543, 416] on button "Volgende vraag" at bounding box center [519, 413] width 413 height 29
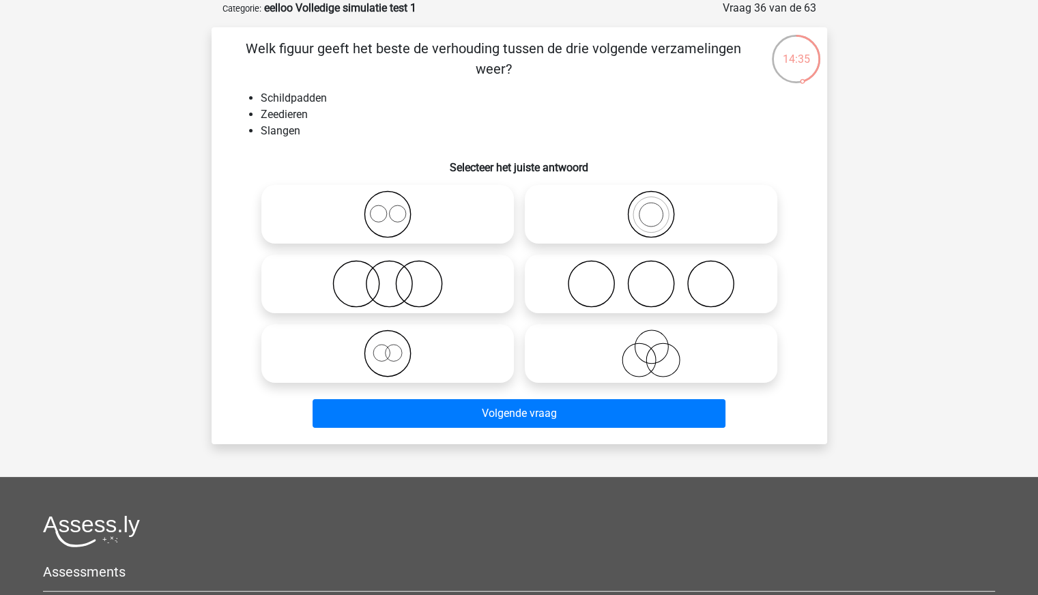
click at [400, 212] on icon at bounding box center [388, 214] width 242 height 48
click at [397, 207] on input "radio" at bounding box center [392, 203] width 9 height 9
radio input "true"
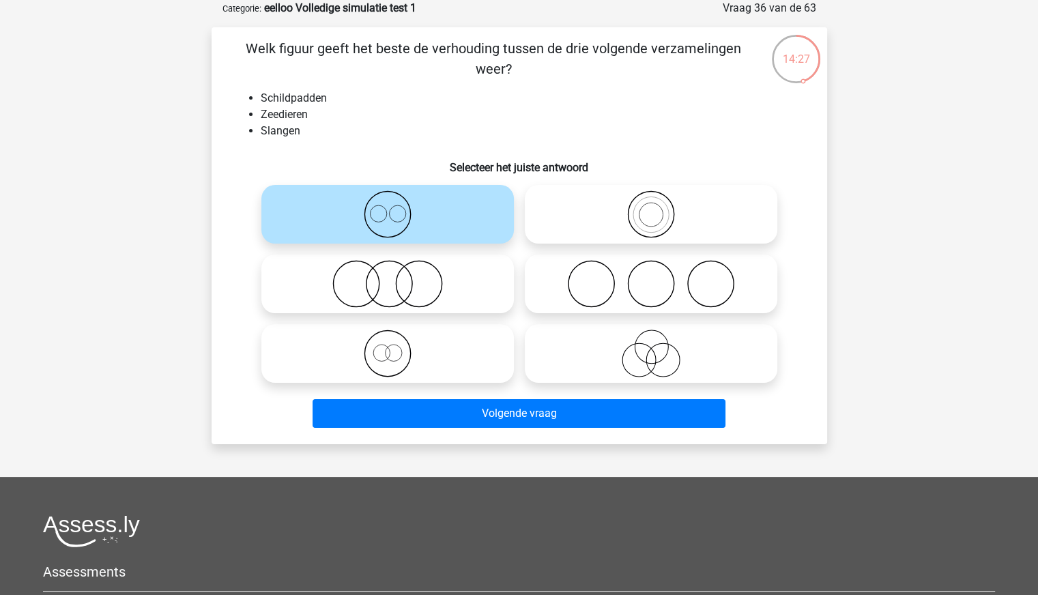
click at [412, 285] on circle at bounding box center [389, 284] width 46 height 46
click at [397, 277] on input "radio" at bounding box center [392, 272] width 9 height 9
radio input "true"
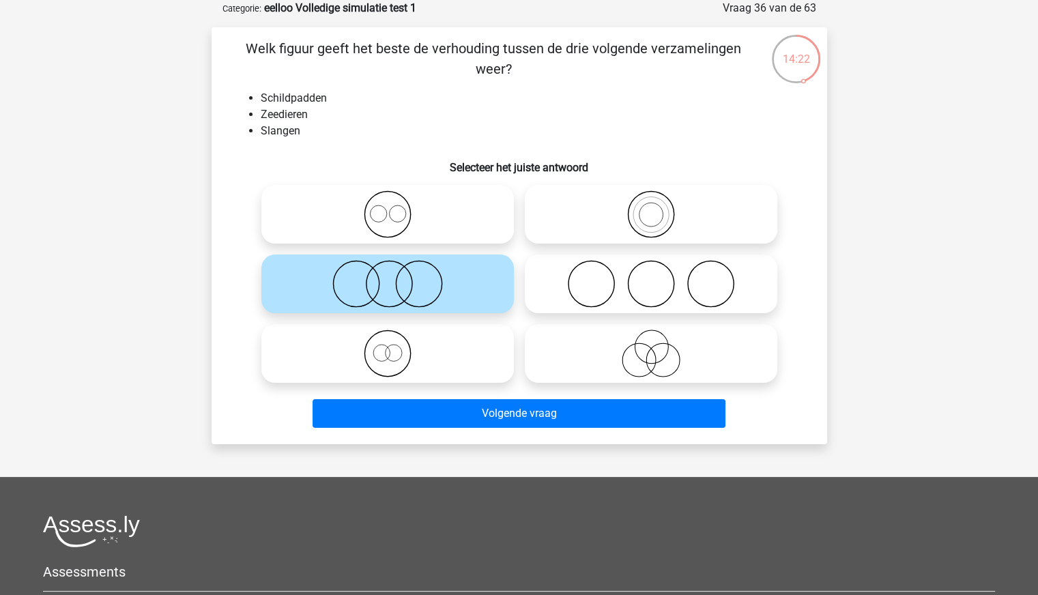
click at [475, 212] on icon at bounding box center [388, 214] width 242 height 48
click at [397, 207] on input "radio" at bounding box center [392, 203] width 9 height 9
radio input "true"
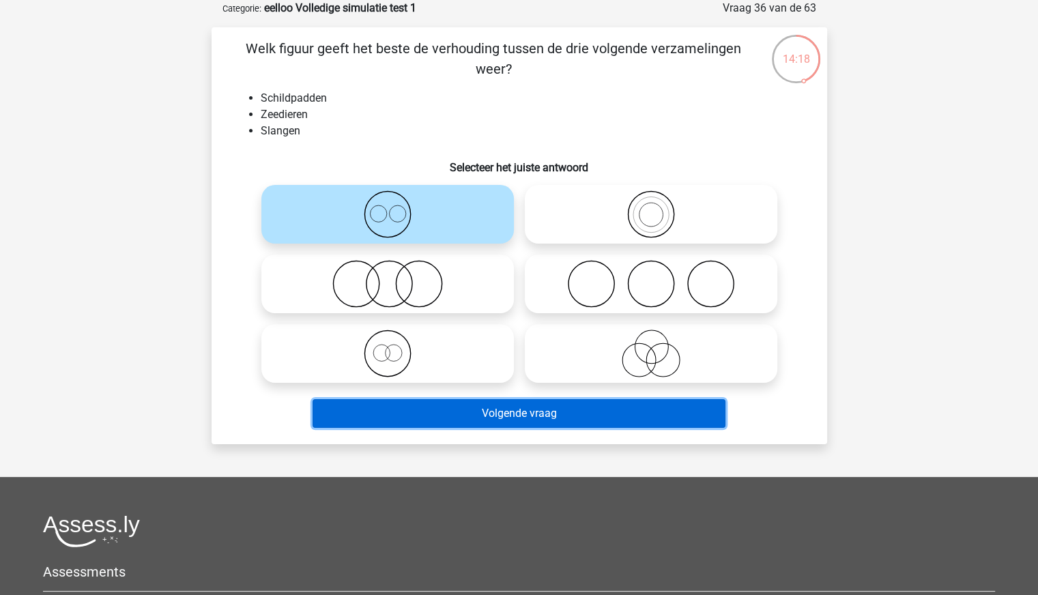
click at [634, 411] on button "Volgende vraag" at bounding box center [519, 413] width 413 height 29
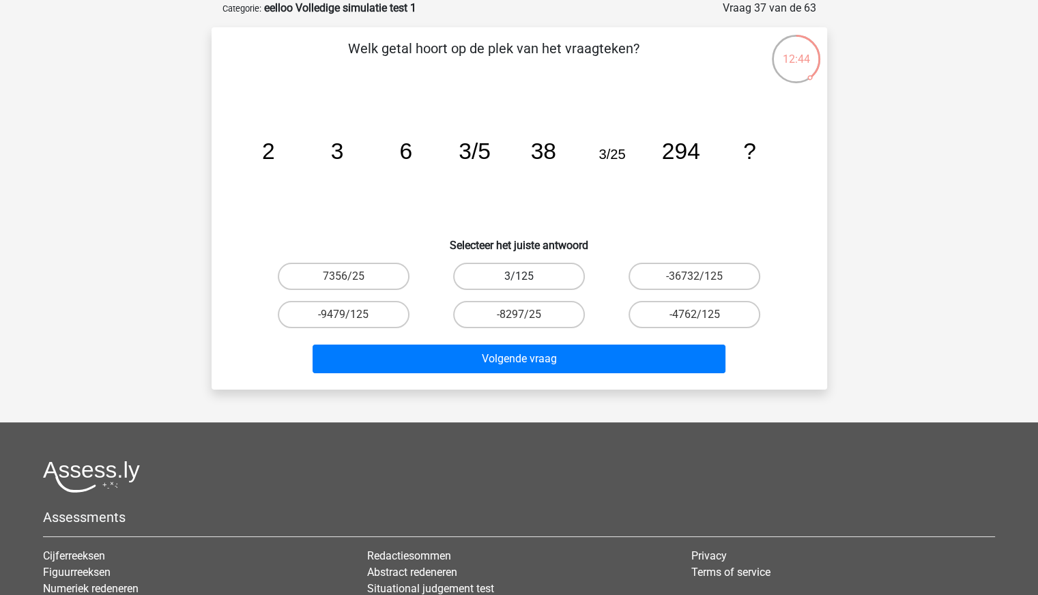
click at [506, 282] on label "3/125" at bounding box center [519, 276] width 132 height 27
click at [519, 282] on input "3/125" at bounding box center [523, 280] width 9 height 9
radio input "true"
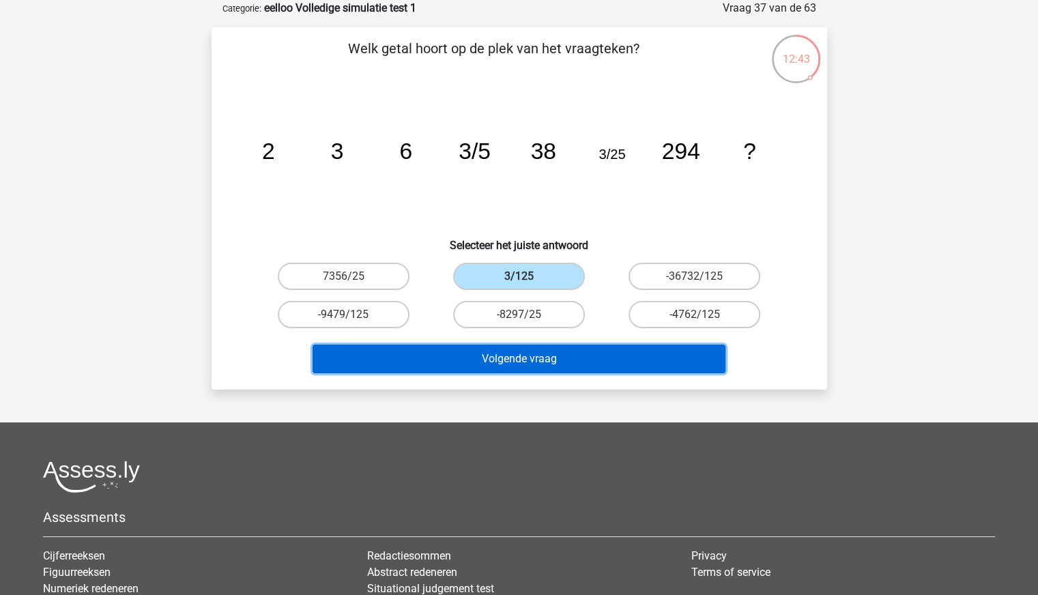
click at [527, 367] on button "Volgende vraag" at bounding box center [519, 359] width 413 height 29
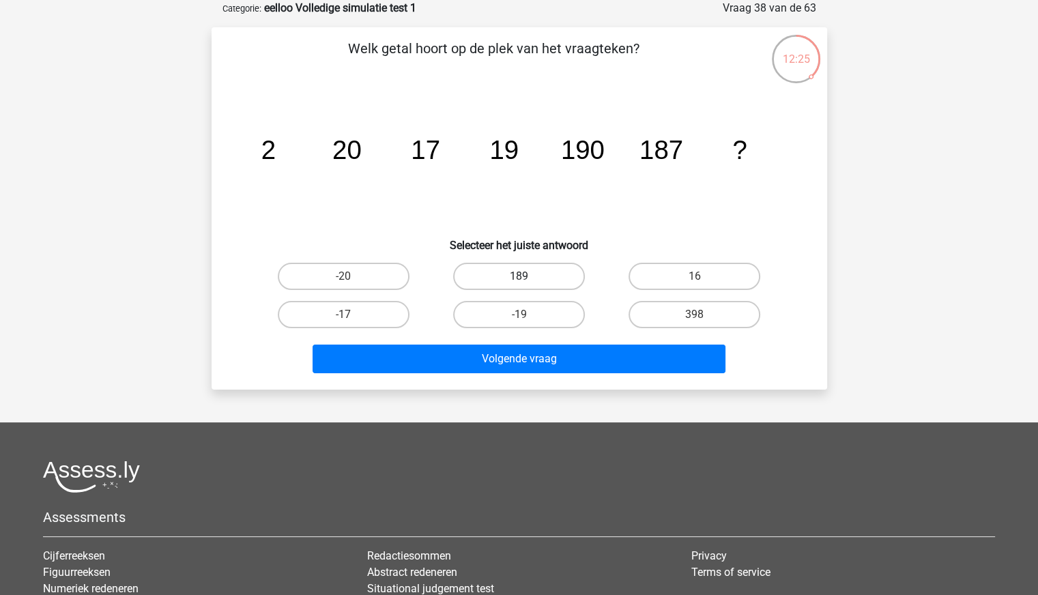
click at [547, 278] on label "189" at bounding box center [519, 276] width 132 height 27
click at [528, 278] on input "189" at bounding box center [523, 280] width 9 height 9
radio input "true"
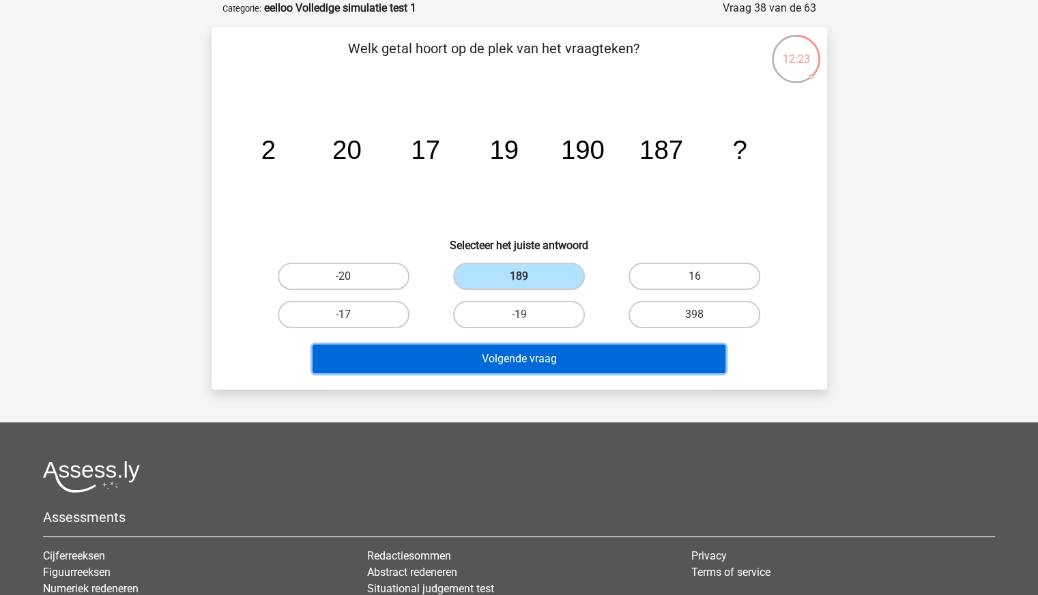
click at [541, 356] on button "Volgende vraag" at bounding box center [519, 359] width 413 height 29
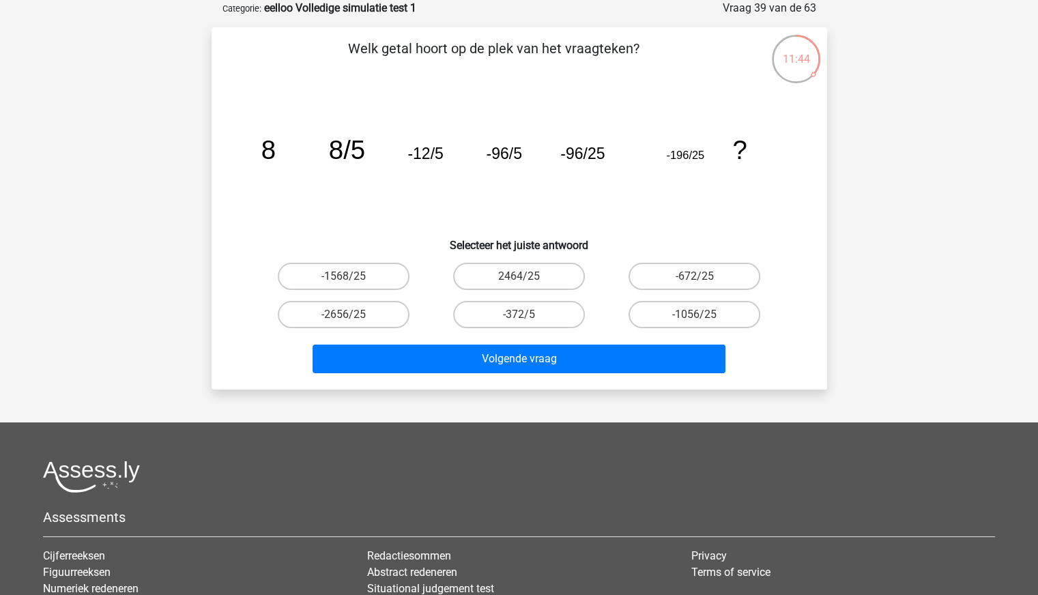
click at [517, 162] on icon "image/svg+xml 8 8/5 -12/5 -96/5 -96/25 -196/25 ?" at bounding box center [519, 159] width 550 height 138
click at [560, 157] on tspan "-96/25" at bounding box center [582, 154] width 44 height 18
click at [674, 321] on label "-1056/25" at bounding box center [695, 314] width 132 height 27
click at [695, 321] on input "-1056/25" at bounding box center [699, 319] width 9 height 9
radio input "true"
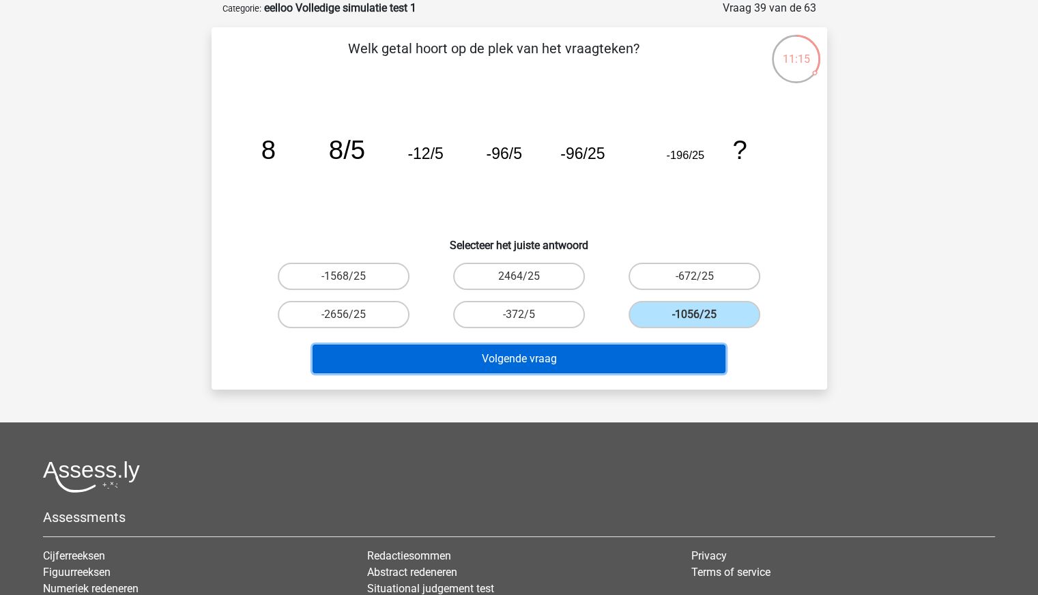
click at [619, 358] on button "Volgende vraag" at bounding box center [519, 359] width 413 height 29
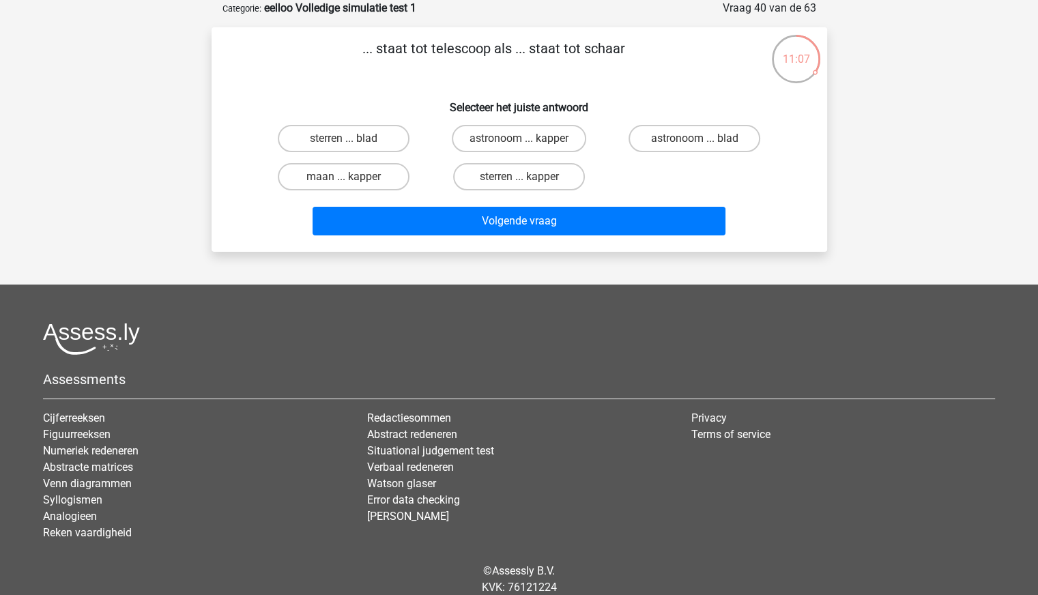
click at [527, 142] on input "astronoom ... kapper" at bounding box center [523, 143] width 9 height 9
radio input "true"
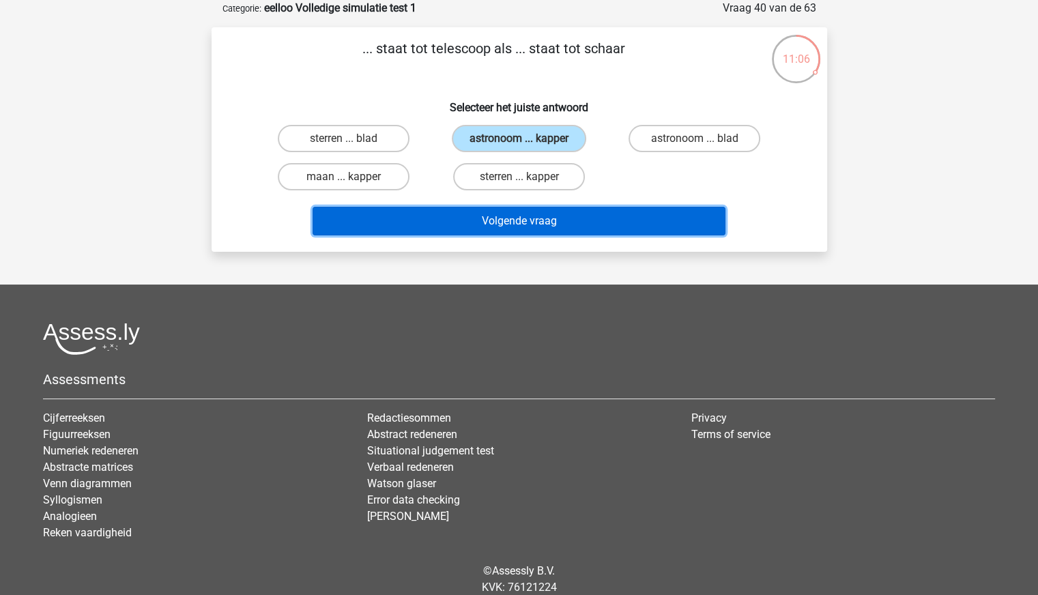
click at [544, 216] on button "Volgende vraag" at bounding box center [519, 221] width 413 height 29
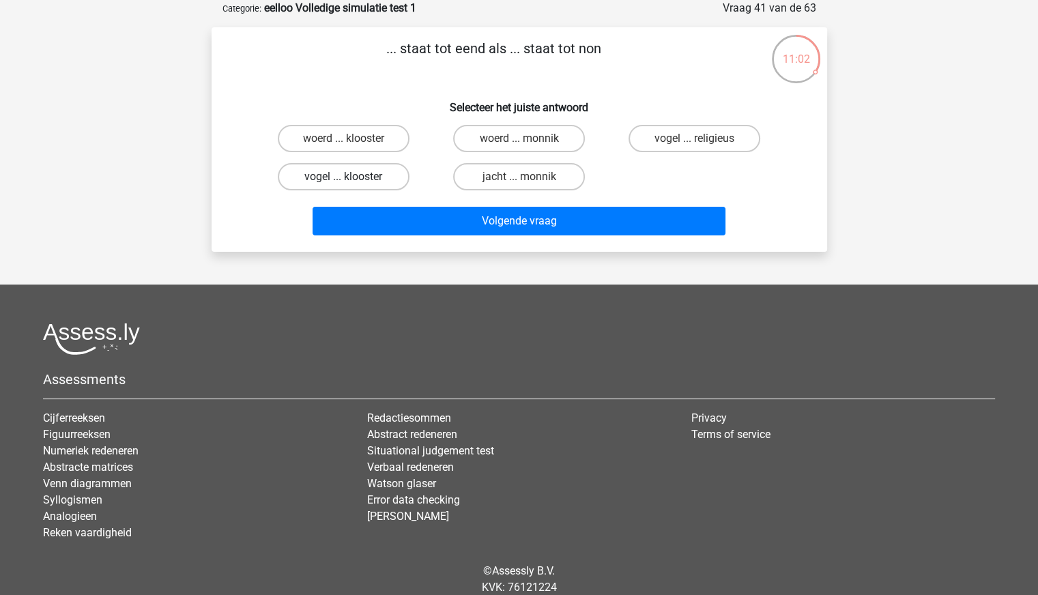
click at [377, 175] on label "vogel ... klooster" at bounding box center [344, 176] width 132 height 27
click at [352, 177] on input "vogel ... klooster" at bounding box center [347, 181] width 9 height 9
radio input "true"
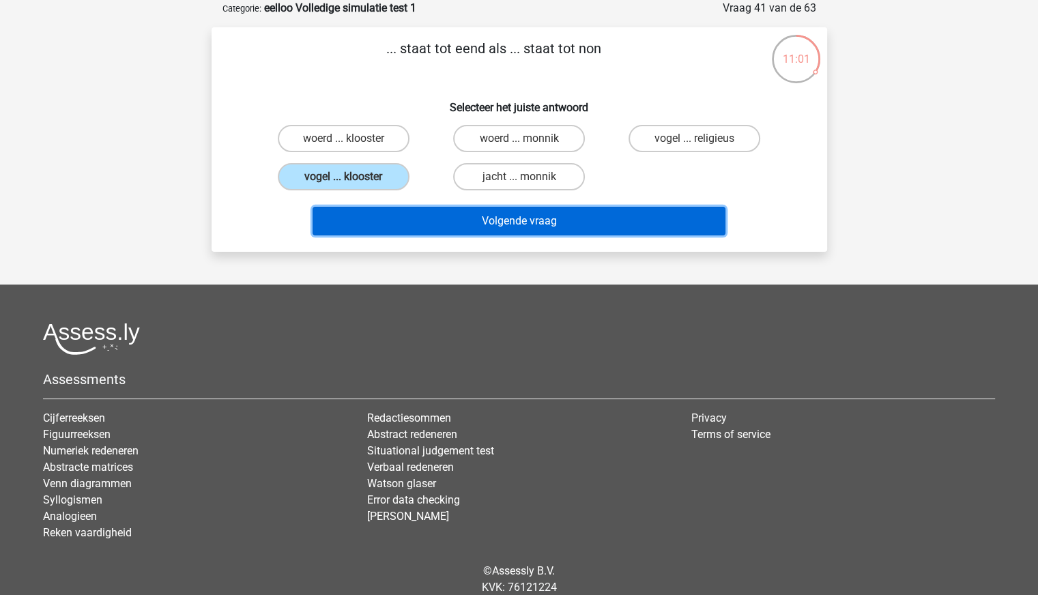
click at [417, 210] on button "Volgende vraag" at bounding box center [519, 221] width 413 height 29
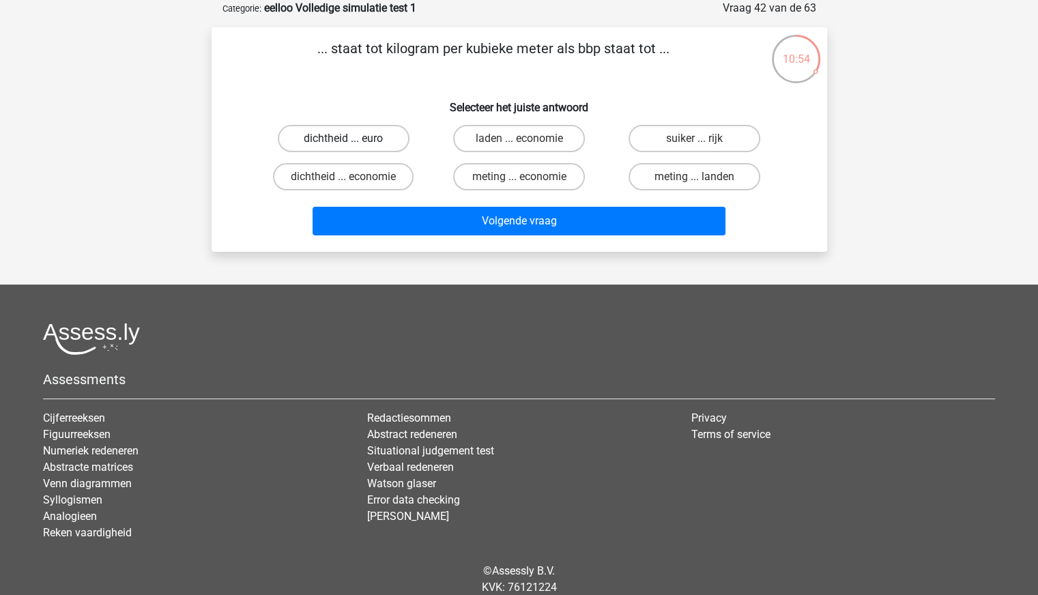
click at [379, 140] on label "dichtheid ... euro" at bounding box center [344, 138] width 132 height 27
click at [352, 140] on input "dichtheid ... euro" at bounding box center [347, 143] width 9 height 9
radio input "true"
click at [385, 174] on label "dichtheid ... economie" at bounding box center [343, 176] width 141 height 27
click at [352, 177] on input "dichtheid ... economie" at bounding box center [347, 181] width 9 height 9
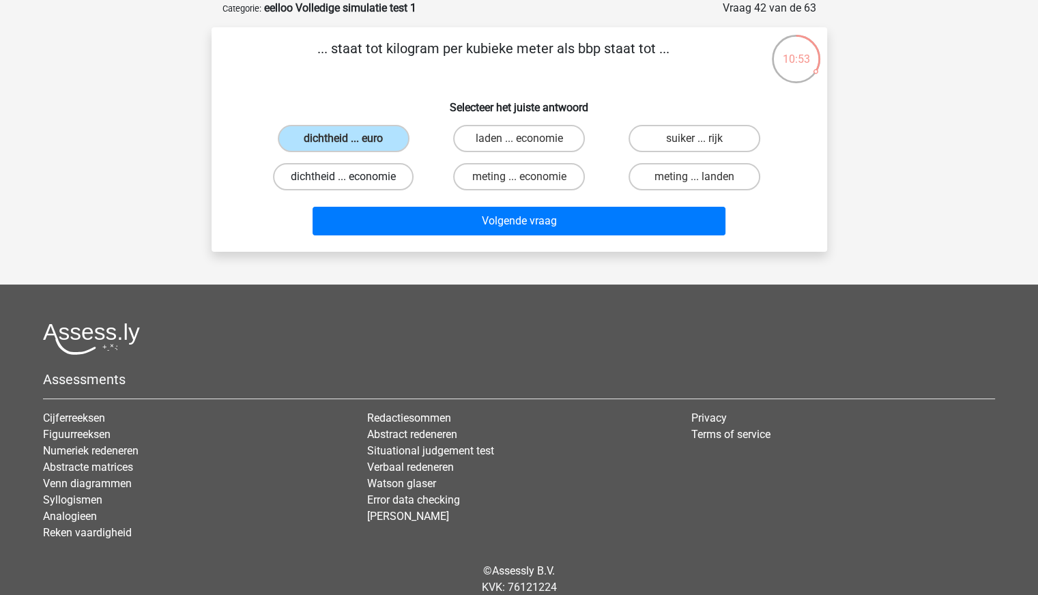
radio input "true"
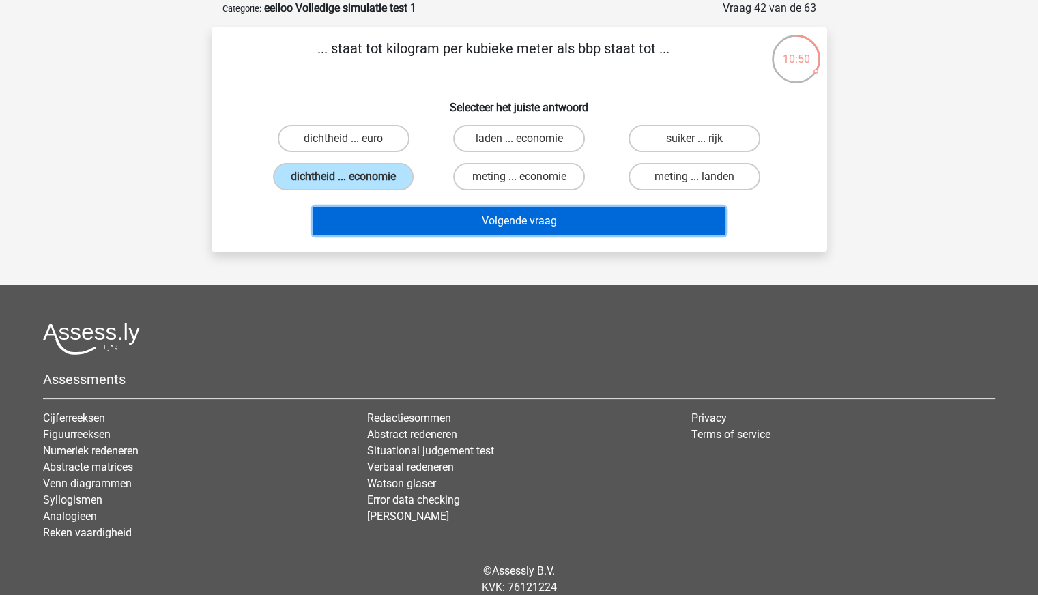
click at [451, 217] on button "Volgende vraag" at bounding box center [519, 221] width 413 height 29
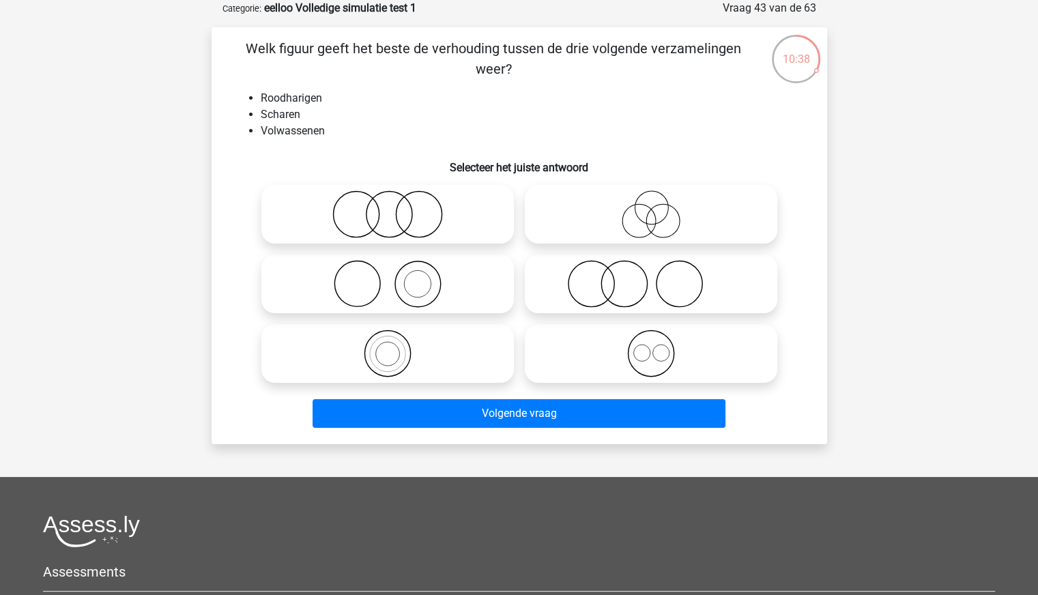
click at [672, 291] on icon at bounding box center [651, 284] width 242 height 48
click at [660, 277] on input "radio" at bounding box center [655, 272] width 9 height 9
radio input "true"
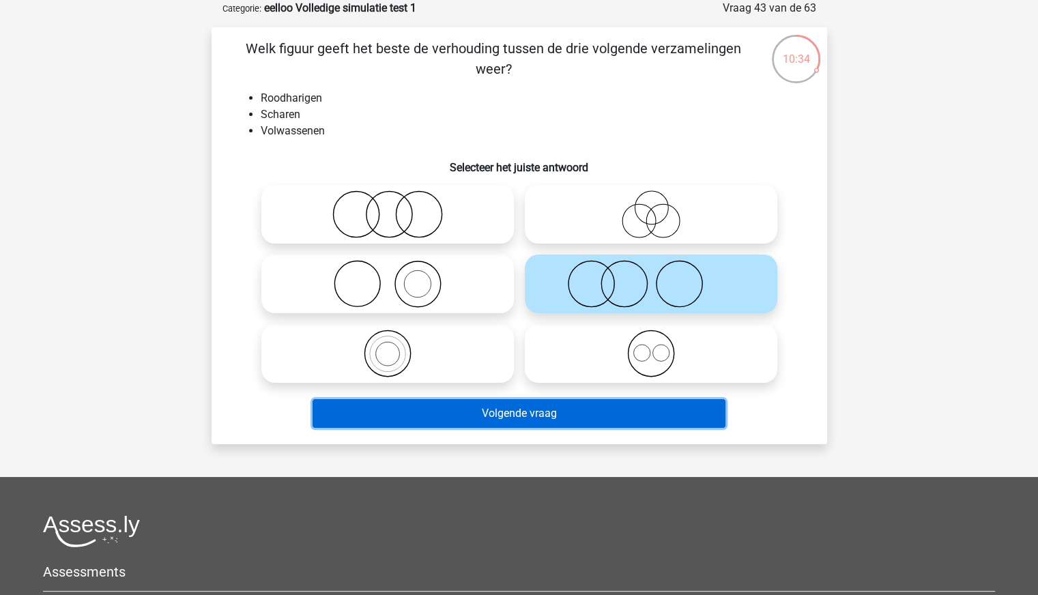
click at [598, 414] on button "Volgende vraag" at bounding box center [519, 413] width 413 height 29
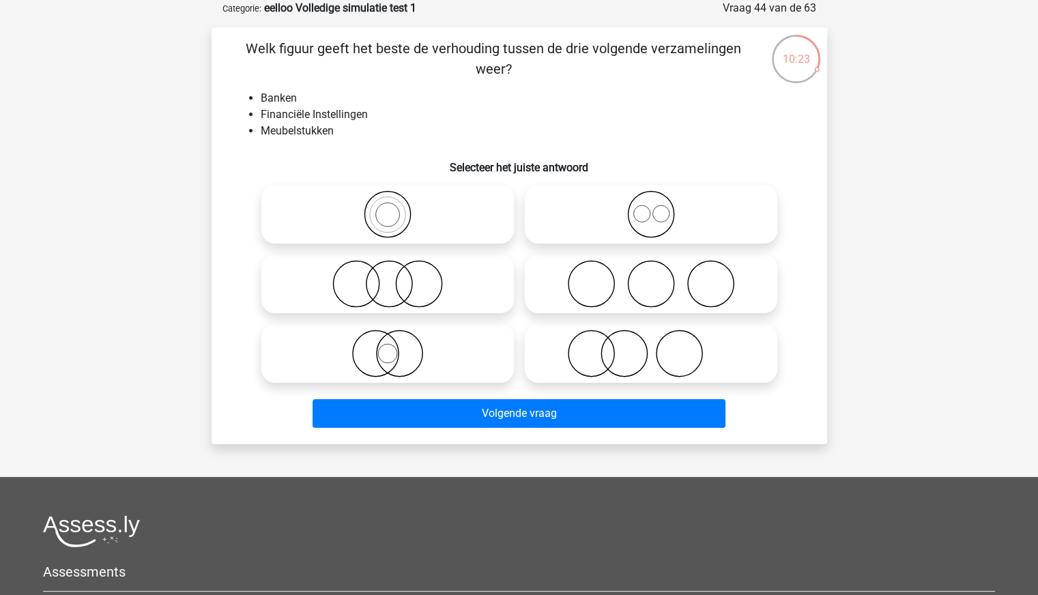
click at [675, 366] on icon at bounding box center [651, 354] width 242 height 48
click at [660, 347] on input "radio" at bounding box center [655, 342] width 9 height 9
radio input "true"
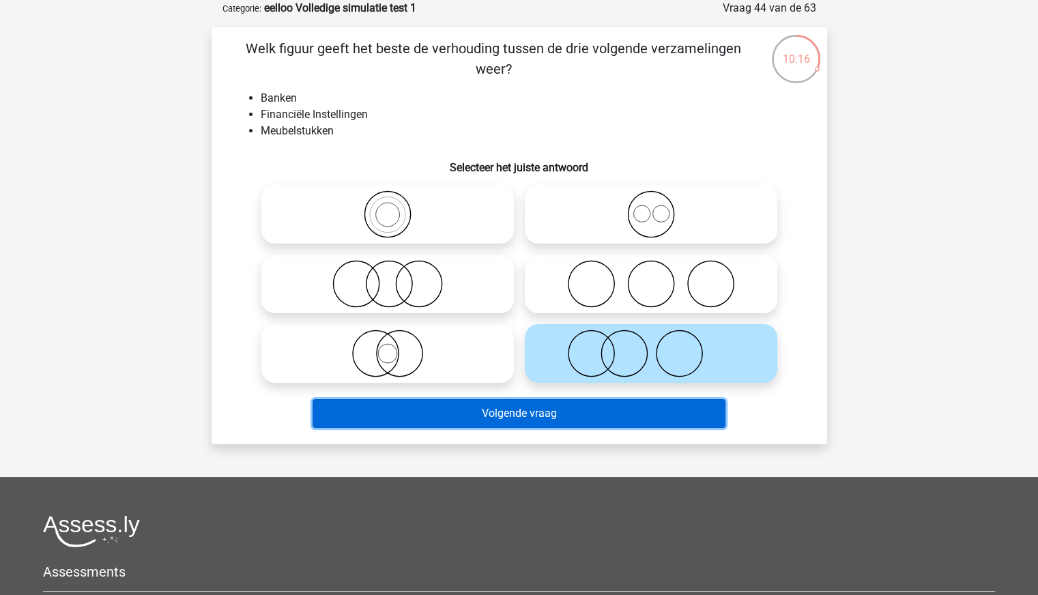
click at [558, 418] on button "Volgende vraag" at bounding box center [519, 413] width 413 height 29
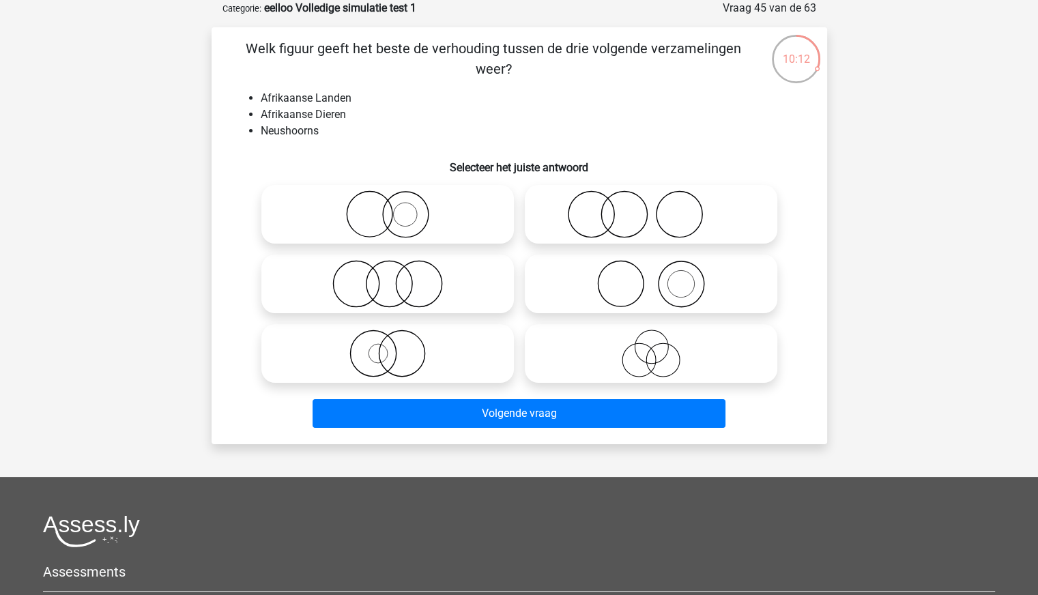
click at [695, 279] on icon at bounding box center [651, 284] width 242 height 48
click at [660, 277] on input "radio" at bounding box center [655, 272] width 9 height 9
radio input "true"
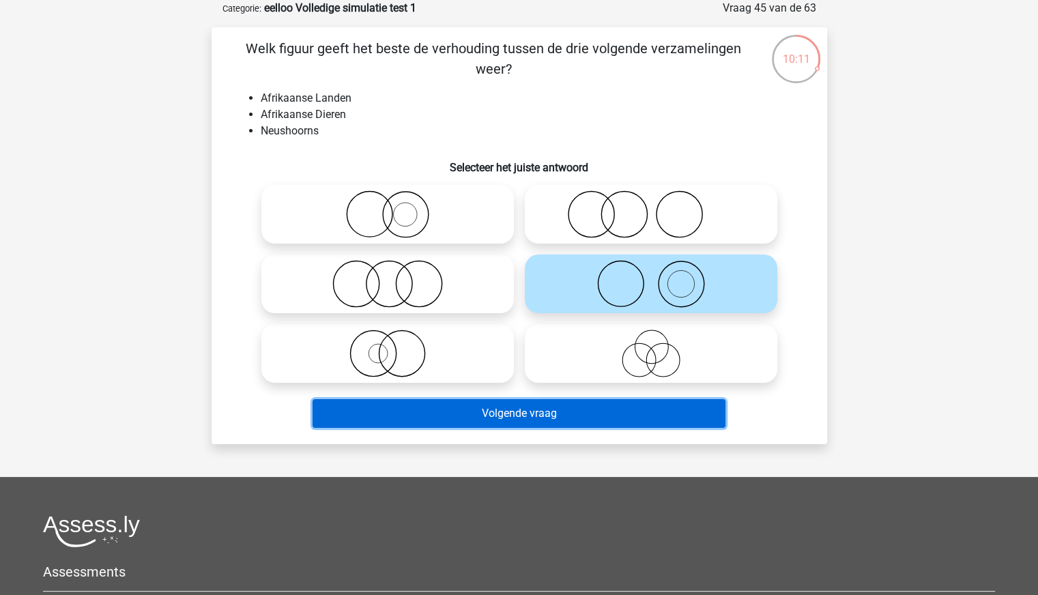
click at [564, 410] on button "Volgende vraag" at bounding box center [519, 413] width 413 height 29
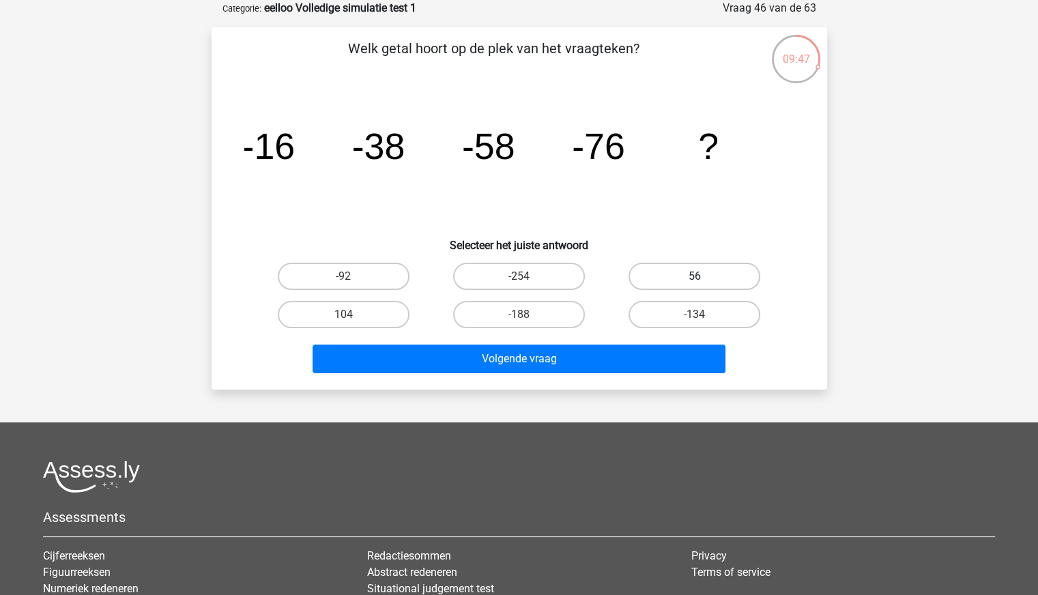
click at [715, 281] on label "56" at bounding box center [695, 276] width 132 height 27
click at [704, 281] on input "56" at bounding box center [699, 280] width 9 height 9
radio input "true"
click at [377, 275] on label "-92" at bounding box center [344, 276] width 132 height 27
click at [352, 276] on input "-92" at bounding box center [347, 280] width 9 height 9
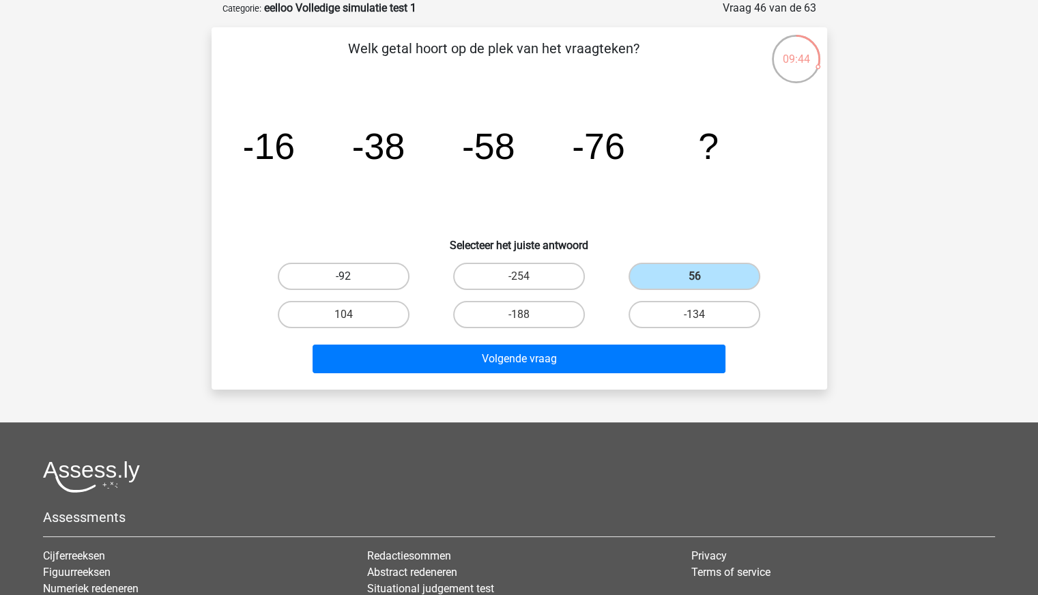
radio input "true"
click at [551, 312] on label "-188" at bounding box center [519, 314] width 132 height 27
click at [528, 315] on input "-188" at bounding box center [523, 319] width 9 height 9
radio input "true"
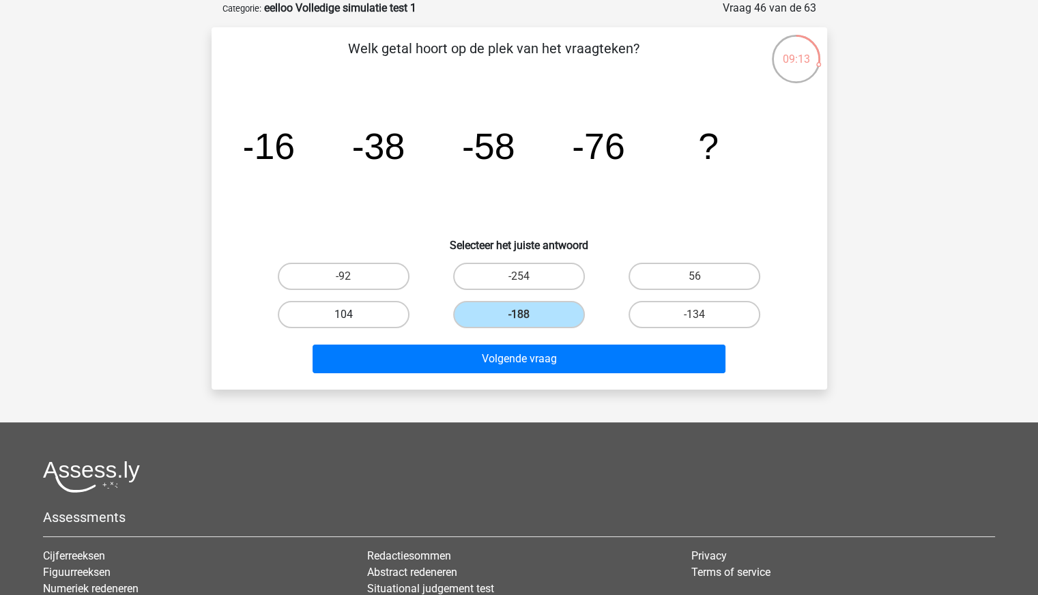
click at [365, 315] on label "104" at bounding box center [344, 314] width 132 height 27
click at [352, 315] on input "104" at bounding box center [347, 319] width 9 height 9
radio input "true"
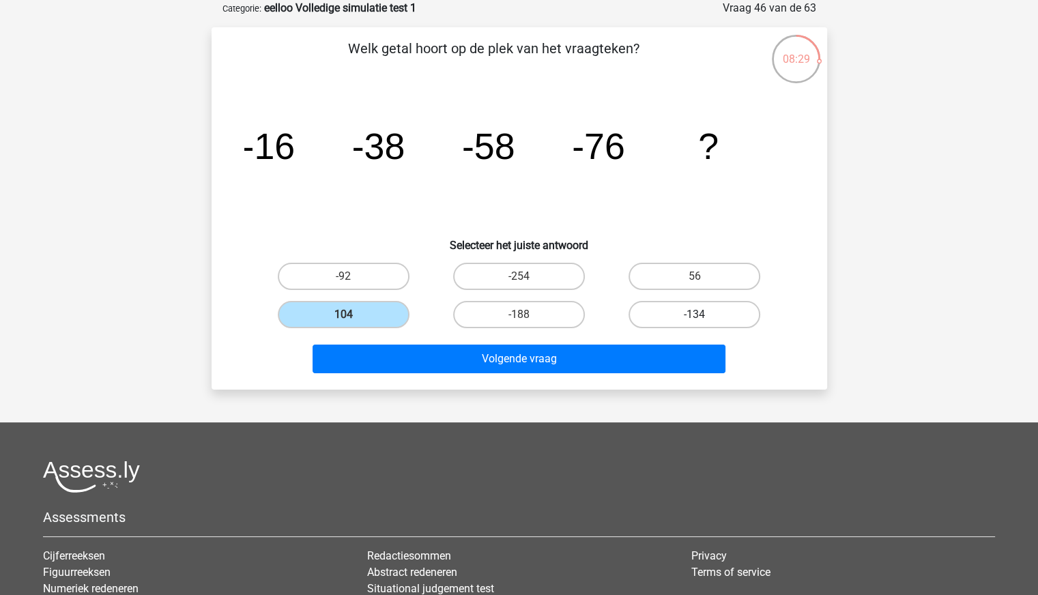
click at [677, 316] on label "-134" at bounding box center [695, 314] width 132 height 27
click at [695, 316] on input "-134" at bounding box center [699, 319] width 9 height 9
radio input "true"
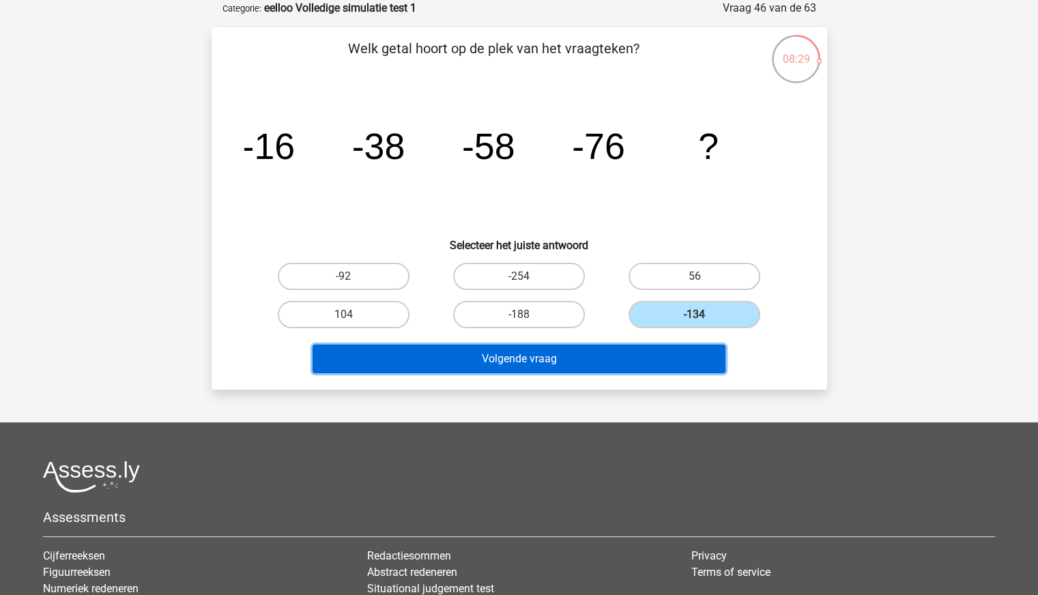
click at [605, 356] on button "Volgende vraag" at bounding box center [519, 359] width 413 height 29
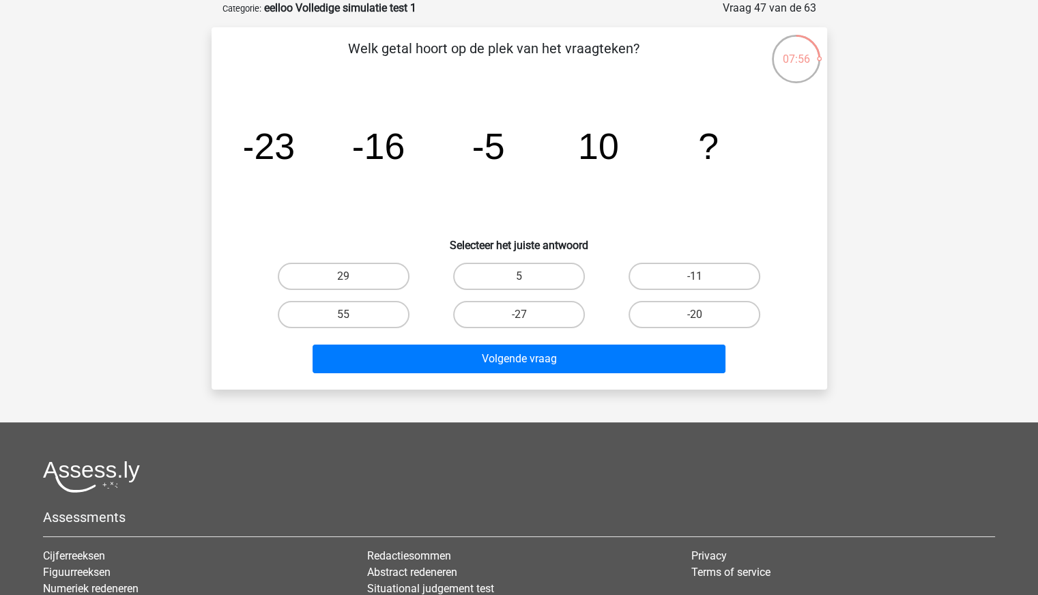
click at [468, 169] on icon "image/svg+xml -23 -16 -5 10 ?" at bounding box center [519, 159] width 550 height 138
click at [373, 276] on label "29" at bounding box center [344, 276] width 132 height 27
click at [352, 276] on input "29" at bounding box center [347, 280] width 9 height 9
radio input "true"
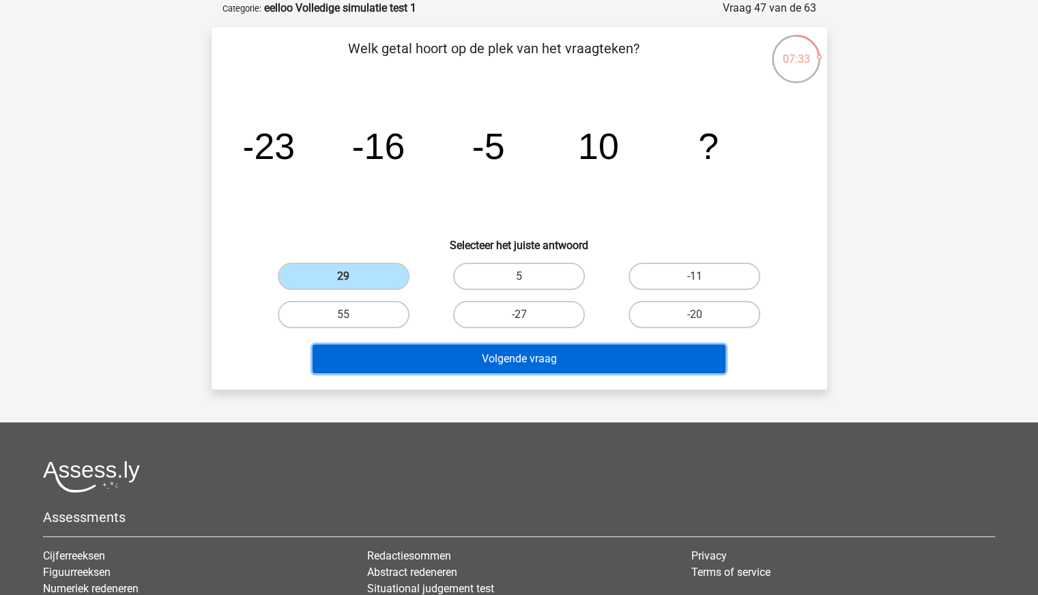
click at [446, 355] on button "Volgende vraag" at bounding box center [519, 359] width 413 height 29
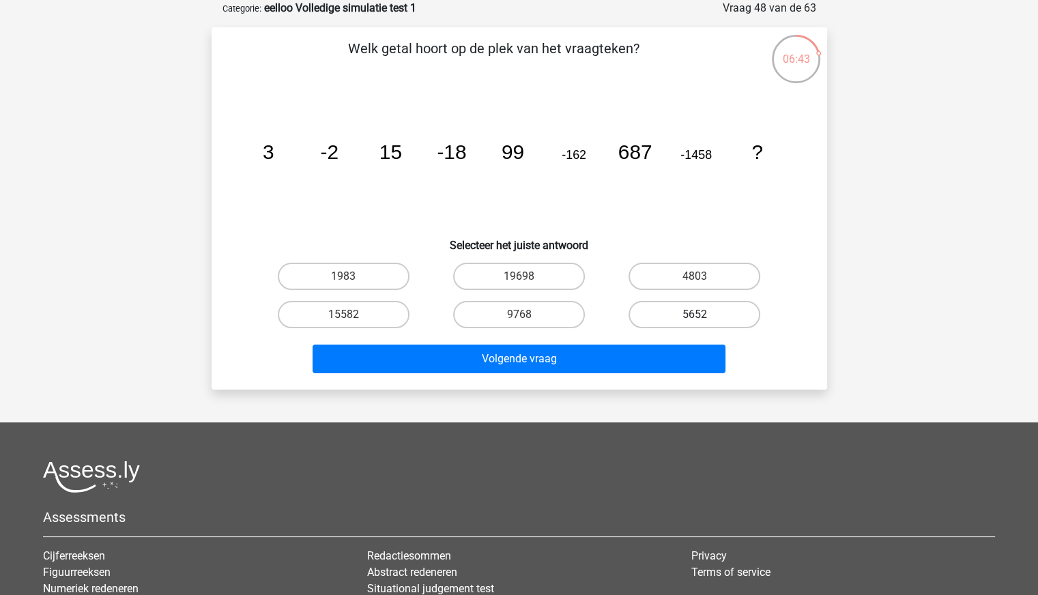
click at [680, 310] on label "5652" at bounding box center [695, 314] width 132 height 27
click at [695, 315] on input "5652" at bounding box center [699, 319] width 9 height 9
radio input "true"
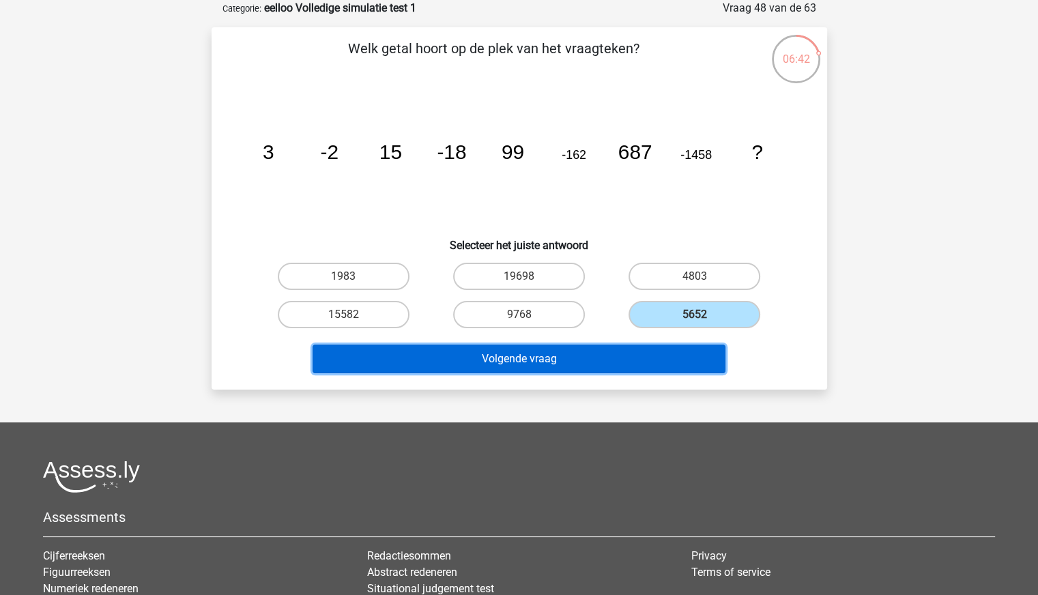
click at [608, 354] on button "Volgende vraag" at bounding box center [519, 359] width 413 height 29
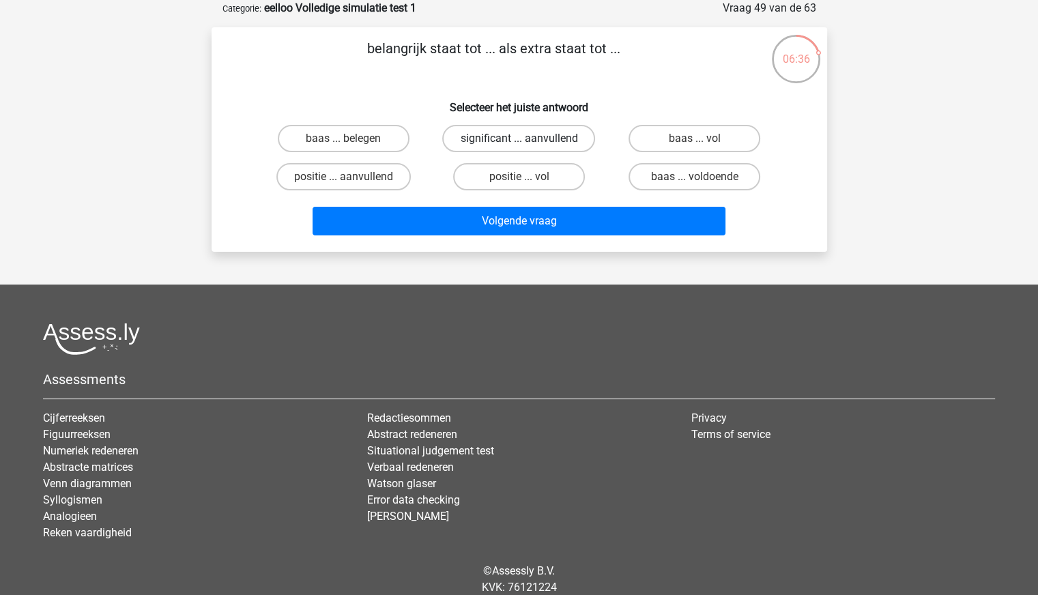
click at [493, 136] on label "significant ... aanvullend" at bounding box center [518, 138] width 153 height 27
click at [519, 139] on input "significant ... aanvullend" at bounding box center [523, 143] width 9 height 9
radio input "true"
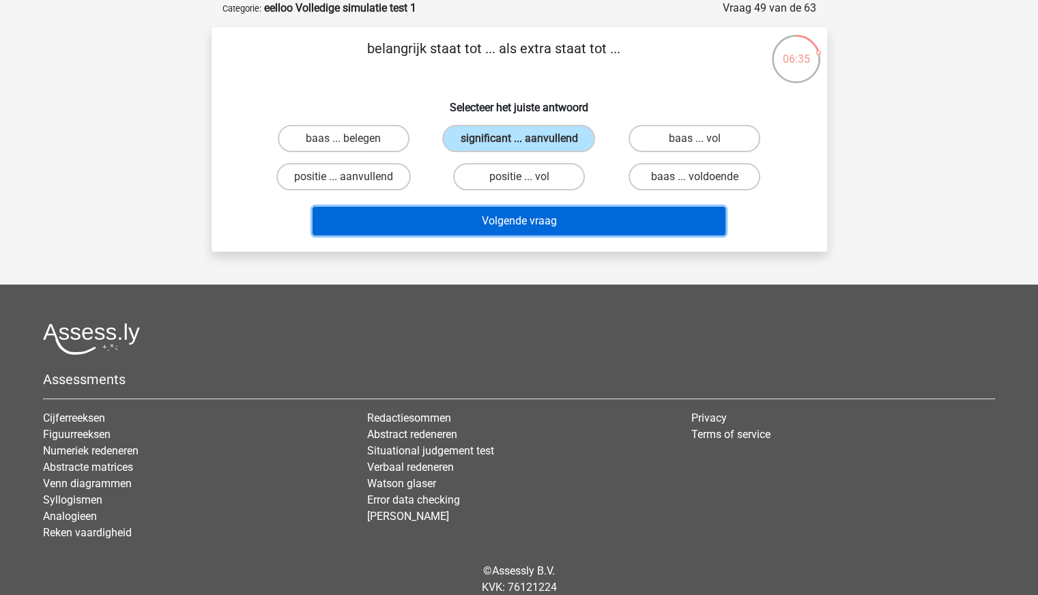
click at [532, 216] on button "Volgende vraag" at bounding box center [519, 221] width 413 height 29
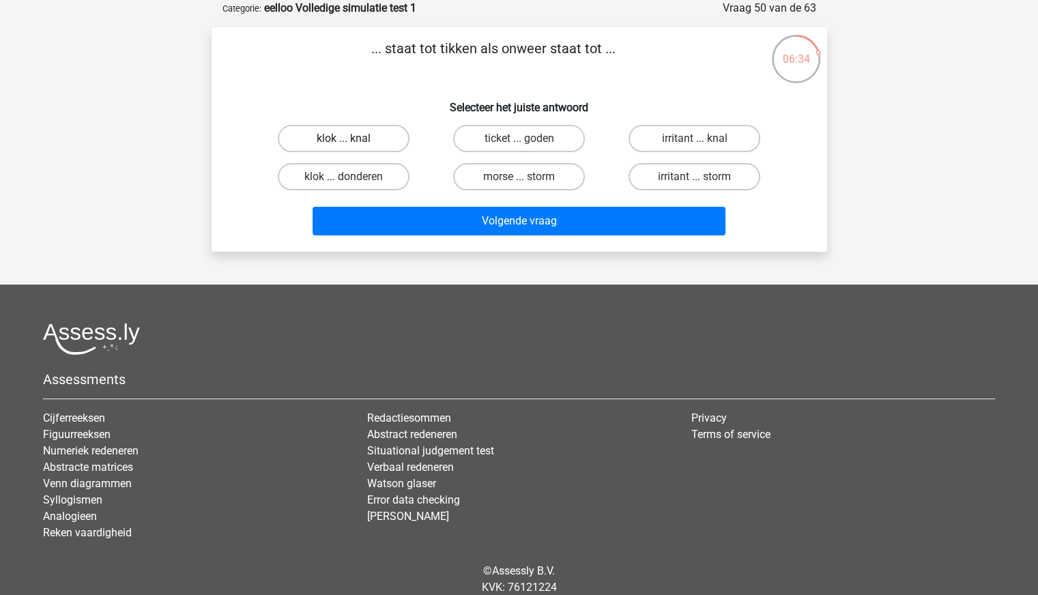
click at [377, 141] on label "klok ... knal" at bounding box center [344, 138] width 132 height 27
click at [352, 141] on input "klok ... knal" at bounding box center [347, 143] width 9 height 9
radio input "true"
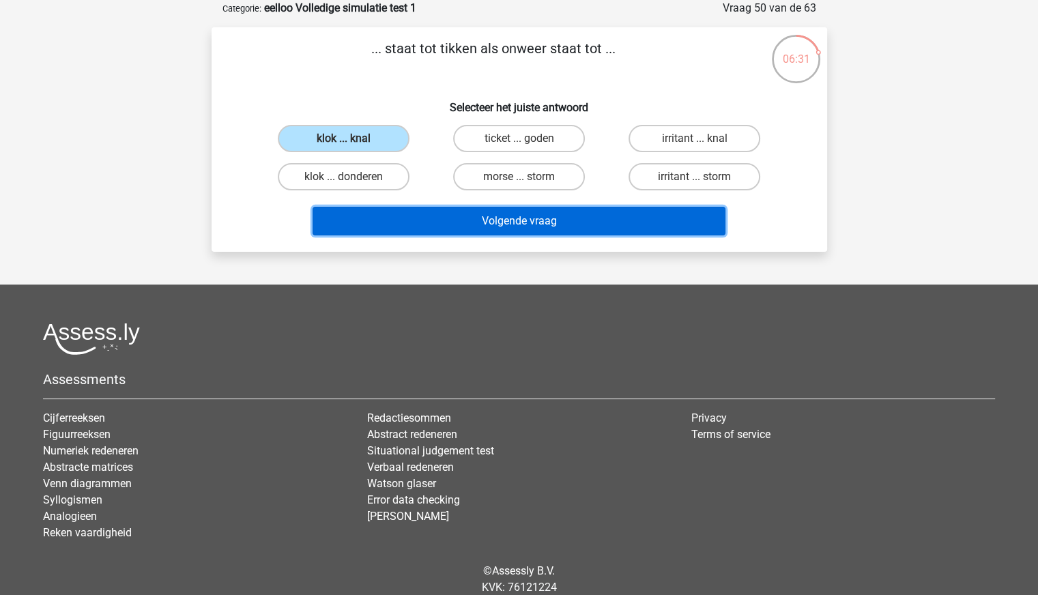
click at [490, 219] on button "Volgende vraag" at bounding box center [519, 221] width 413 height 29
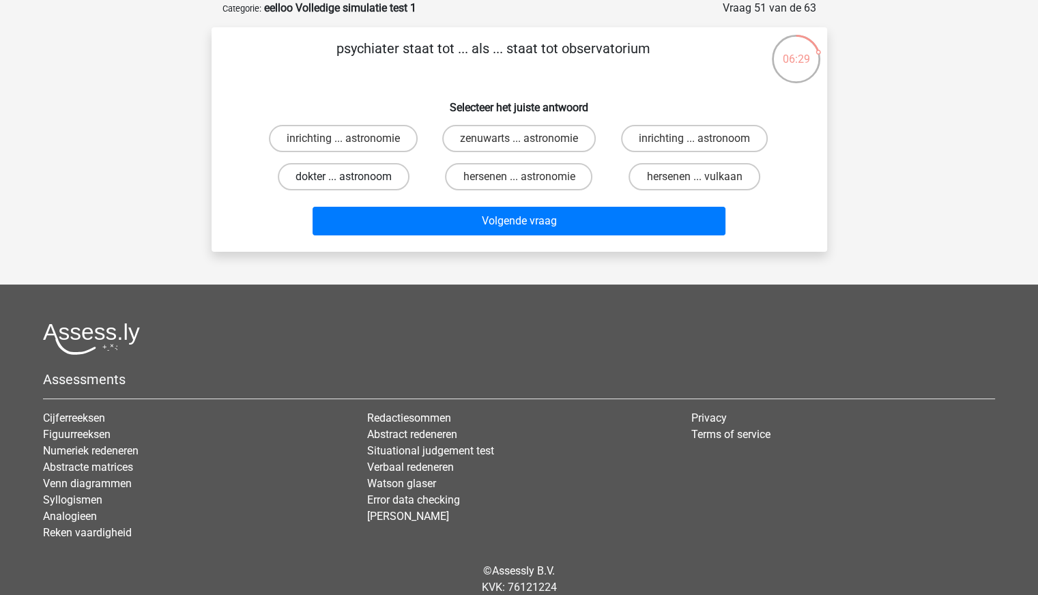
click at [385, 173] on label "dokter ... astronoom" at bounding box center [344, 176] width 132 height 27
click at [352, 177] on input "dokter ... astronoom" at bounding box center [347, 181] width 9 height 9
radio input "true"
click at [562, 175] on label "hersenen ... astronomie" at bounding box center [518, 176] width 147 height 27
click at [528, 177] on input "hersenen ... astronomie" at bounding box center [523, 181] width 9 height 9
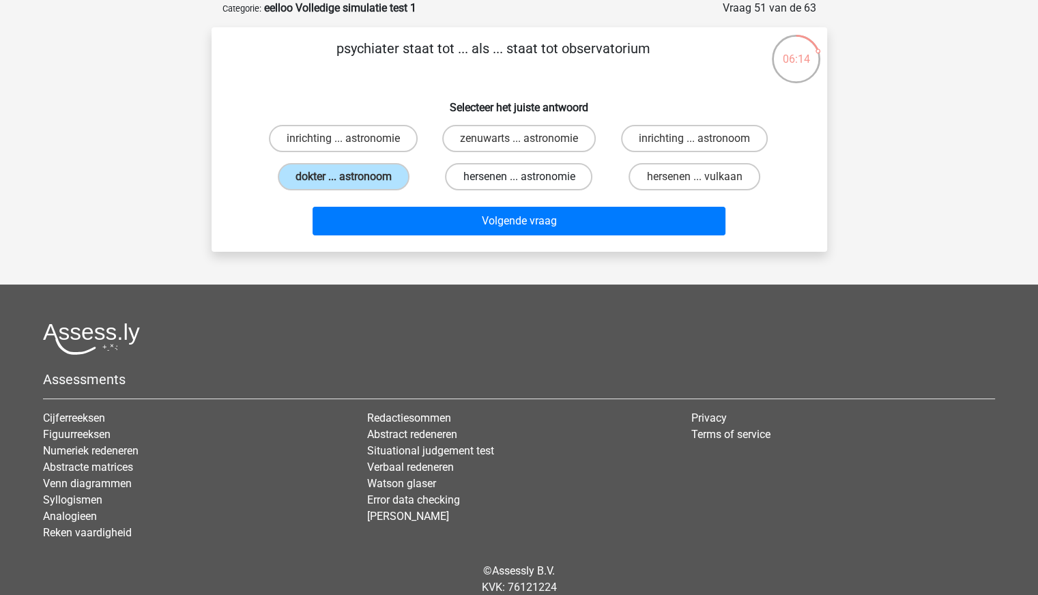
radio input "true"
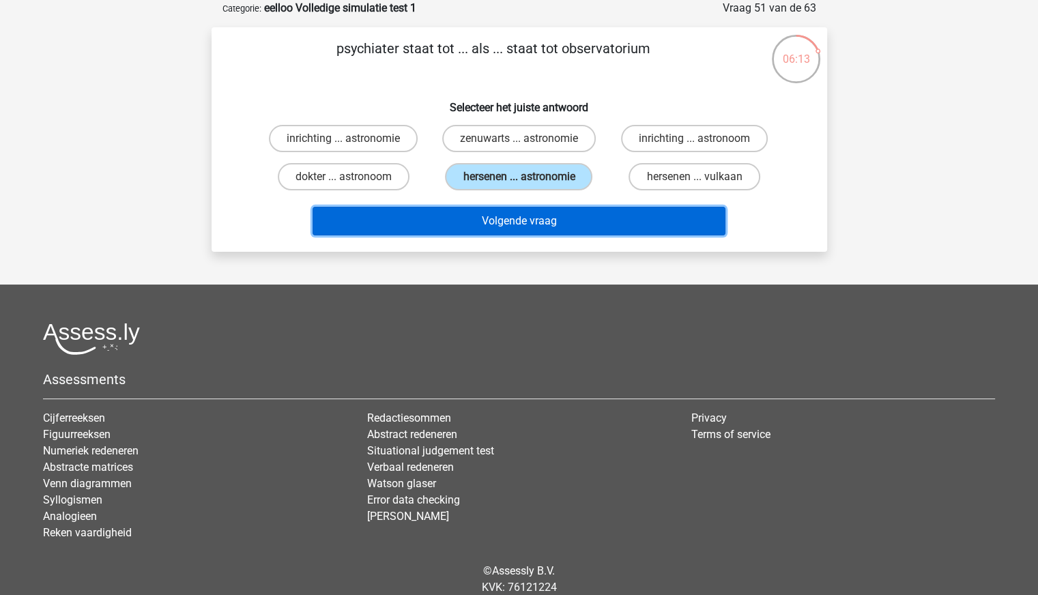
click at [581, 219] on button "Volgende vraag" at bounding box center [519, 221] width 413 height 29
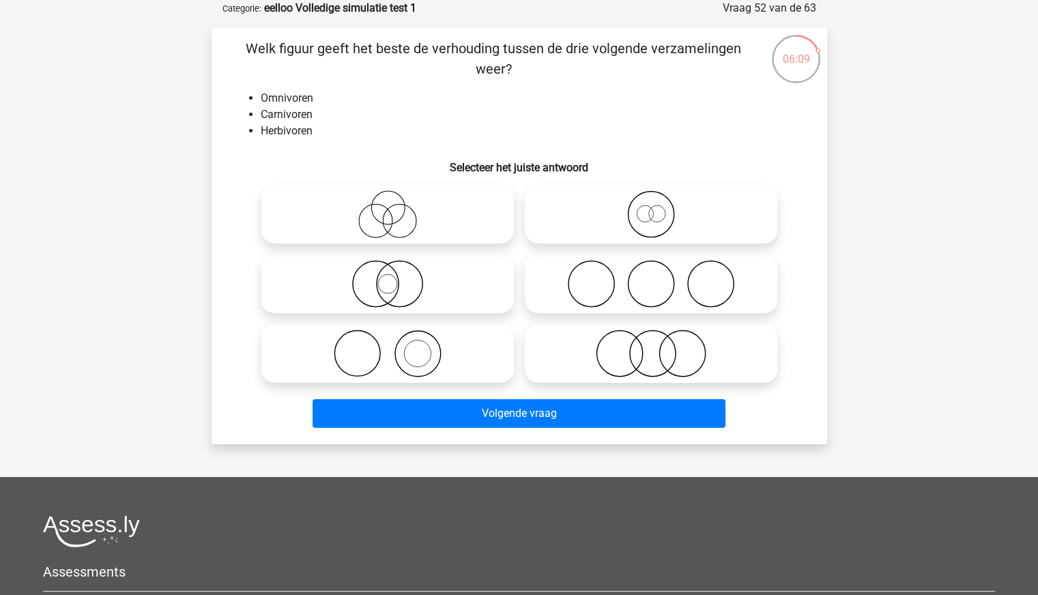
click at [691, 285] on icon at bounding box center [651, 284] width 242 height 48
click at [660, 277] on input "radio" at bounding box center [655, 272] width 9 height 9
radio input "true"
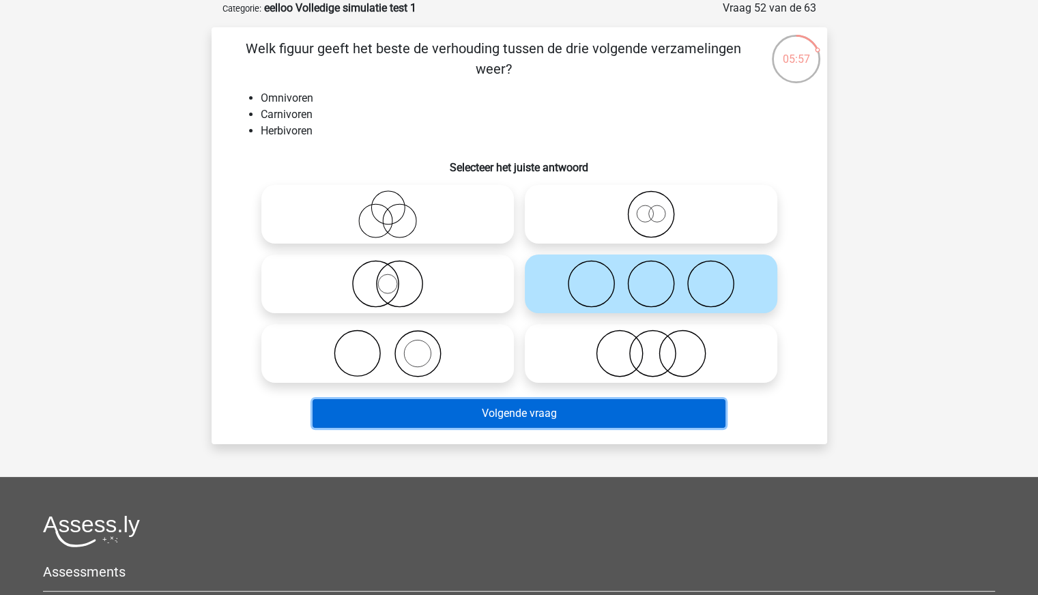
click at [566, 416] on button "Volgende vraag" at bounding box center [519, 413] width 413 height 29
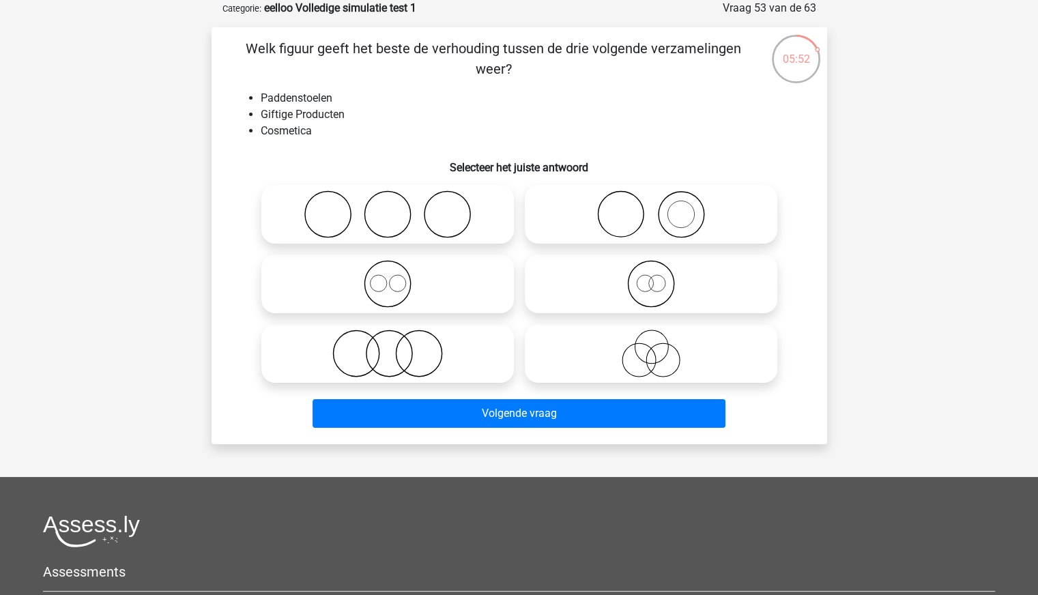
click at [472, 227] on icon at bounding box center [388, 214] width 242 height 48
click at [397, 207] on input "radio" at bounding box center [392, 203] width 9 height 9
radio input "true"
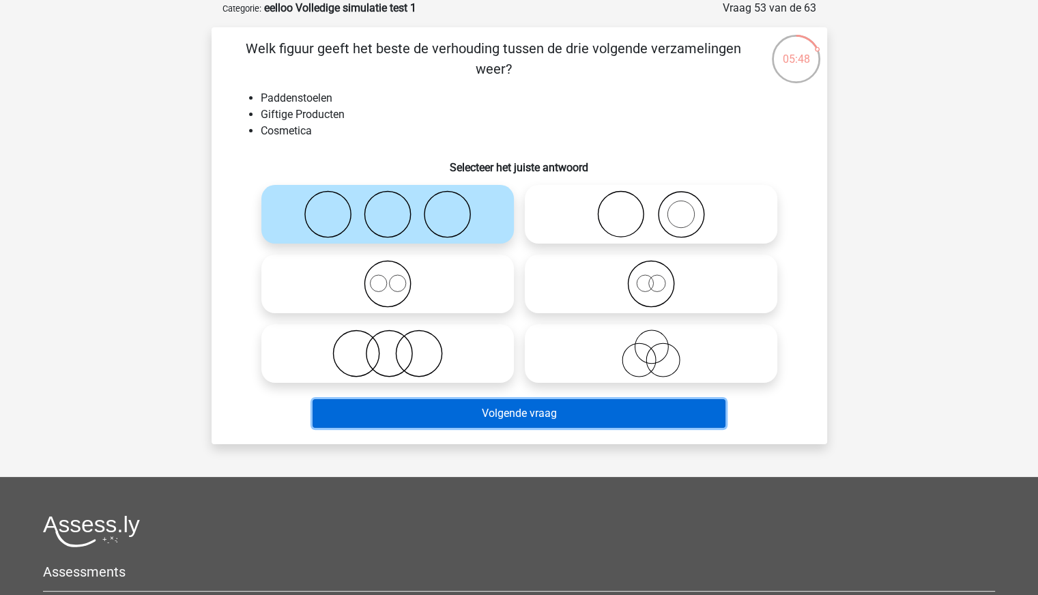
click at [575, 417] on button "Volgende vraag" at bounding box center [519, 413] width 413 height 29
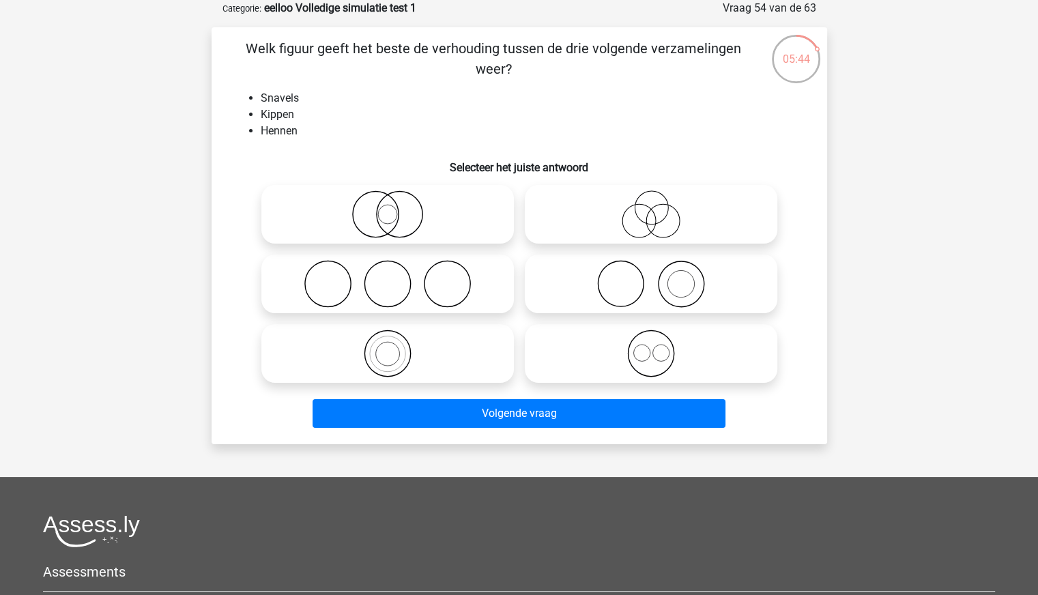
click at [660, 297] on icon at bounding box center [651, 284] width 242 height 48
click at [660, 277] on input "radio" at bounding box center [655, 272] width 9 height 9
radio input "true"
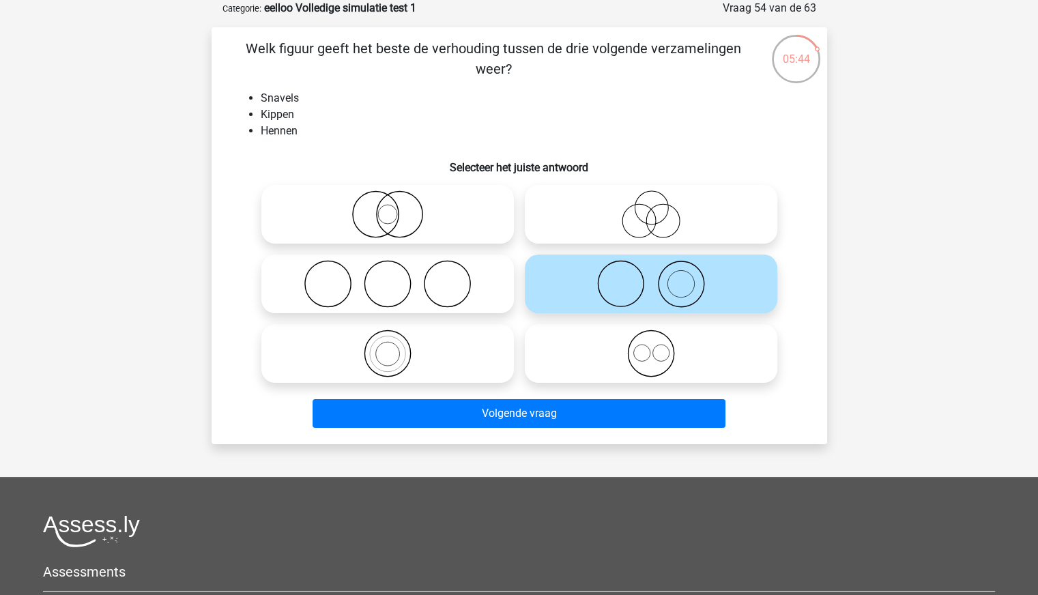
click at [651, 347] on input "radio" at bounding box center [655, 342] width 9 height 9
radio input "true"
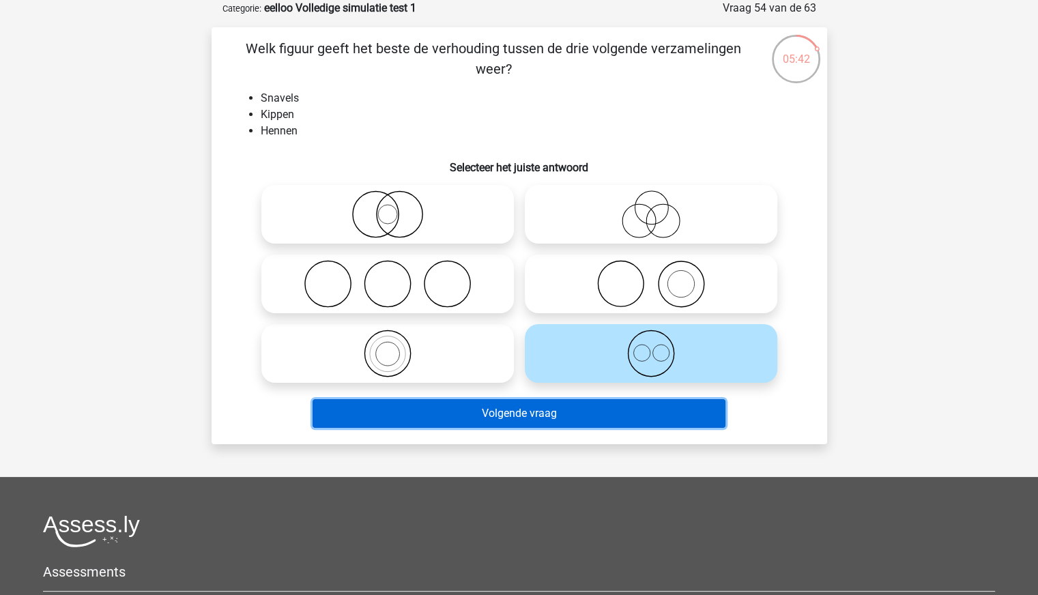
click at [585, 413] on button "Volgende vraag" at bounding box center [519, 413] width 413 height 29
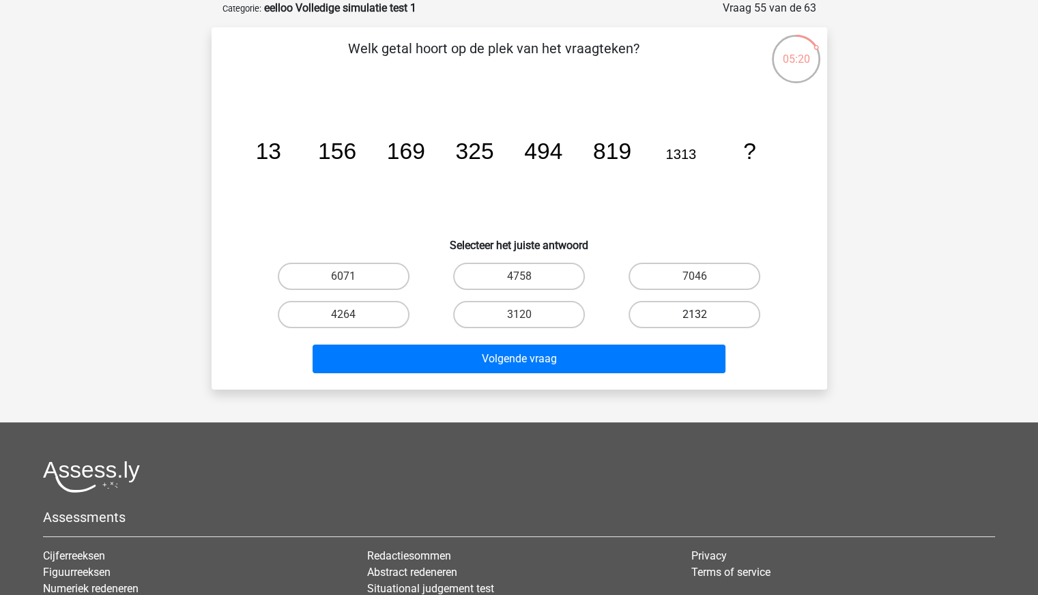
click at [664, 310] on label "2132" at bounding box center [695, 314] width 132 height 27
click at [695, 315] on input "2132" at bounding box center [699, 319] width 9 height 9
radio input "true"
click at [390, 315] on label "4264" at bounding box center [344, 314] width 132 height 27
click at [352, 315] on input "4264" at bounding box center [347, 319] width 9 height 9
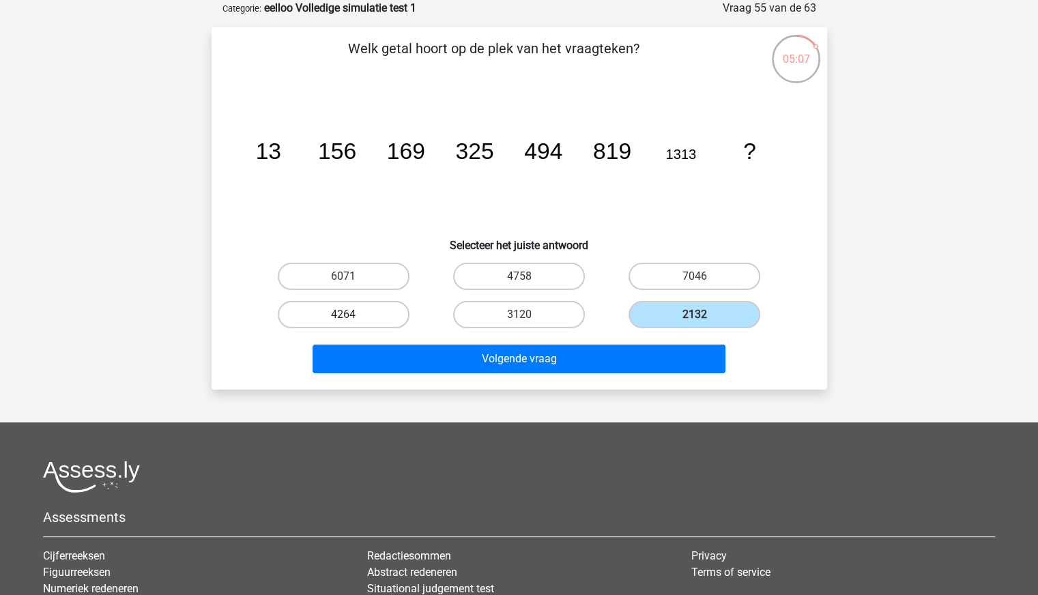
radio input "true"
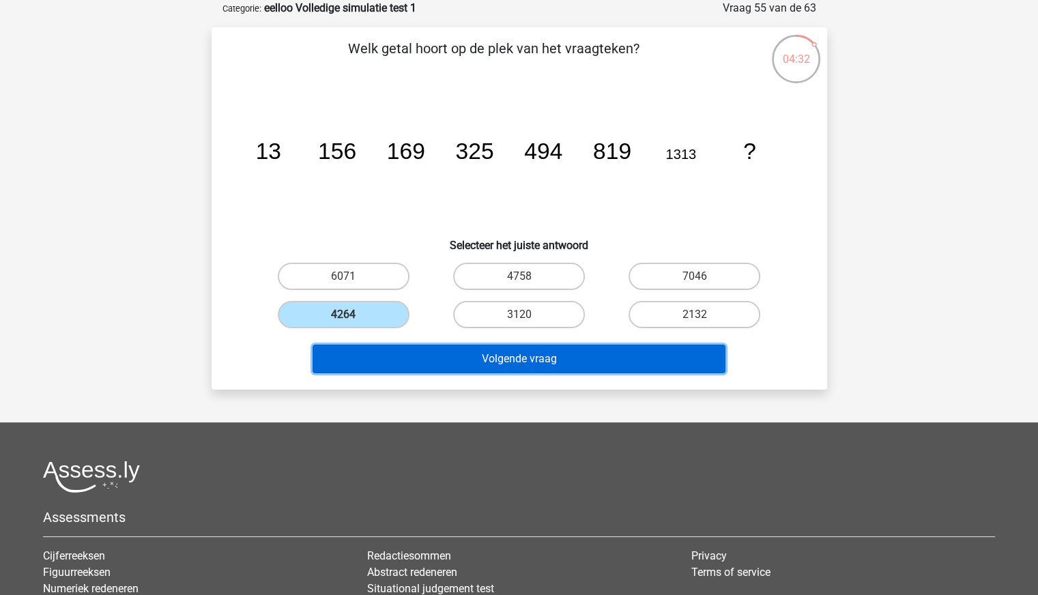
click at [552, 360] on button "Volgende vraag" at bounding box center [519, 359] width 413 height 29
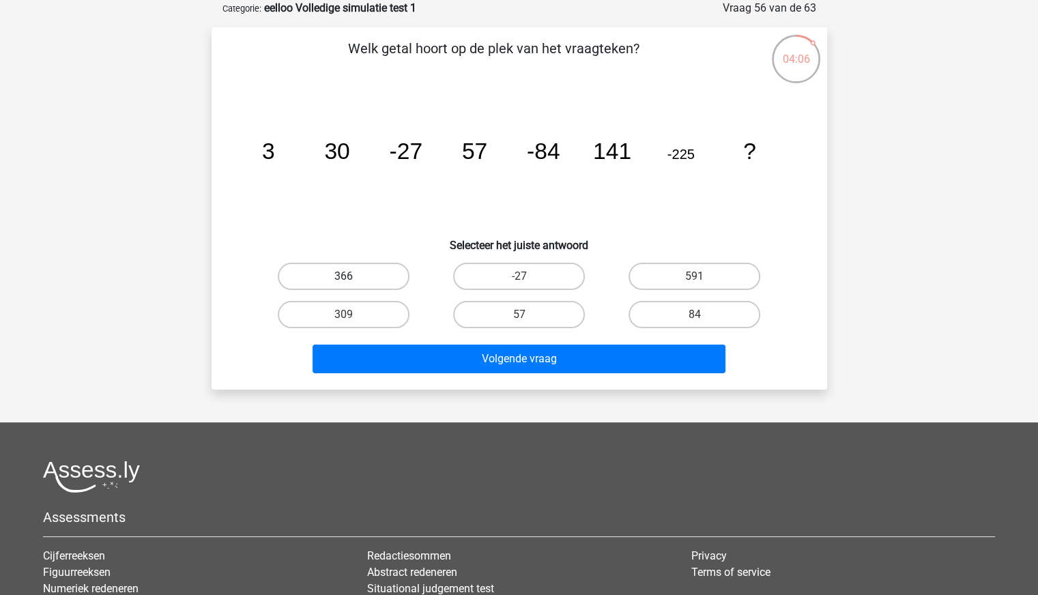
click at [385, 276] on label "366" at bounding box center [344, 276] width 132 height 27
click at [352, 276] on input "366" at bounding box center [347, 280] width 9 height 9
radio input "true"
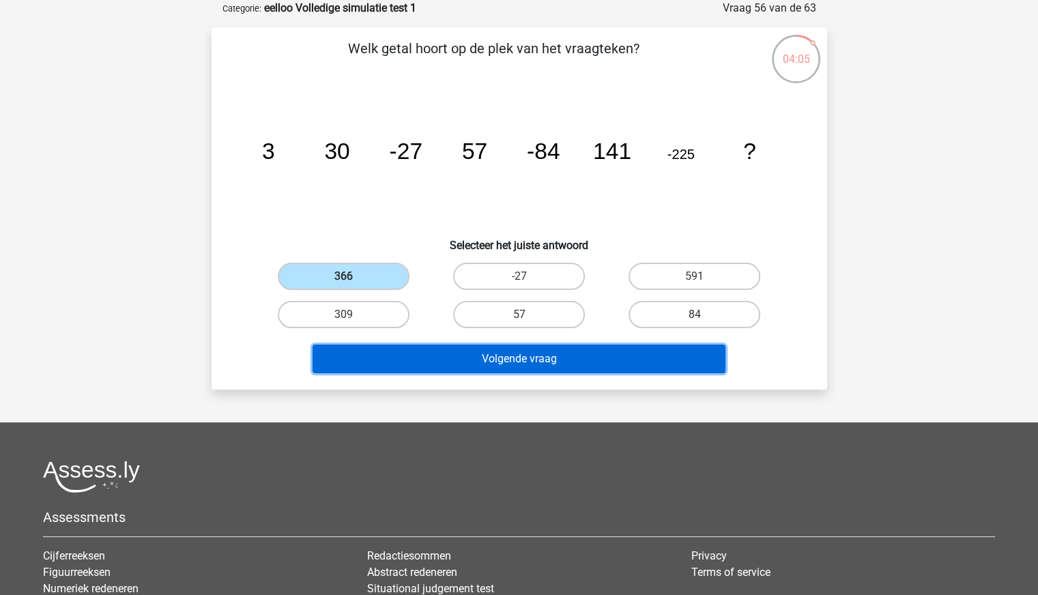
click at [494, 364] on button "Volgende vraag" at bounding box center [519, 359] width 413 height 29
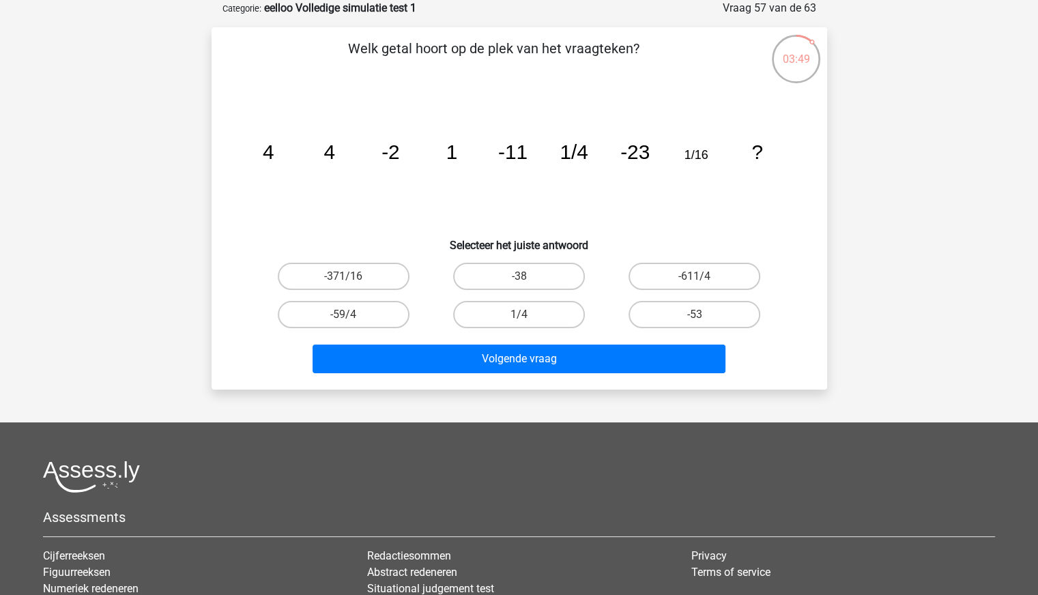
click at [695, 319] on input "-53" at bounding box center [699, 319] width 9 height 9
radio input "true"
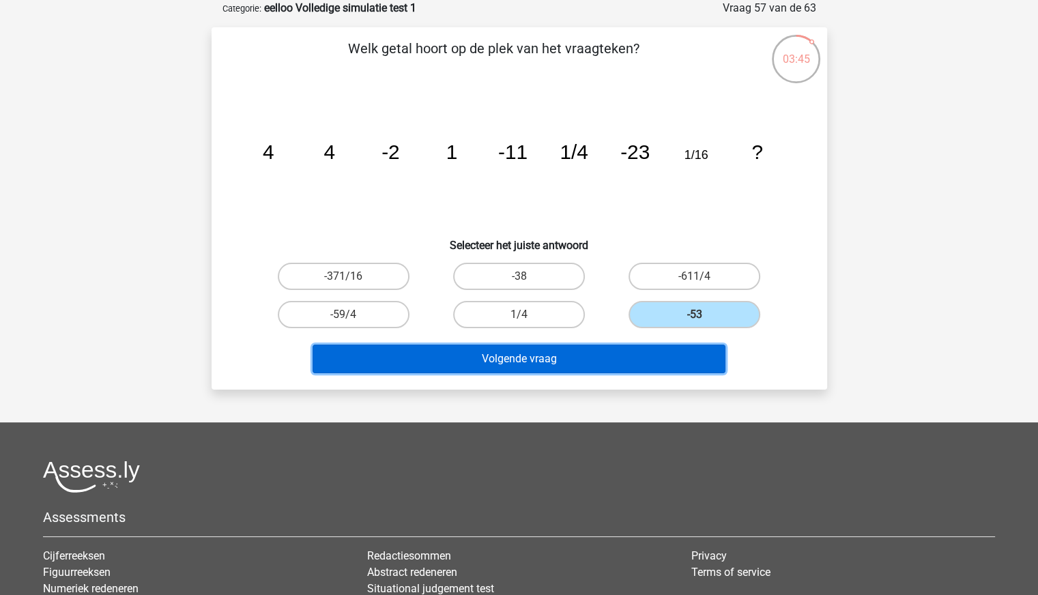
click at [616, 354] on button "Volgende vraag" at bounding box center [519, 359] width 413 height 29
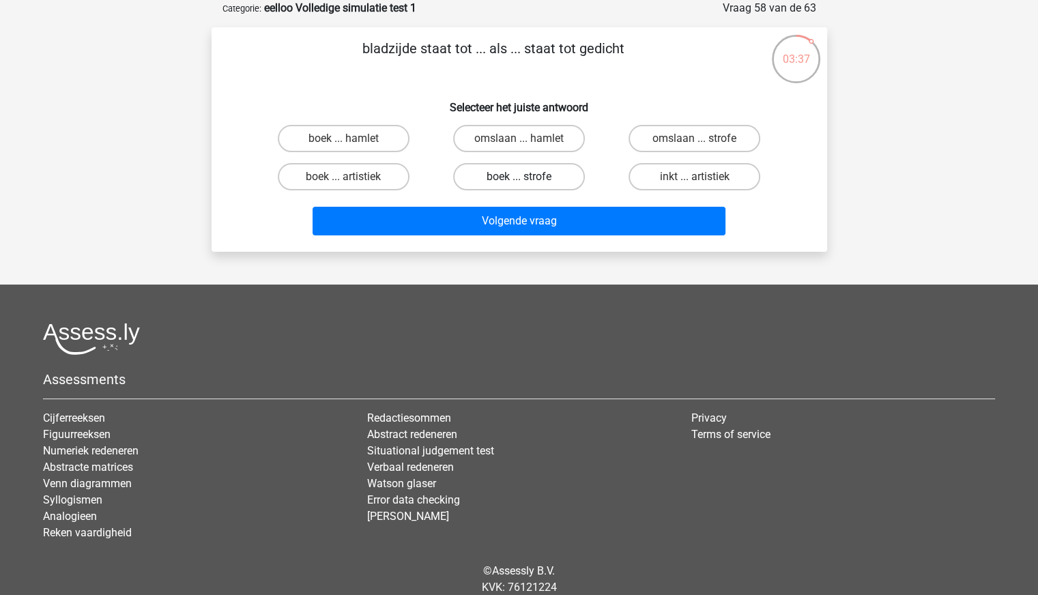
click at [545, 179] on label "boek ... strofe" at bounding box center [519, 176] width 132 height 27
click at [528, 179] on input "boek ... strofe" at bounding box center [523, 181] width 9 height 9
radio input "true"
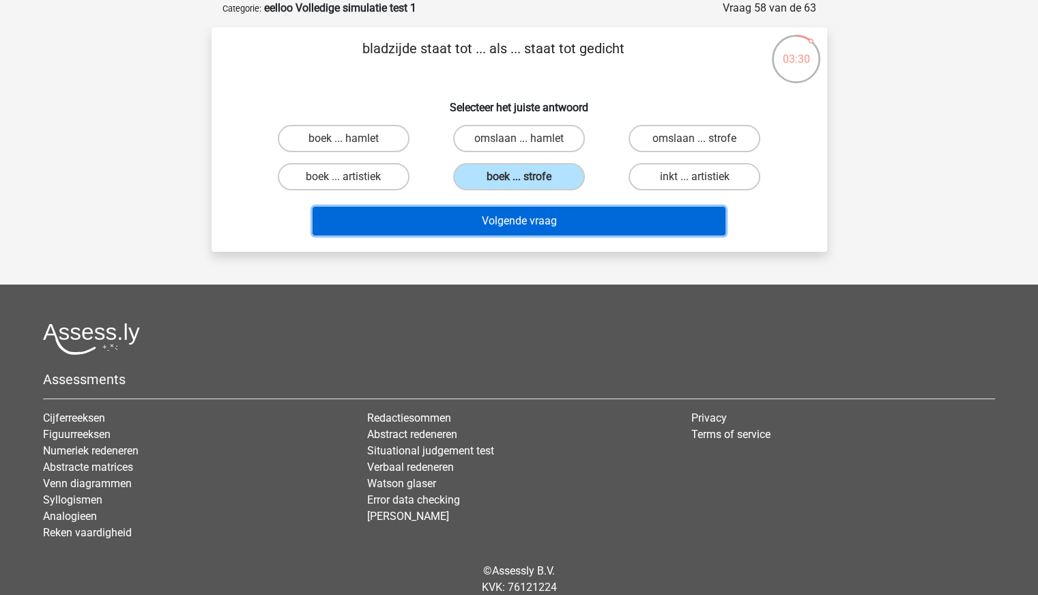
click at [567, 216] on button "Volgende vraag" at bounding box center [519, 221] width 413 height 29
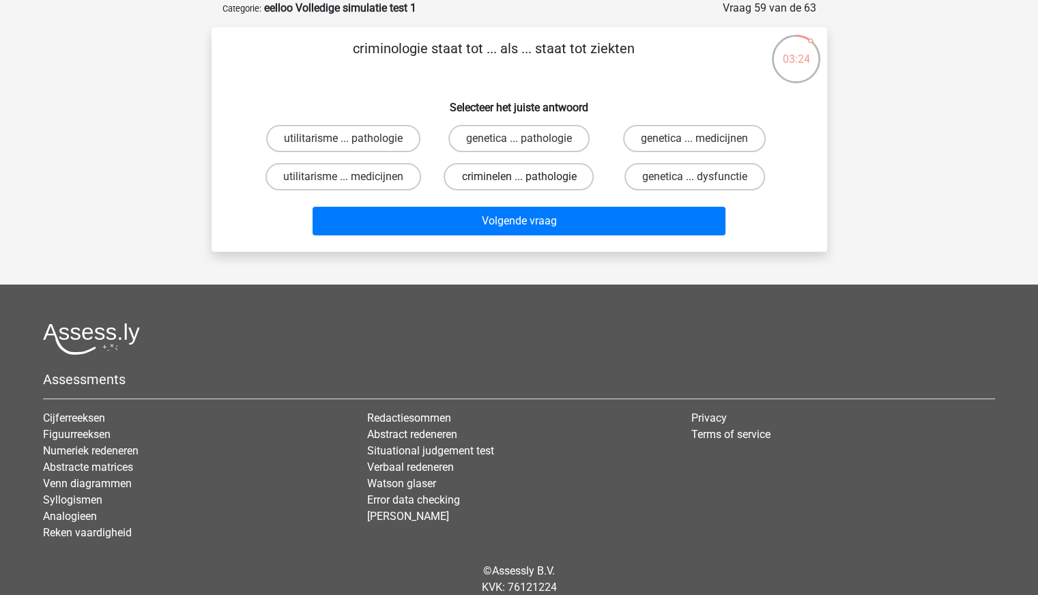
click at [516, 175] on label "criminelen ... pathologie" at bounding box center [519, 176] width 150 height 27
click at [519, 177] on input "criminelen ... pathologie" at bounding box center [523, 181] width 9 height 9
radio input "true"
click at [398, 181] on label "utilitarisme ... medicijnen" at bounding box center [343, 176] width 156 height 27
click at [352, 181] on input "utilitarisme ... medicijnen" at bounding box center [347, 181] width 9 height 9
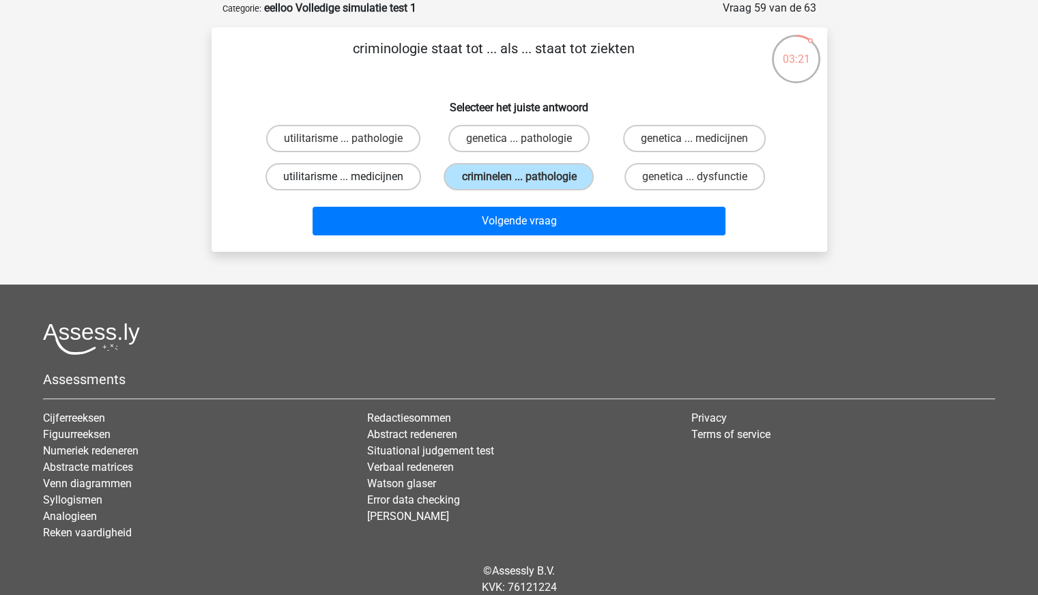
radio input "true"
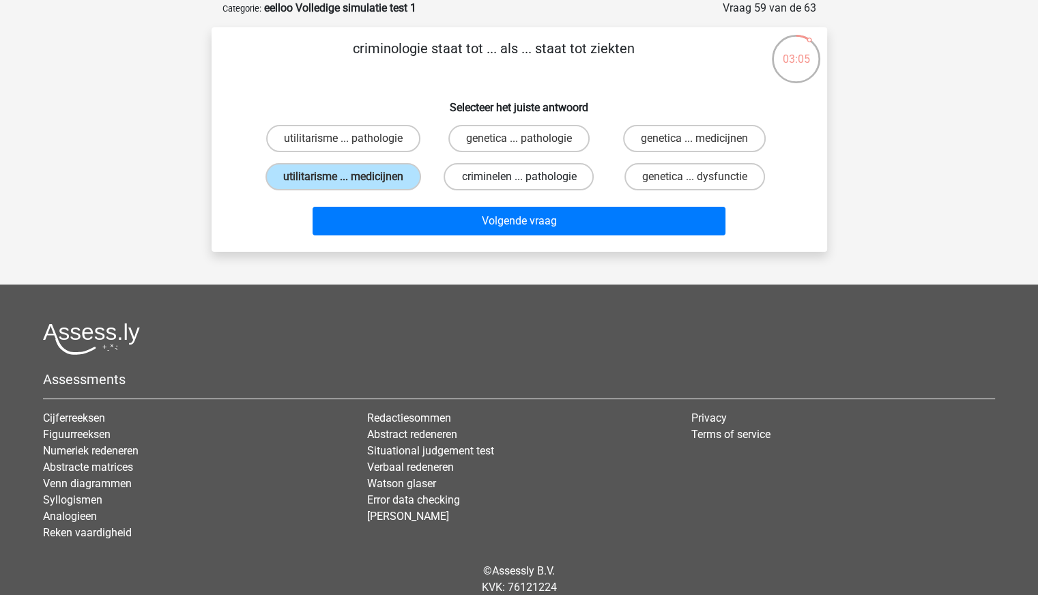
click at [506, 175] on label "criminelen ... pathologie" at bounding box center [519, 176] width 150 height 27
click at [519, 177] on input "criminelen ... pathologie" at bounding box center [523, 181] width 9 height 9
radio input "true"
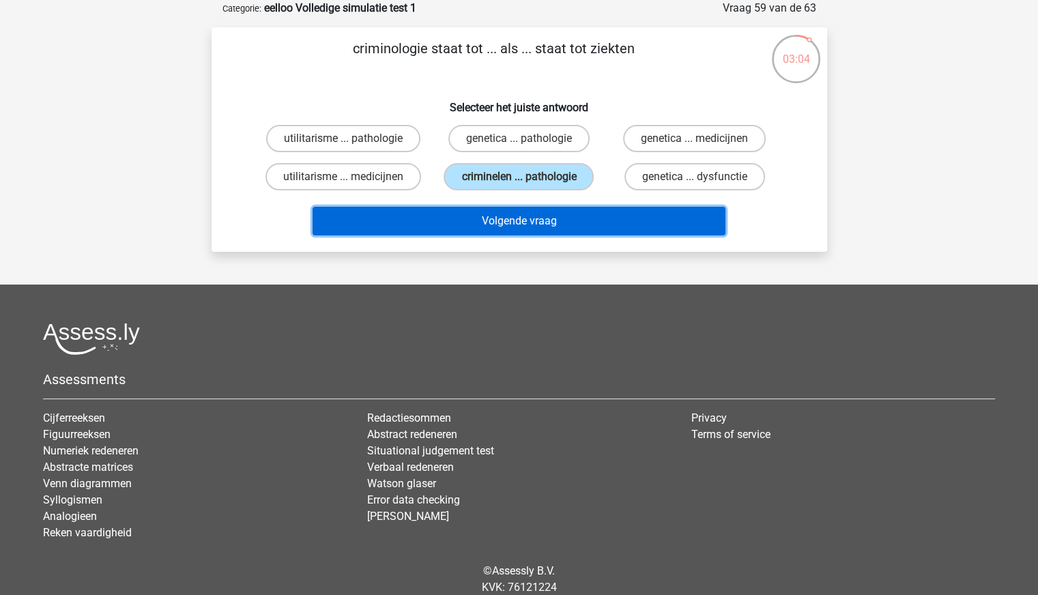
click at [500, 214] on button "Volgende vraag" at bounding box center [519, 221] width 413 height 29
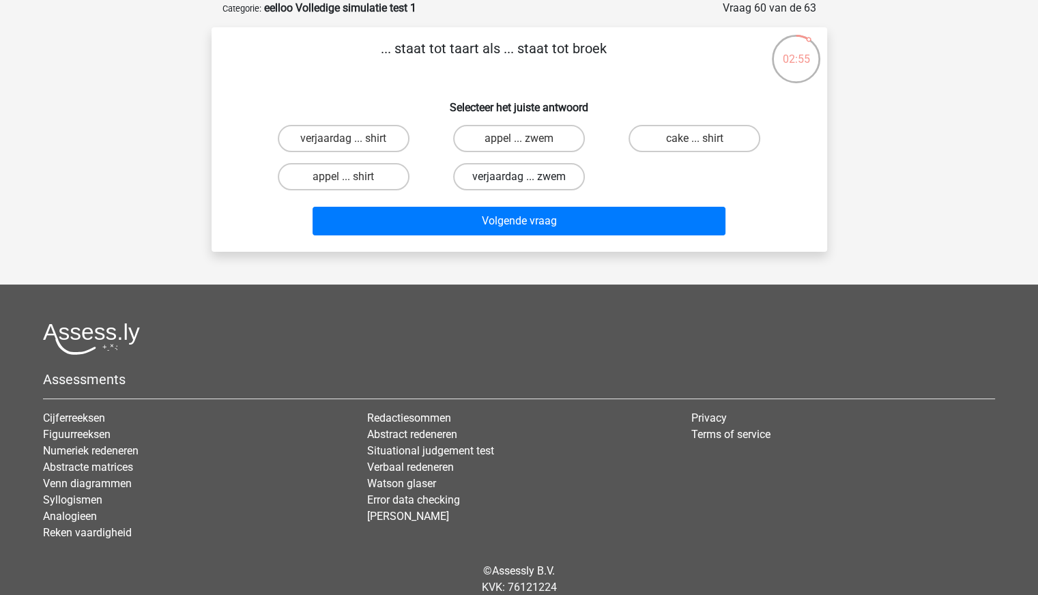
click at [545, 174] on label "verjaardag ... zwem" at bounding box center [519, 176] width 132 height 27
click at [528, 177] on input "verjaardag ... zwem" at bounding box center [523, 181] width 9 height 9
radio input "true"
click at [682, 134] on label "cake ... shirt" at bounding box center [695, 138] width 132 height 27
click at [695, 139] on input "cake ... shirt" at bounding box center [699, 143] width 9 height 9
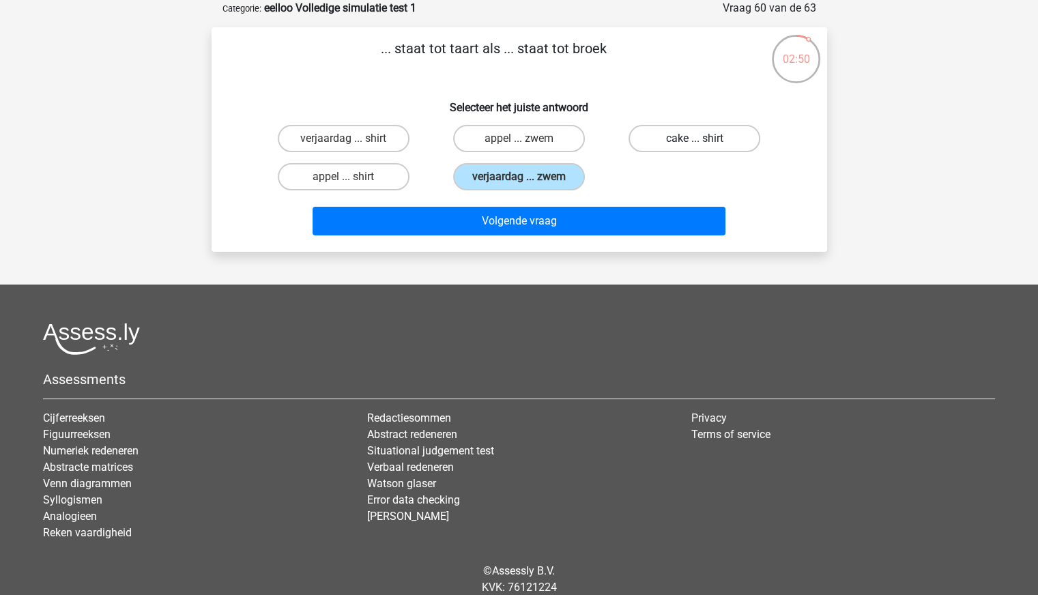
radio input "true"
click at [538, 145] on label "appel ... zwem" at bounding box center [519, 138] width 132 height 27
click at [528, 145] on input "appel ... zwem" at bounding box center [523, 143] width 9 height 9
radio input "true"
click at [534, 169] on label "verjaardag ... zwem" at bounding box center [519, 176] width 132 height 27
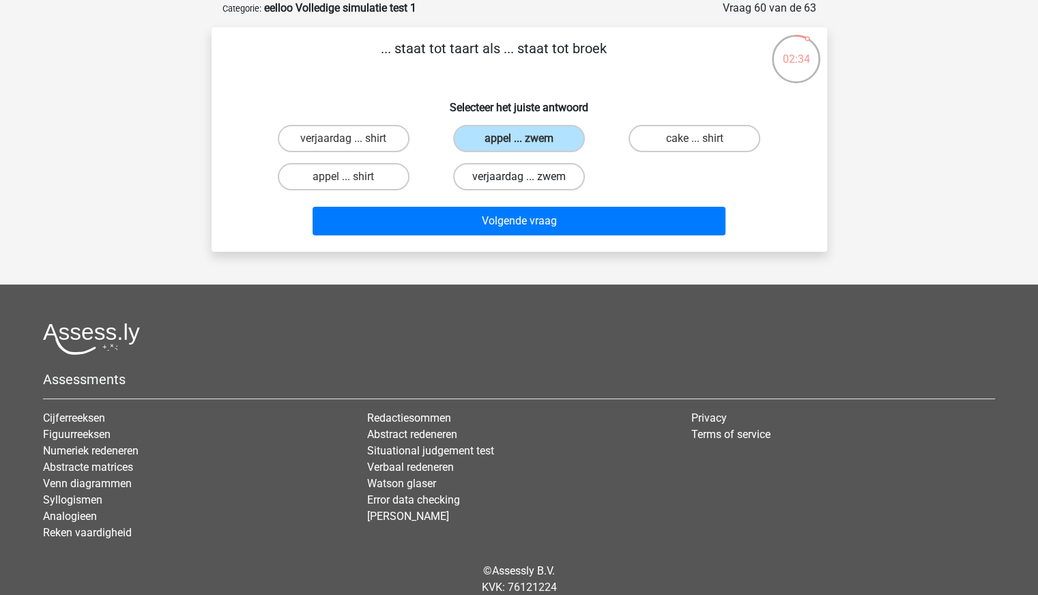
click at [528, 177] on input "verjaardag ... zwem" at bounding box center [523, 181] width 9 height 9
radio input "true"
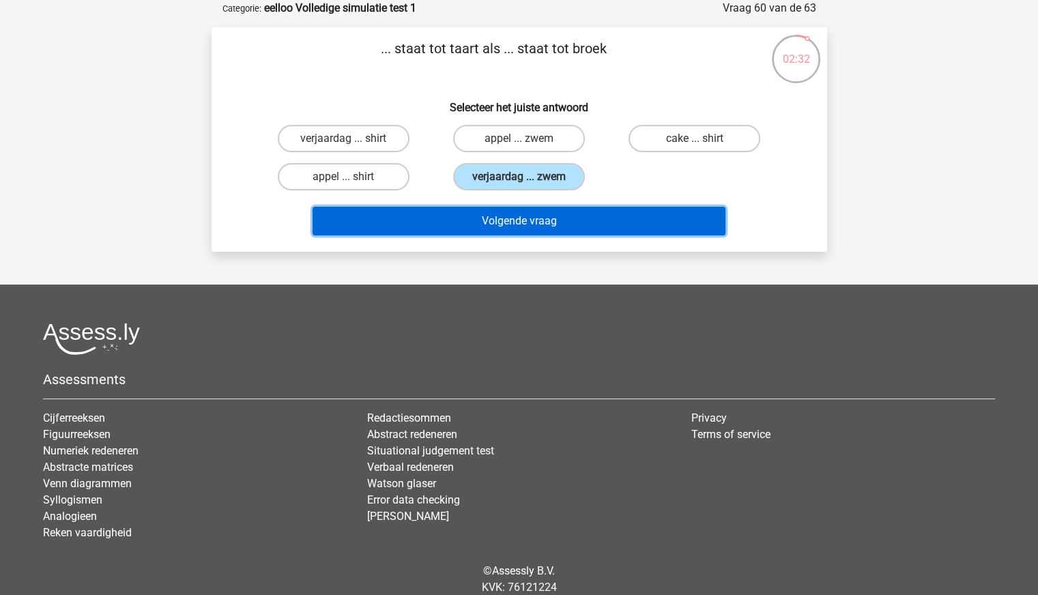
click at [535, 222] on button "Volgende vraag" at bounding box center [519, 221] width 413 height 29
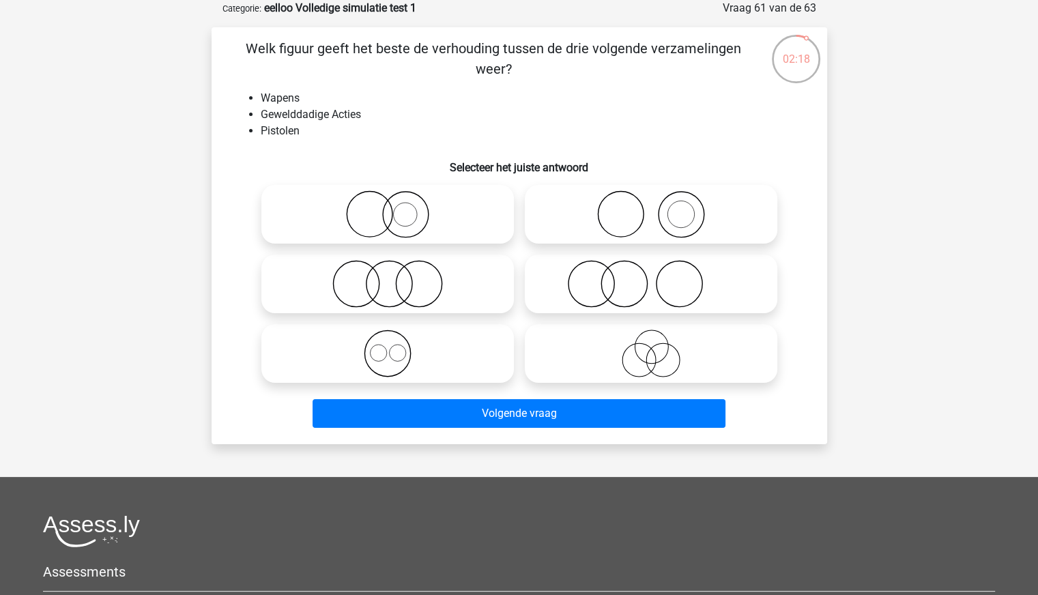
click at [405, 361] on icon at bounding box center [388, 354] width 242 height 48
click at [397, 347] on input "radio" at bounding box center [392, 342] width 9 height 9
radio input "true"
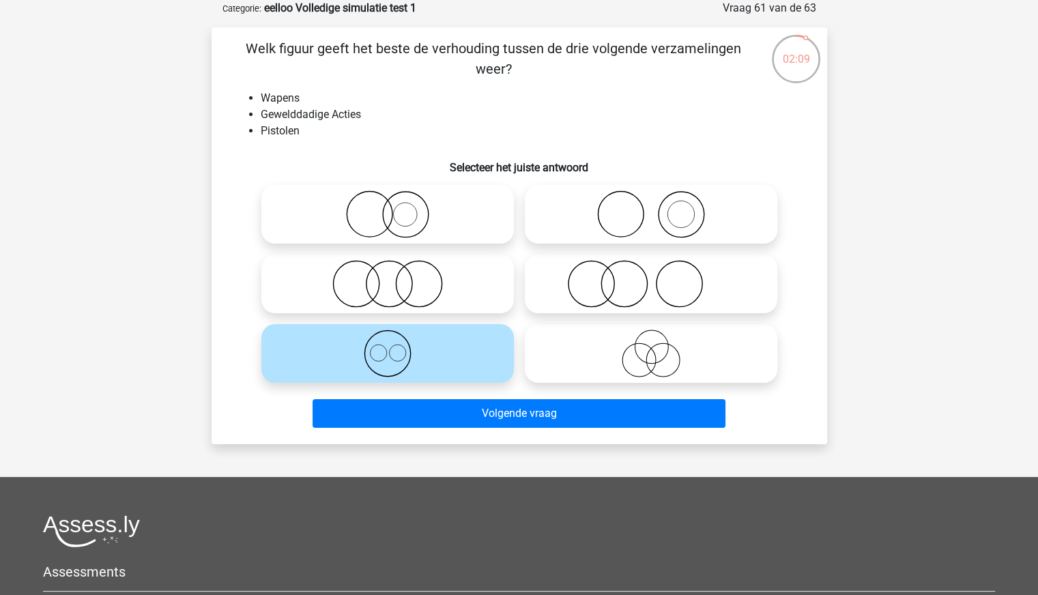
click at [434, 214] on icon at bounding box center [388, 214] width 242 height 48
click at [397, 207] on input "radio" at bounding box center [392, 203] width 9 height 9
radio input "true"
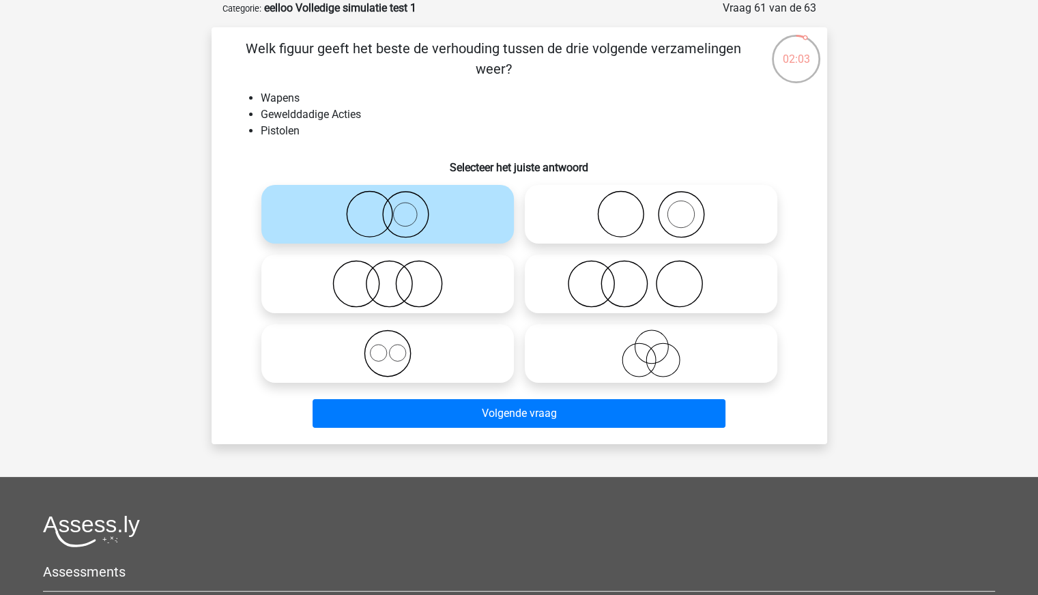
click at [457, 351] on icon at bounding box center [388, 354] width 242 height 48
click at [397, 347] on input "radio" at bounding box center [392, 342] width 9 height 9
radio input "true"
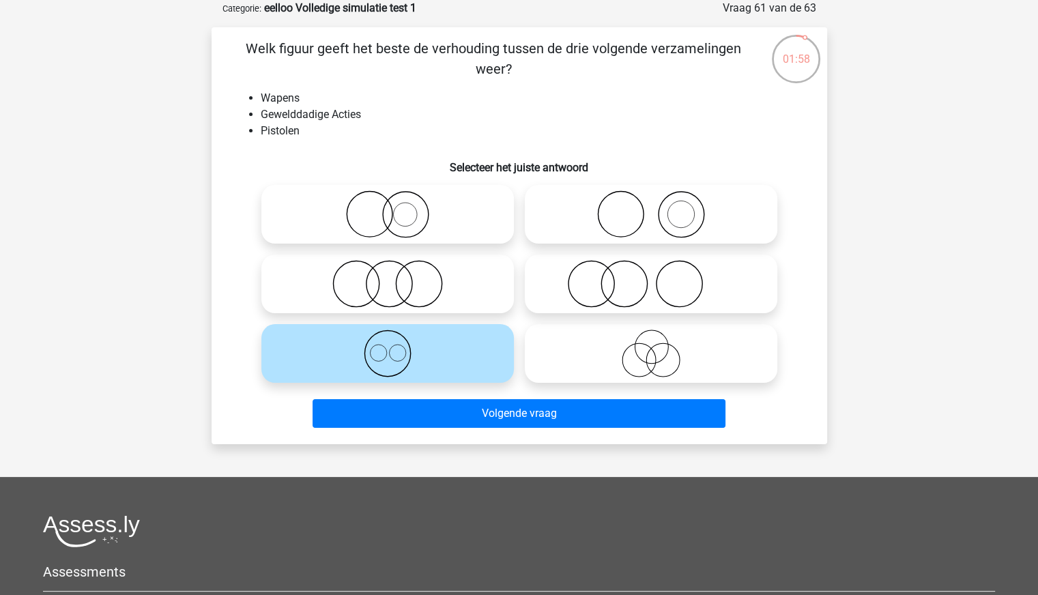
click at [602, 358] on icon at bounding box center [651, 354] width 242 height 48
click at [651, 347] on input "radio" at bounding box center [655, 342] width 9 height 9
radio input "true"
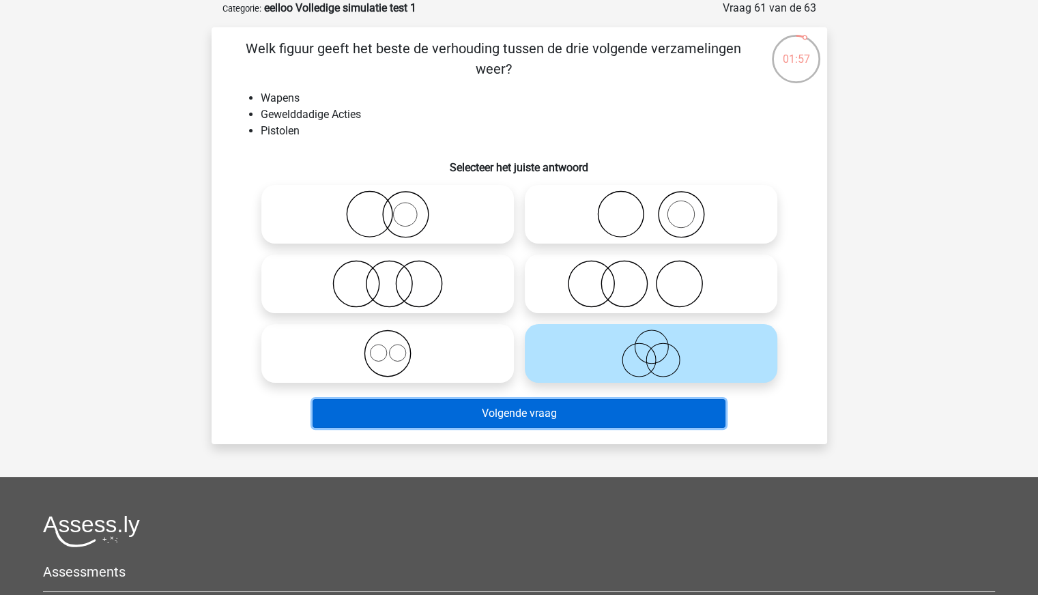
click at [554, 416] on button "Volgende vraag" at bounding box center [519, 413] width 413 height 29
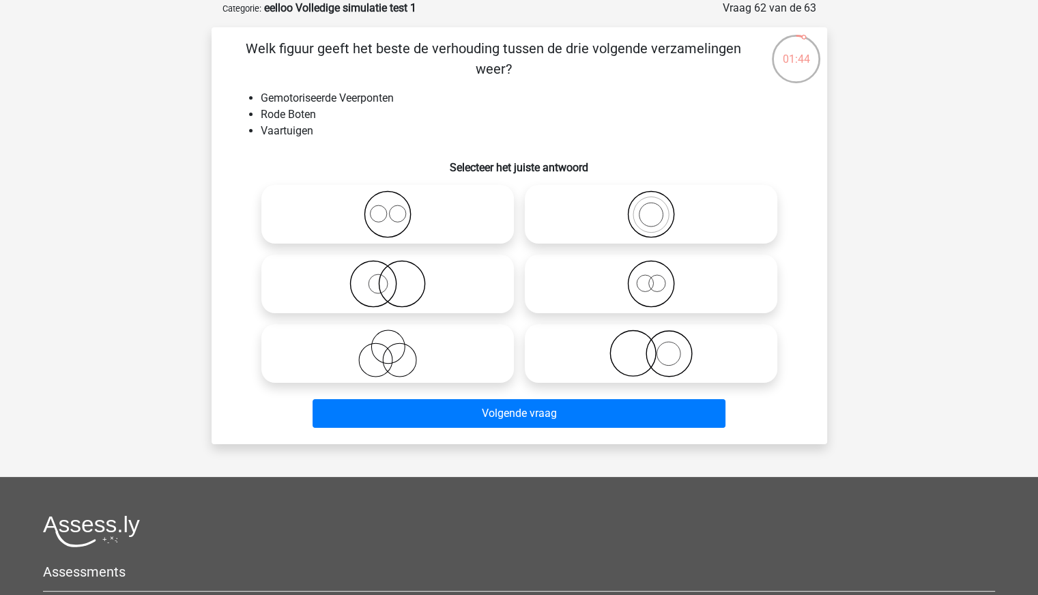
click at [414, 222] on icon at bounding box center [388, 214] width 242 height 48
click at [397, 207] on input "radio" at bounding box center [392, 203] width 9 height 9
radio input "true"
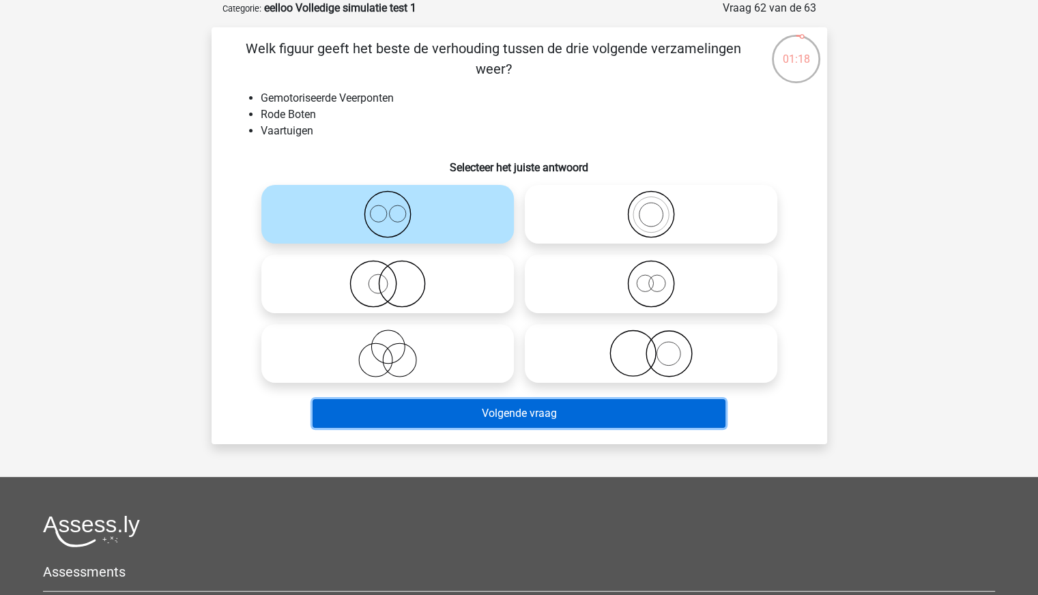
click at [464, 417] on button "Volgende vraag" at bounding box center [519, 413] width 413 height 29
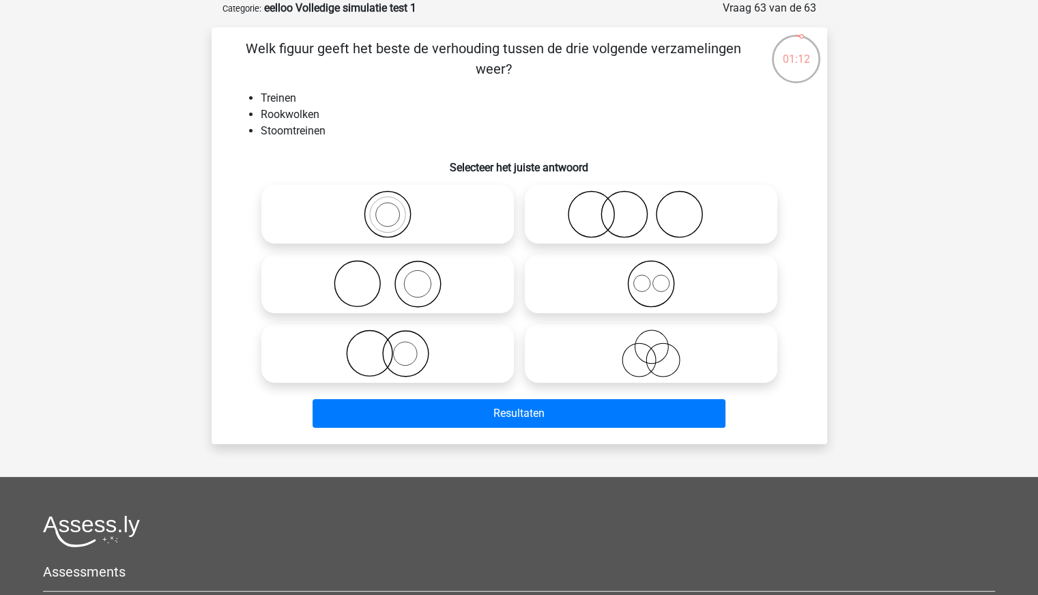
click at [418, 283] on icon at bounding box center [388, 284] width 242 height 48
click at [397, 277] on input "radio" at bounding box center [392, 272] width 9 height 9
radio input "true"
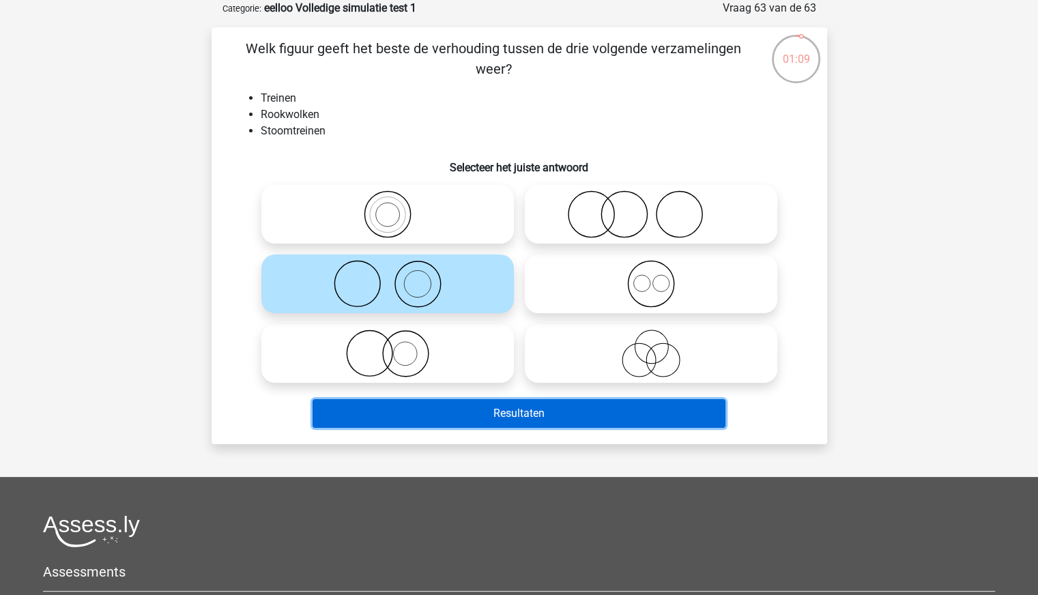
click at [477, 410] on button "Resultaten" at bounding box center [519, 413] width 413 height 29
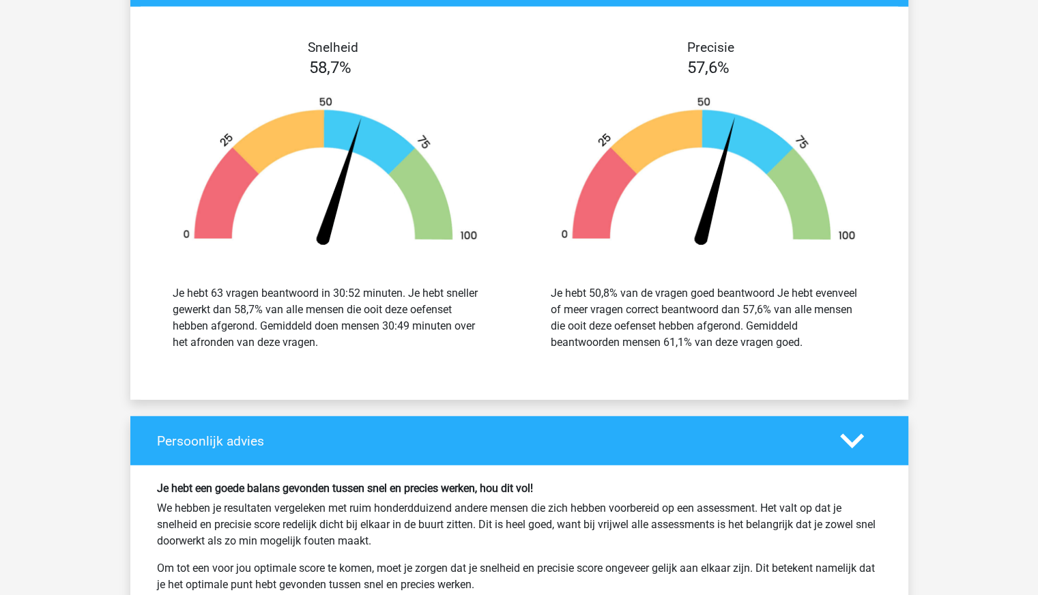
scroll to position [3527, 0]
